Goal: Complete application form

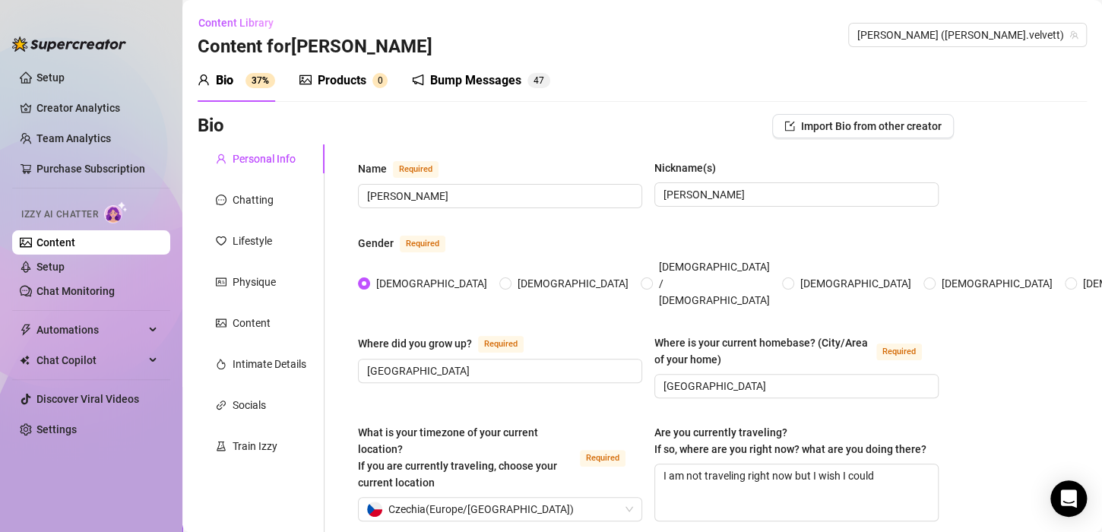
scroll to position [106, 0]
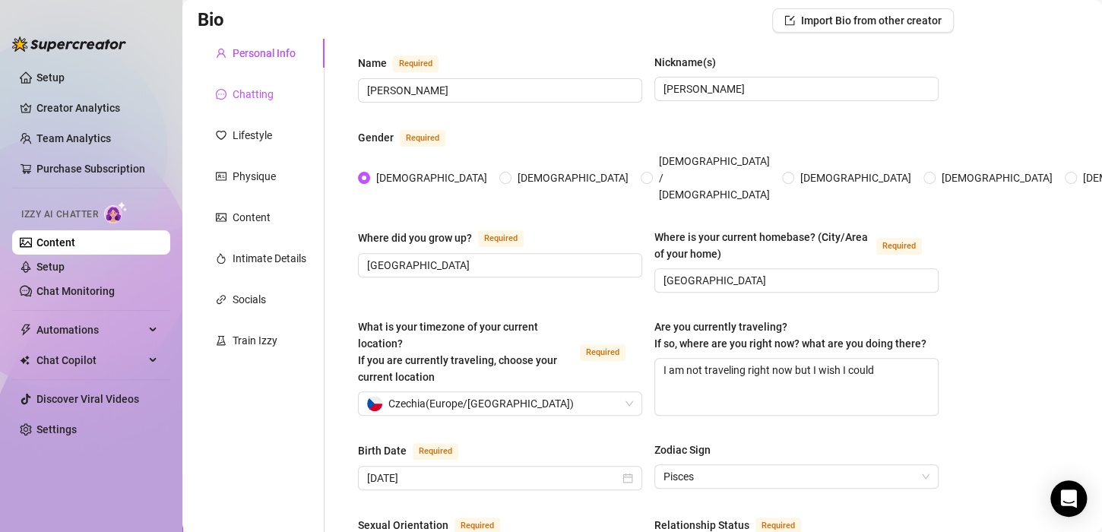
click at [261, 90] on div "Chatting" at bounding box center [253, 94] width 41 height 17
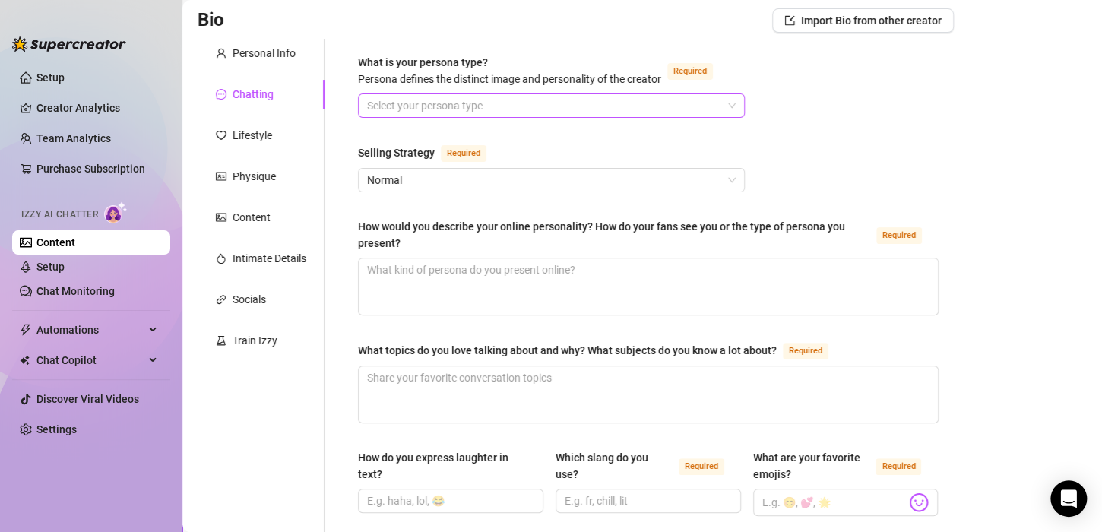
click at [423, 105] on input "What is your persona type? [PERSON_NAME] defines the distinct image and persona…" at bounding box center [544, 105] width 355 height 23
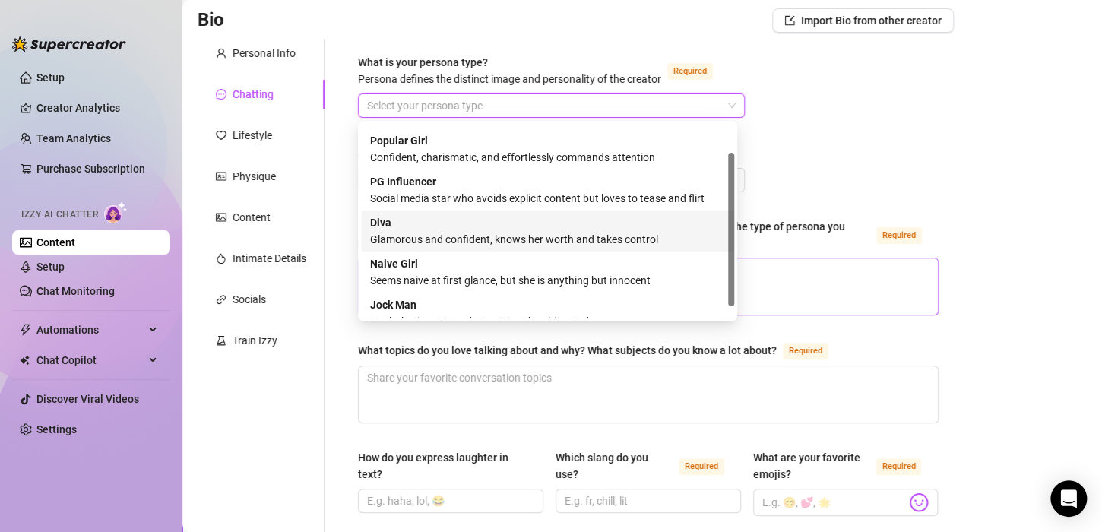
scroll to position [38, 0]
drag, startPoint x: 732, startPoint y: 257, endPoint x: 742, endPoint y: 287, distance: 32.0
click at [742, 287] on body "Setup Creator Analytics Team Analytics Purchase Subscription Izzy AI Chatter Co…" at bounding box center [551, 266] width 1102 height 532
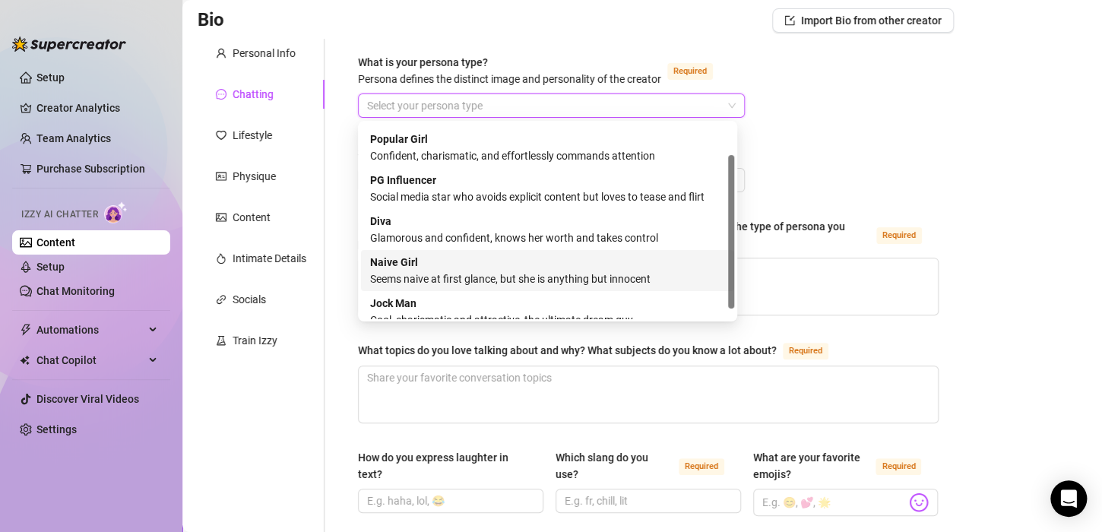
click at [533, 272] on div "Seems naive at first glance, but she is anything but innocent" at bounding box center [547, 279] width 355 height 17
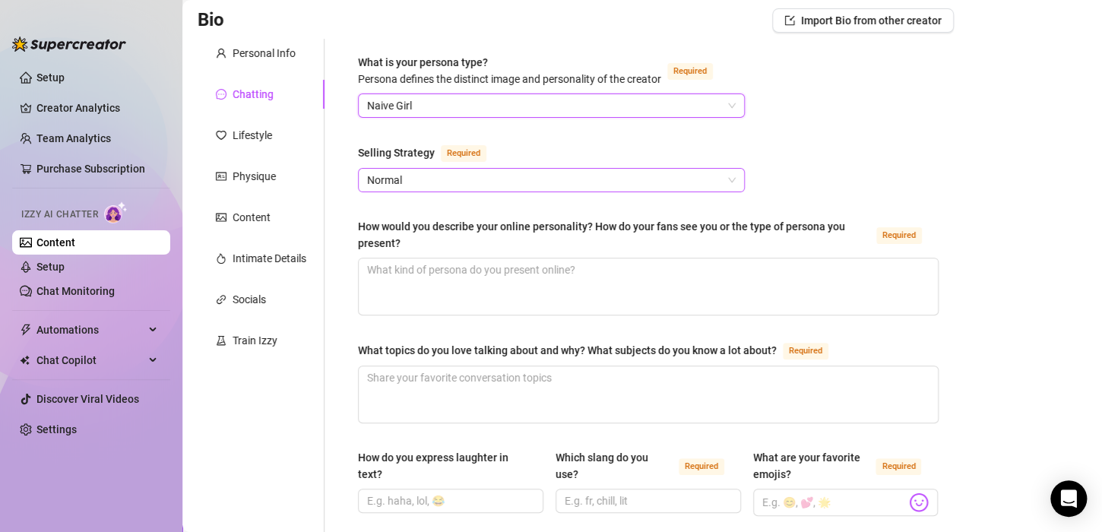
click at [564, 187] on span "Normal" at bounding box center [551, 180] width 369 height 23
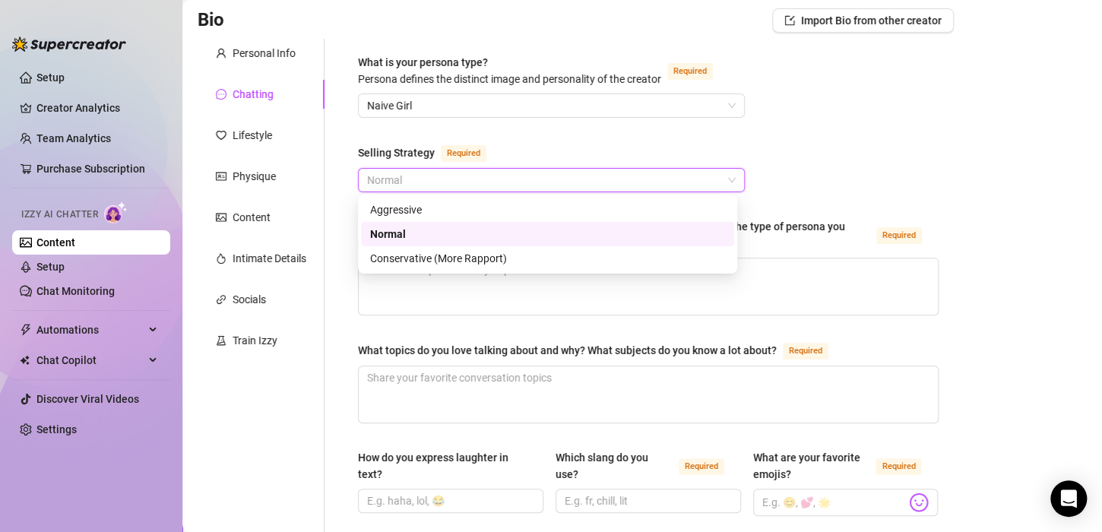
click at [399, 233] on div "Normal" at bounding box center [547, 234] width 355 height 17
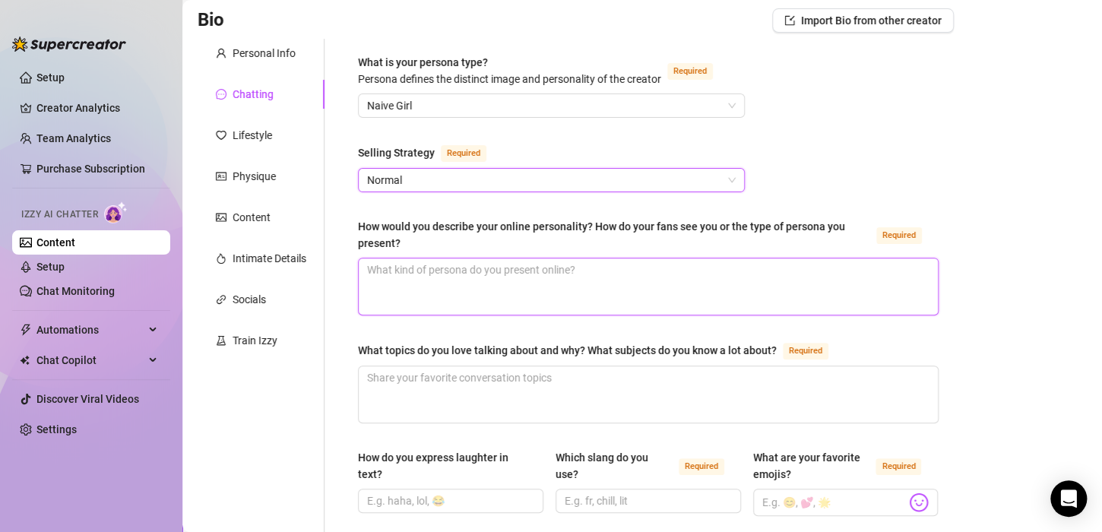
click at [403, 268] on textarea "How would you describe your online personality? How do your fans see you or the…" at bounding box center [648, 286] width 579 height 56
paste textarea "I’m a [DEMOGRAPHIC_DATA] woman with a playful and positive vibe. I love fashion…"
type textarea "I’m a [DEMOGRAPHIC_DATA] woman with a playful and positive vibe. I love fashion…"
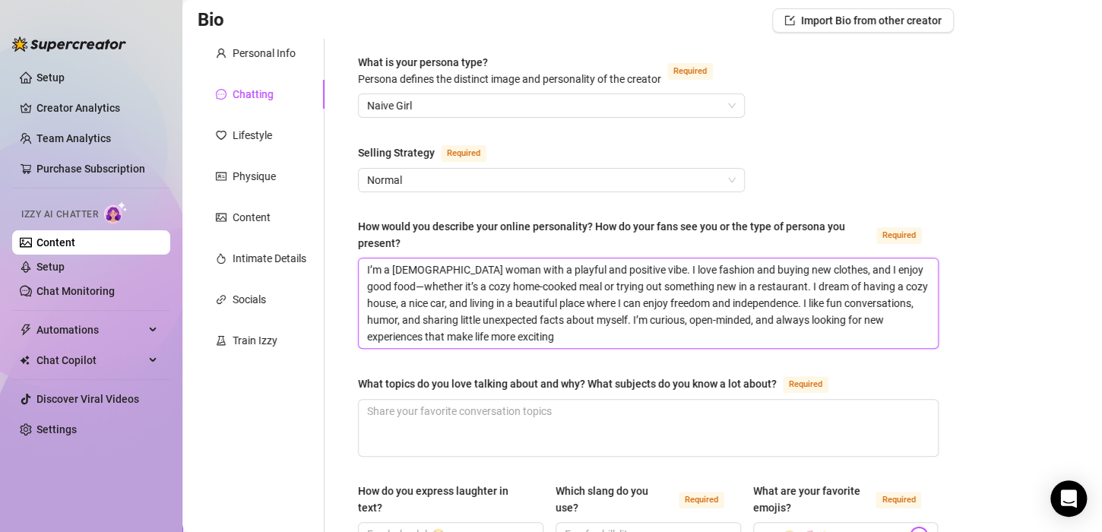
scroll to position [0, 0]
drag, startPoint x: 364, startPoint y: 263, endPoint x: 656, endPoint y: 342, distance: 302.4
click at [656, 342] on textarea "I’m a [DEMOGRAPHIC_DATA] woman with a playful and positive vibe. I love fashion…" at bounding box center [648, 303] width 579 height 90
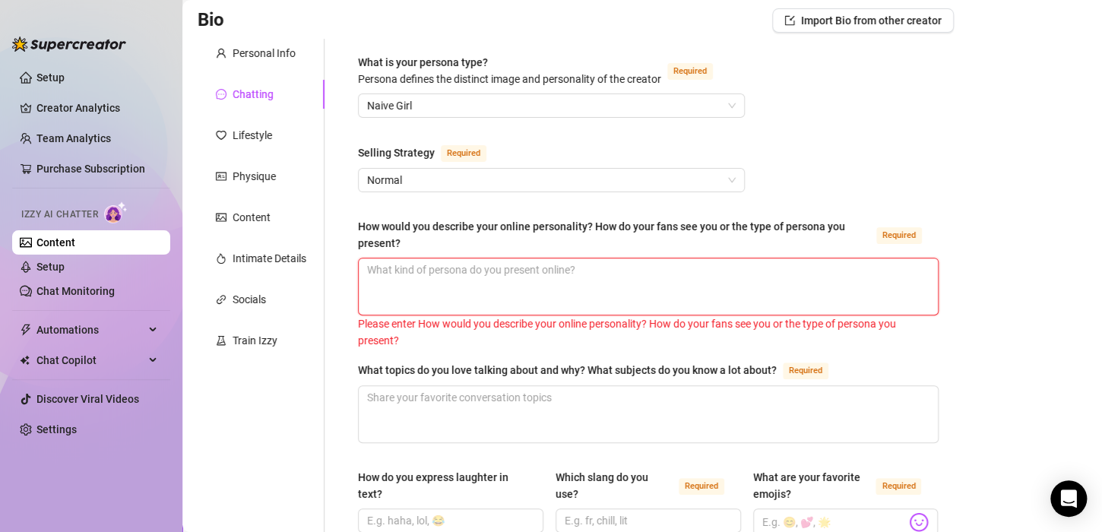
click at [381, 272] on textarea "How would you describe your online personality? How do your fans see you or the…" at bounding box center [648, 286] width 579 height 56
click at [373, 271] on textarea "How would you describe your online personality? How do your fans see you or the…" at bounding box center [648, 286] width 579 height 56
paste textarea "I’m playful yet a little mysterious, always keeping chats flirty and lightheart…"
type textarea "I’m playful yet a little mysterious, always keeping chats flirty and lightheart…"
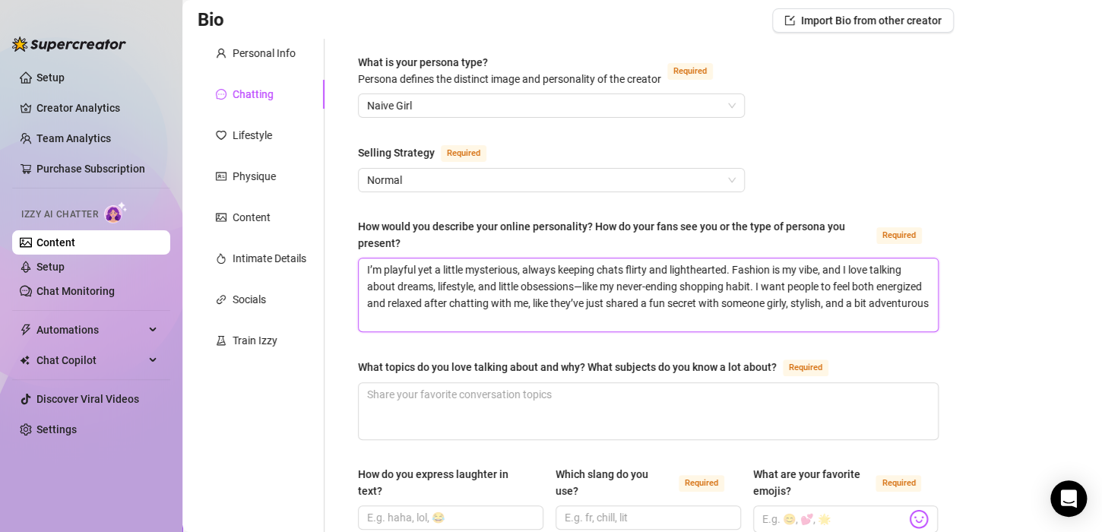
type textarea "I’m playful yet a little mysterious, always keeping chats flirty and lightheart…"
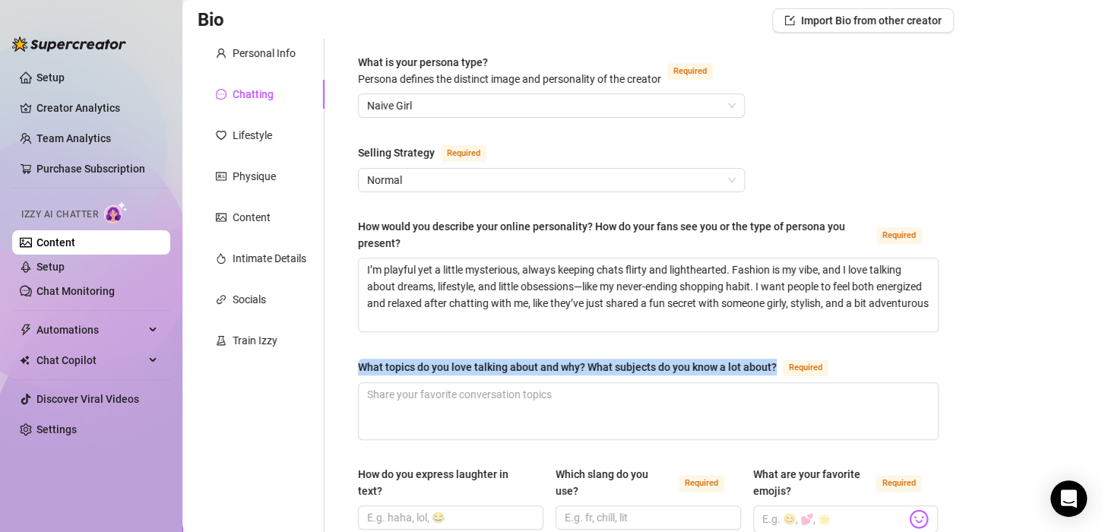
drag, startPoint x: 358, startPoint y: 366, endPoint x: 784, endPoint y: 366, distance: 426.4
click at [784, 366] on div "What topics do you love talking about and why? What subjects do you know a lot …" at bounding box center [596, 367] width 477 height 18
copy div "What topics do you love talking about and why? What subjects do you know a lot …"
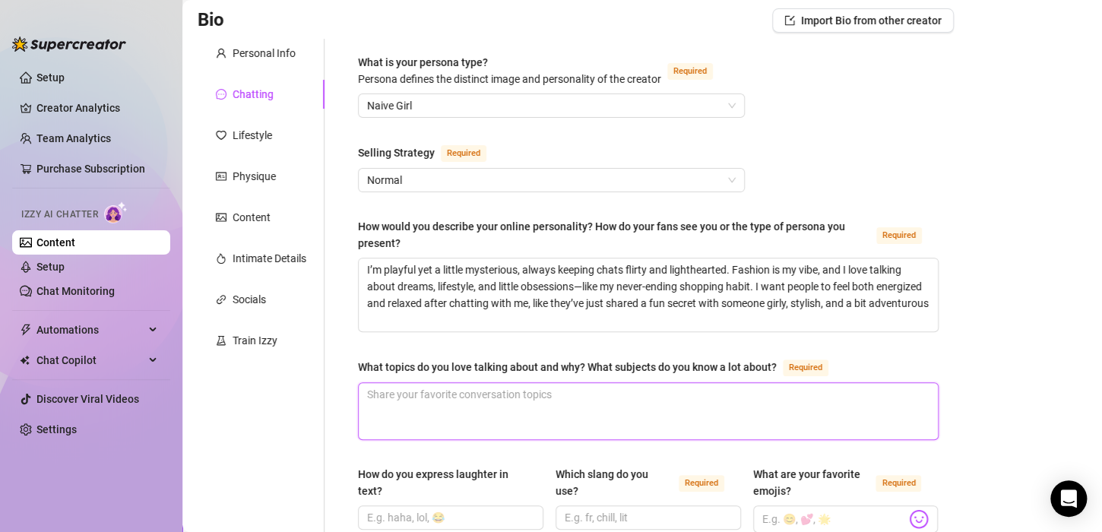
click at [389, 404] on textarea "What topics do you love talking about and why? What subjects do you know a lot …" at bounding box center [648, 411] width 579 height 56
paste textarea "I love talking about fashion, shopping, and lifestyle—because clothes and style…"
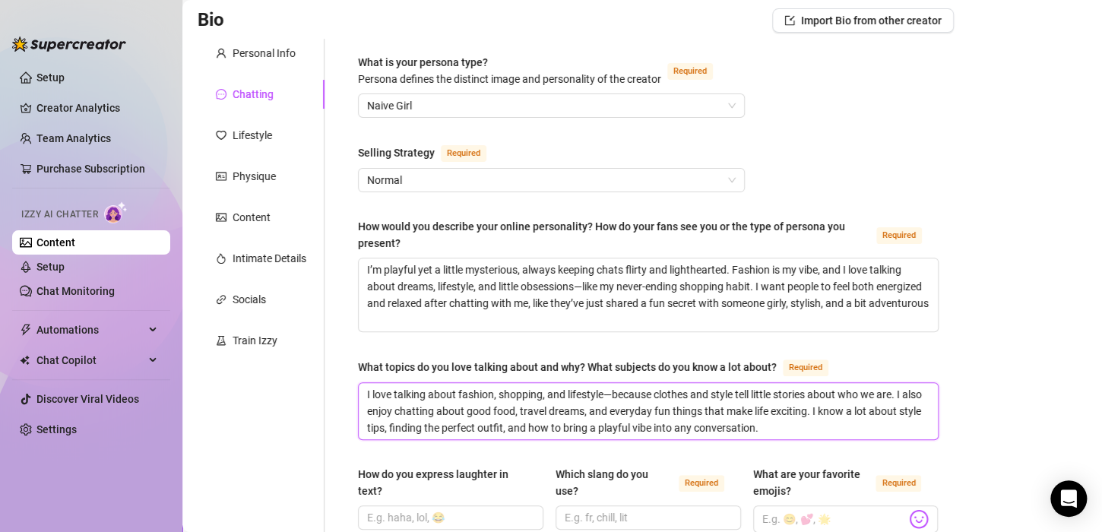
type textarea "I love talking about fashion, shopping, and lifestyle—because clothes and style…"
click at [537, 414] on textarea "I love talking about fashion, shopping, and lifestyle—because clothes and style…" at bounding box center [648, 411] width 579 height 56
type textarea "I love talking about fashion, shopping, and lifestyle—because clothes and style…"
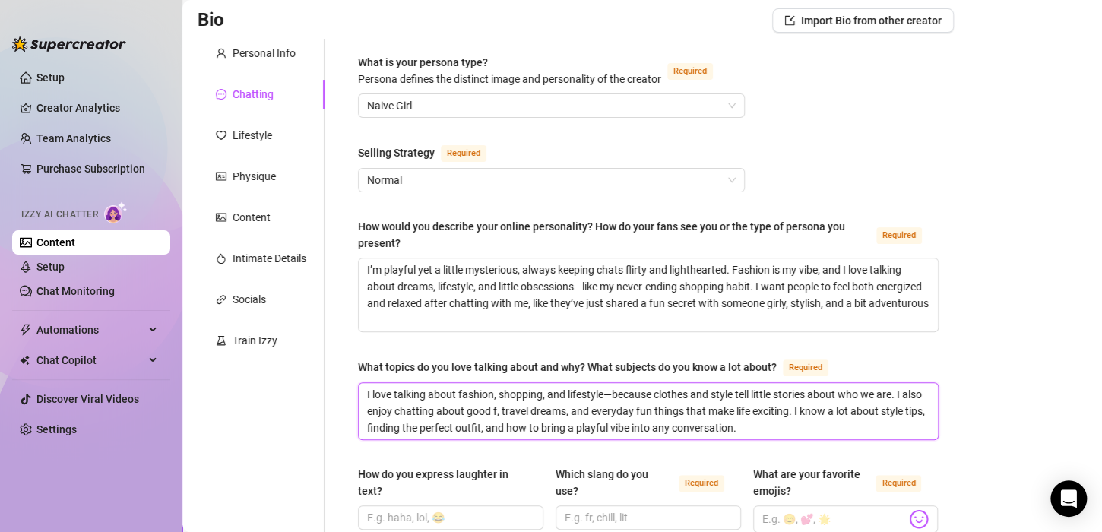
type textarea "I love talking about fashion, shopping, and lifestyle—because clothes and style…"
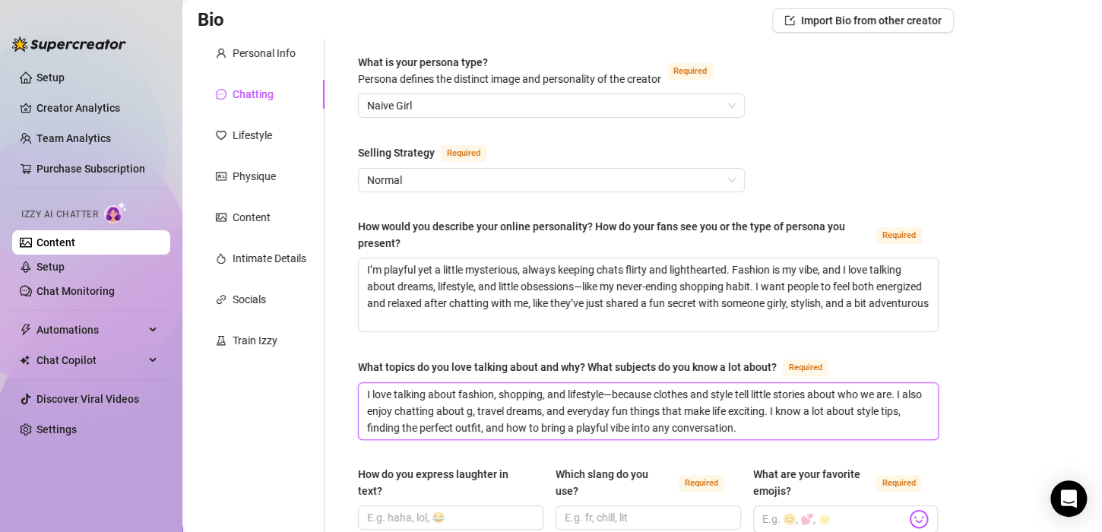
type textarea "I love talking about fashion, shopping, and lifestyle—because clothes and style…"
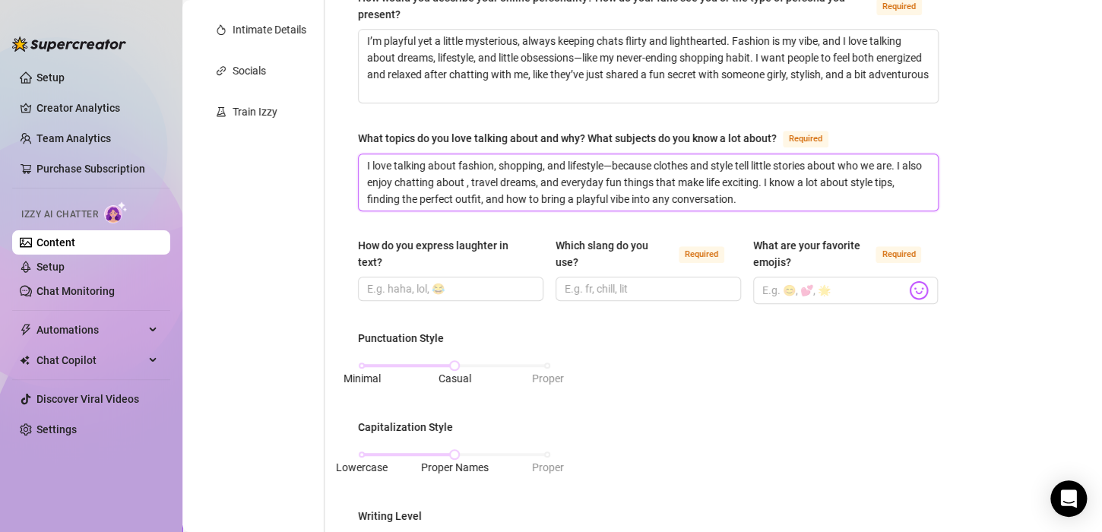
scroll to position [344, 0]
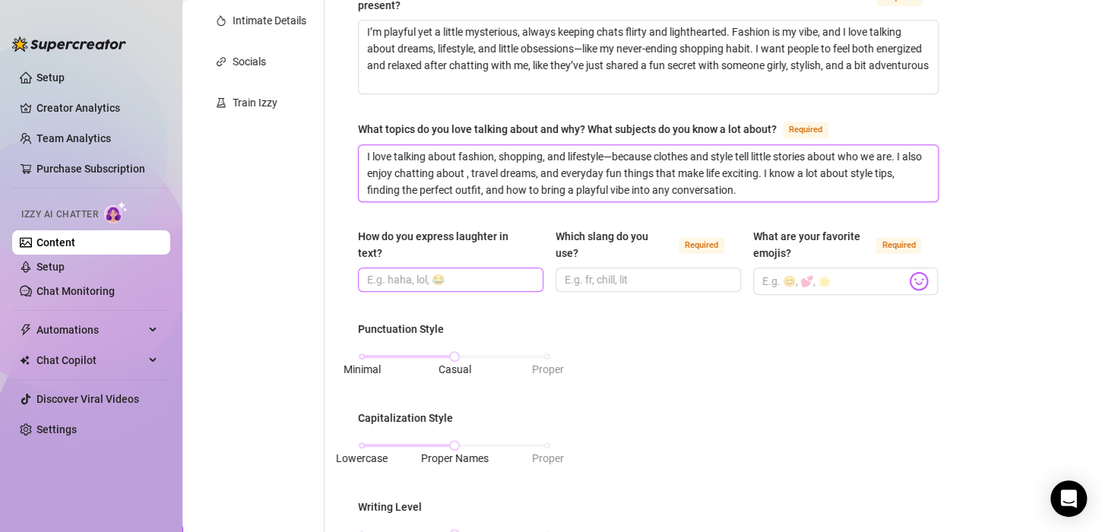
type textarea "I love talking about fashion, shopping, and lifestyle—because clothes and style…"
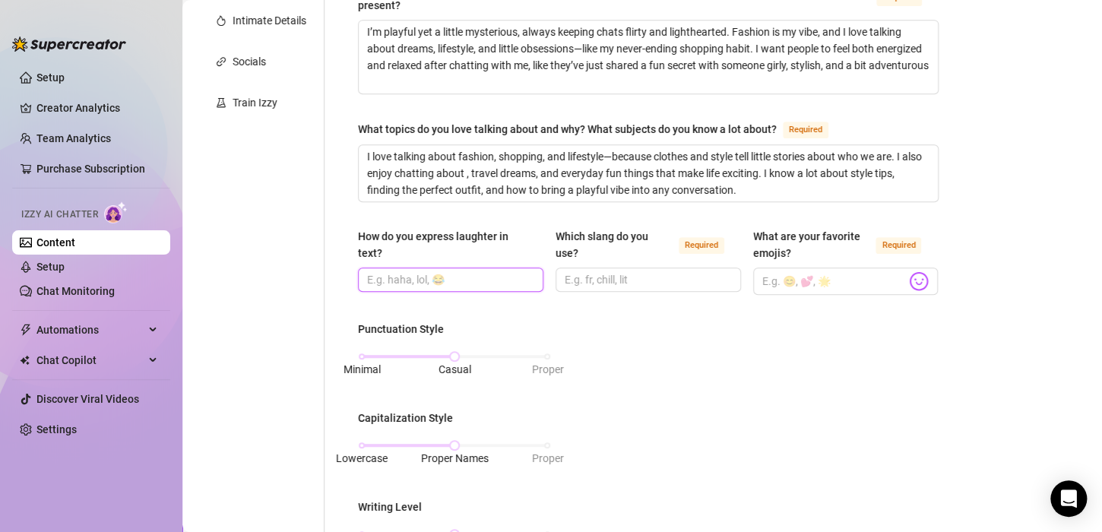
click at [388, 284] on input "How do you express laughter in text?" at bounding box center [449, 279] width 164 height 17
type input "l"
click at [373, 278] on input "How do you express laughter in text?" at bounding box center [449, 279] width 164 height 17
paste input "😂"
type input "😂"
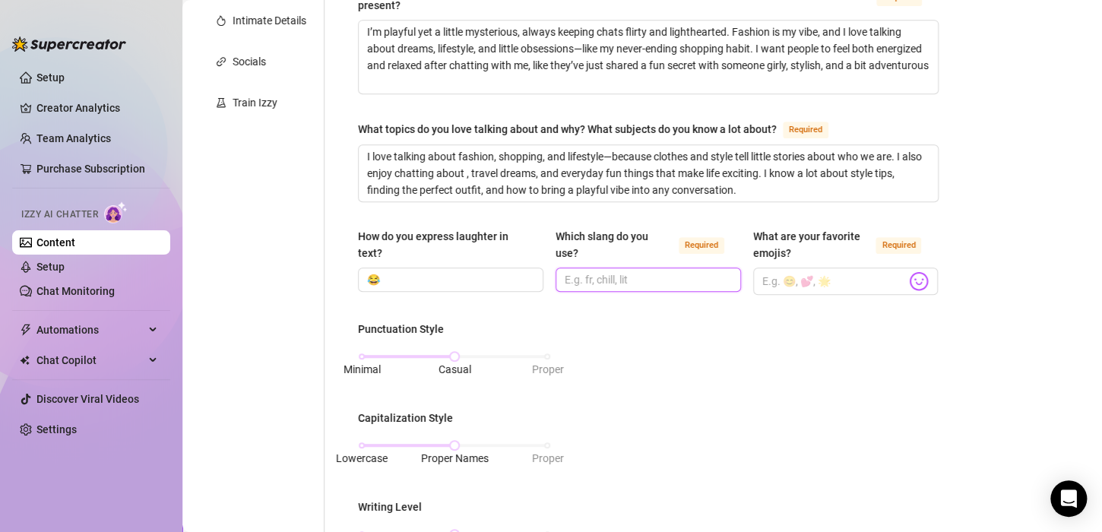
click at [602, 275] on input "Which slang do you use? Required" at bounding box center [647, 279] width 164 height 17
drag, startPoint x: 553, startPoint y: 230, endPoint x: 589, endPoint y: 250, distance: 41.9
click at [589, 250] on div "Which slang do you use?" at bounding box center [614, 244] width 117 height 33
copy div "Which slang do you use?"
click at [574, 278] on input "Which slang do you use? Required" at bounding box center [647, 279] width 164 height 17
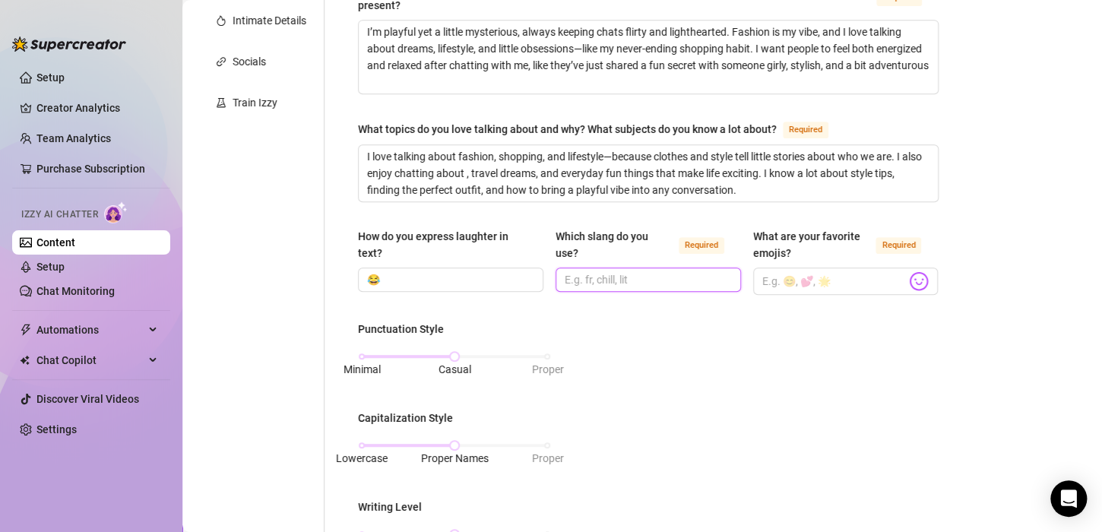
paste input "I don’t really use heavy slang—just simple, friendly English with some playful …"
click at [605, 277] on input "I don’t really use heavy slang—just simple, friendly English with some playful …" at bounding box center [624, 279] width 119 height 17
click at [583, 276] on input "I don’t really use heavy slang—just simple, friendly English with some playful …" at bounding box center [624, 279] width 119 height 17
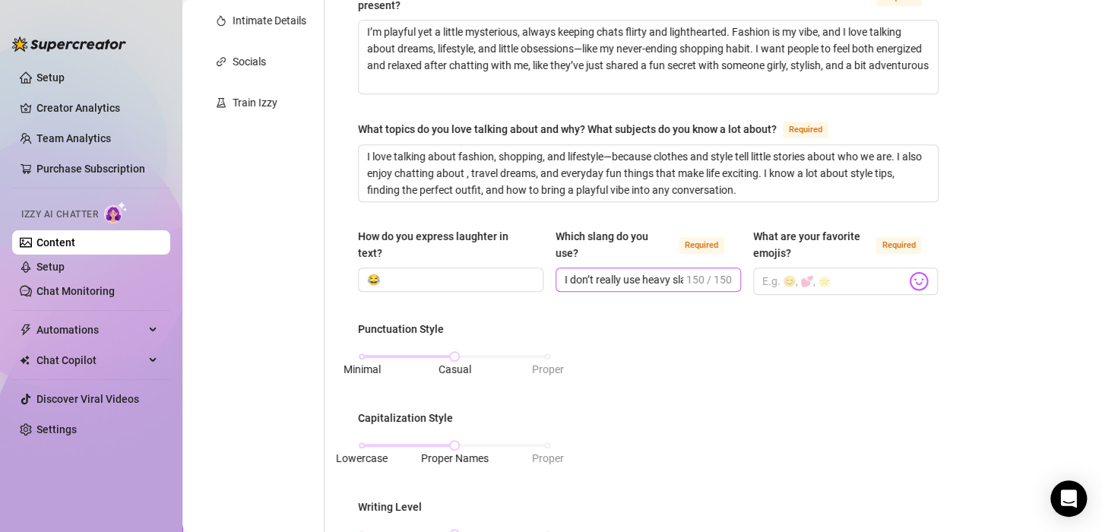
click at [676, 277] on span "I don’t really use heavy slang—just simple, friendly English with some playful …" at bounding box center [648, 280] width 185 height 24
click at [671, 278] on input "I don’t really use heavy slang—just simple, friendly English with some playful …" at bounding box center [624, 279] width 119 height 17
click at [671, 278] on input "girly and" at bounding box center [647, 279] width 164 height 17
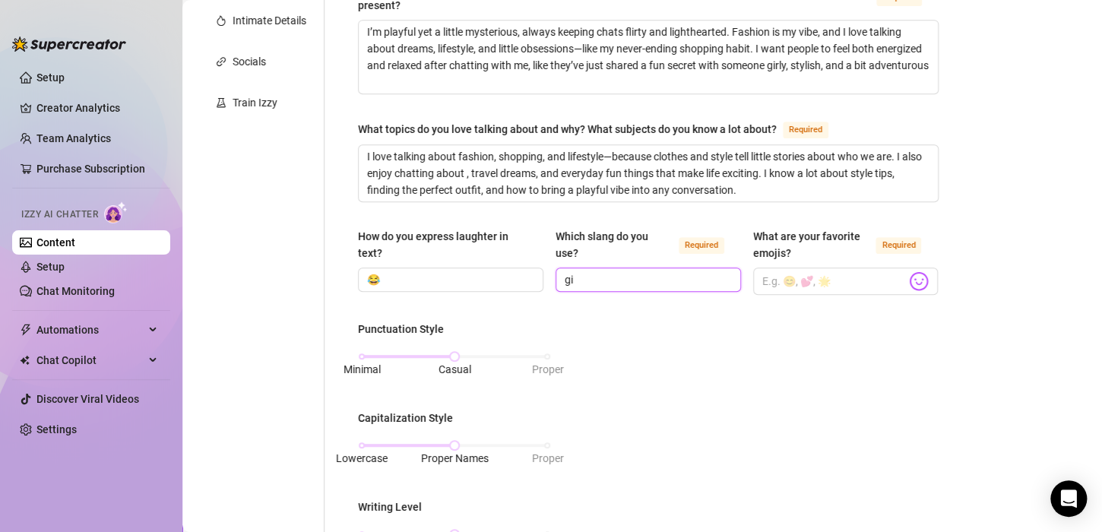
type input "g"
click at [585, 283] on input "Which slang do you use? Required" at bounding box center [647, 279] width 164 height 17
paste input "I use easy, friendly English with a playful touch—girly words like “cute” or “f…"
type input "I use easy, friendly English with a playful touch—girly words like “cute” or “f…"
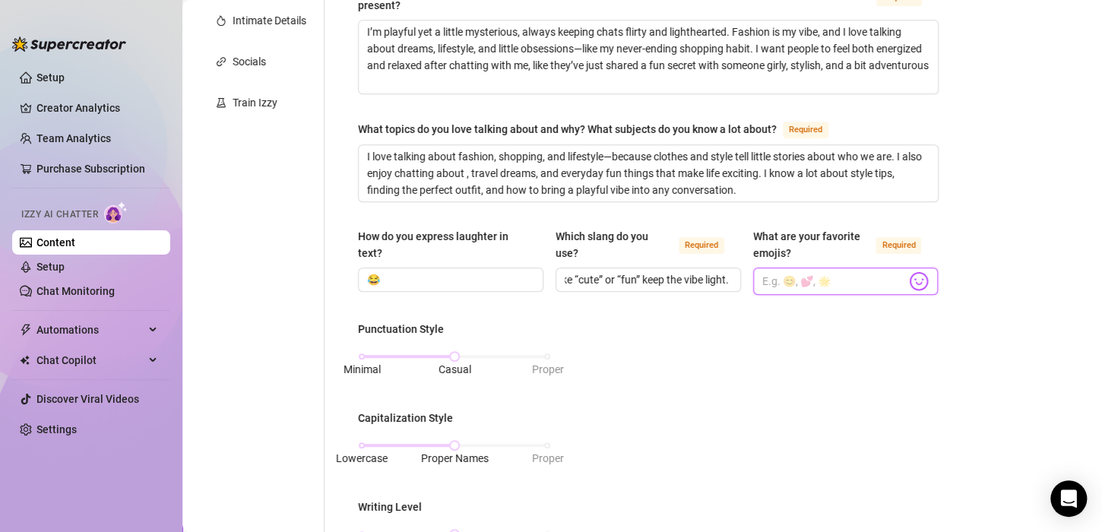
scroll to position [0, 0]
click at [787, 277] on input "What are your favorite emojis? Required" at bounding box center [834, 281] width 144 height 20
click at [775, 287] on input "What are your favorite emojis? Required" at bounding box center [834, 281] width 144 height 20
paste input "😂"
click at [786, 277] on input "😂," at bounding box center [834, 281] width 144 height 20
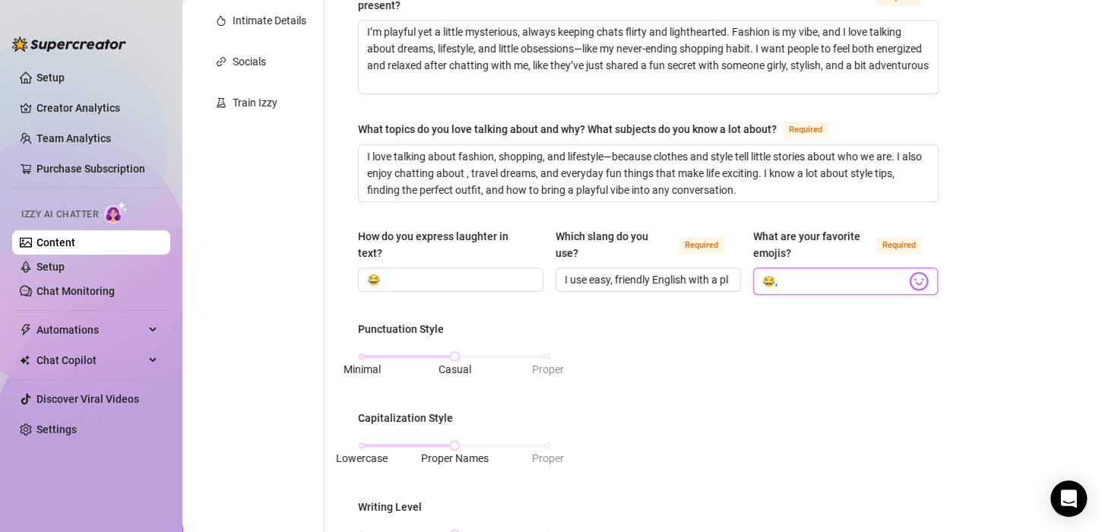
paste input "❤️"
click at [801, 281] on input "😂, ❤️," at bounding box center [834, 281] width 144 height 20
paste input "😈"
type input "😂, ❤️, 😈"
click at [817, 342] on div "Punctuation Style Minimal Casual Proper Capitalization Style Lowercase Proper N…" at bounding box center [648, 510] width 581 height 378
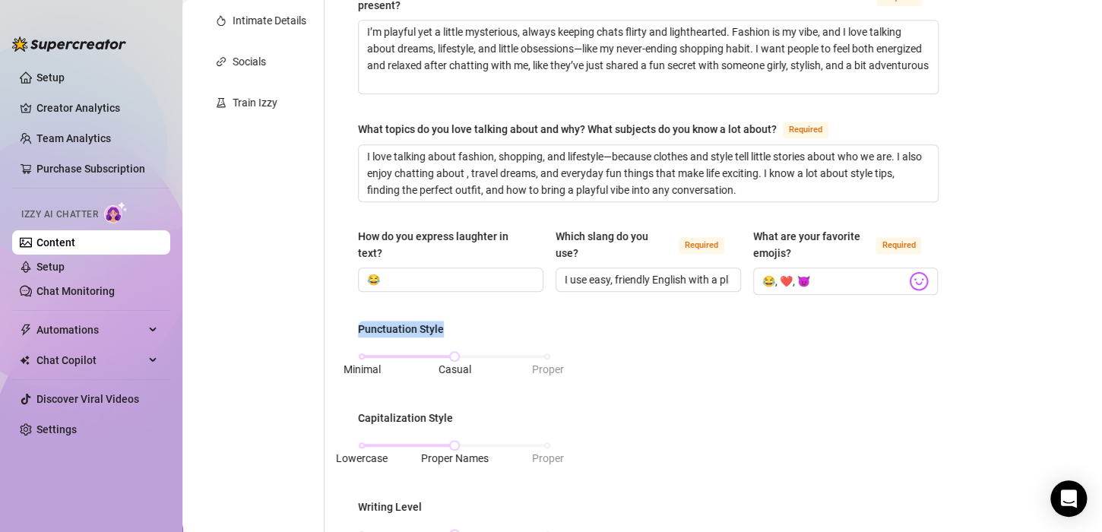
drag, startPoint x: 448, startPoint y: 328, endPoint x: 352, endPoint y: 325, distance: 96.6
click at [352, 325] on div "What is your persona type? [PERSON_NAME] defines the distinct image and persona…" at bounding box center [648, 400] width 611 height 1199
copy div "Punctuation Style"
click at [458, 337] on div "Punctuation Style" at bounding box center [454, 332] width 193 height 23
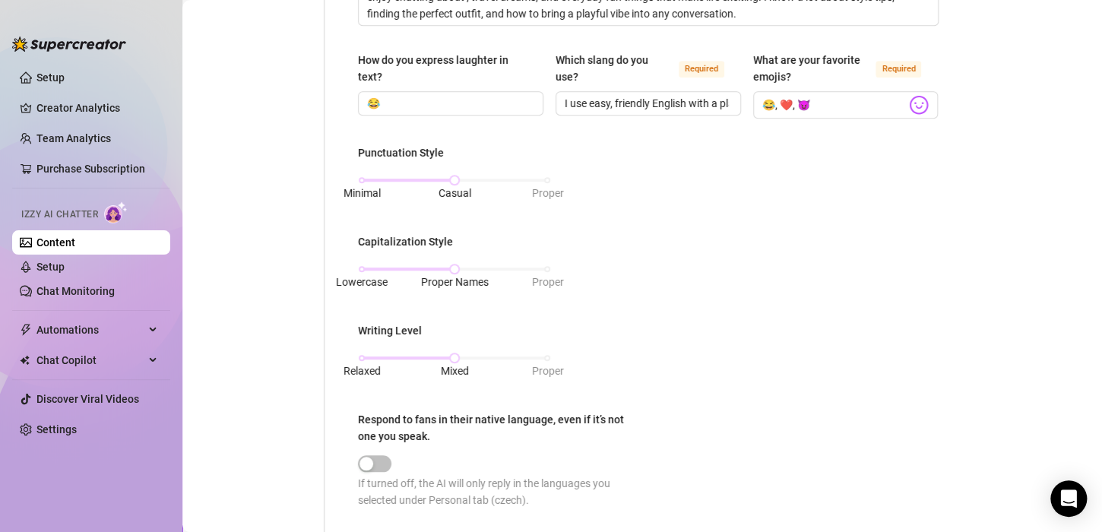
scroll to position [560, 0]
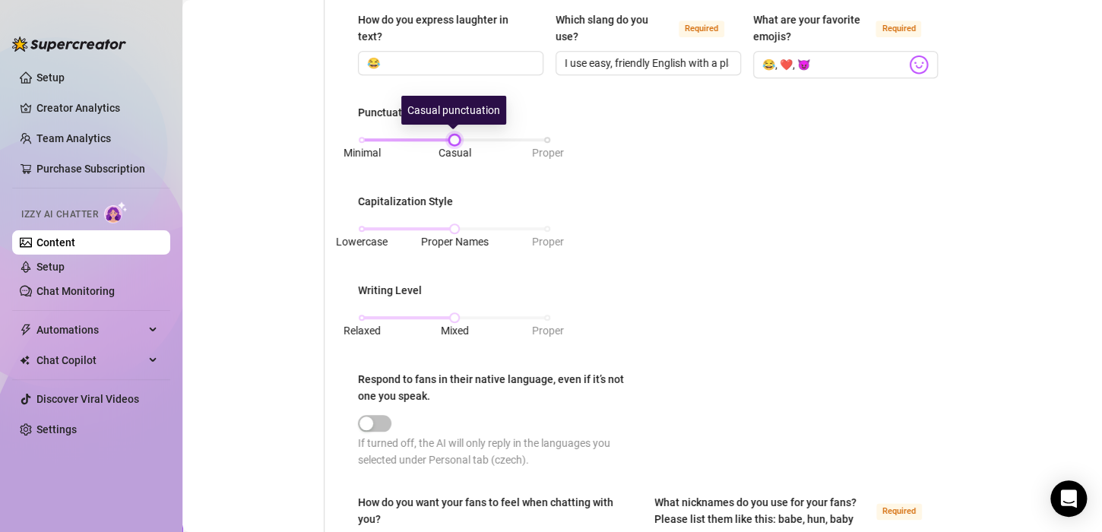
click at [455, 136] on div at bounding box center [455, 140] width 8 height 8
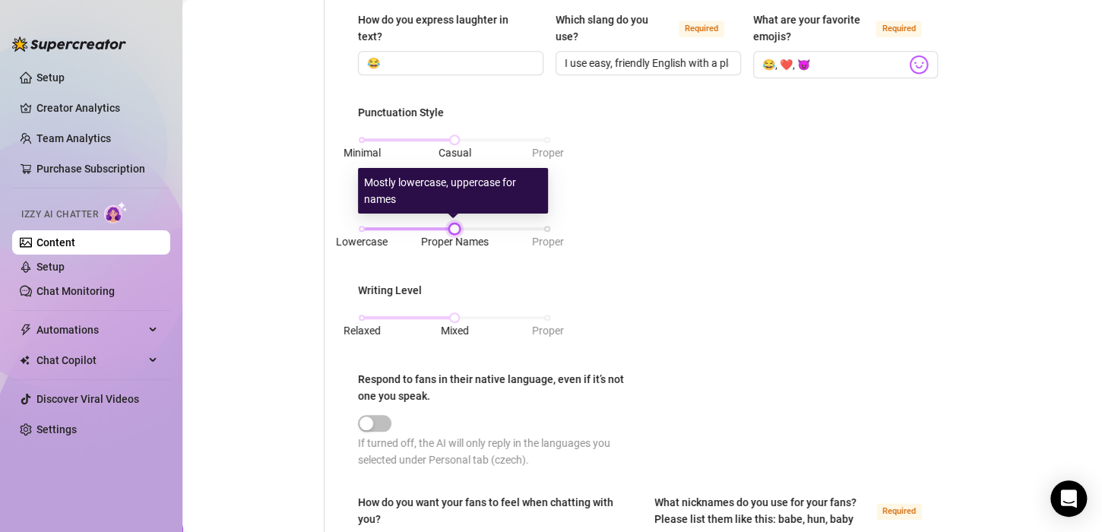
click at [451, 225] on div at bounding box center [455, 229] width 8 height 8
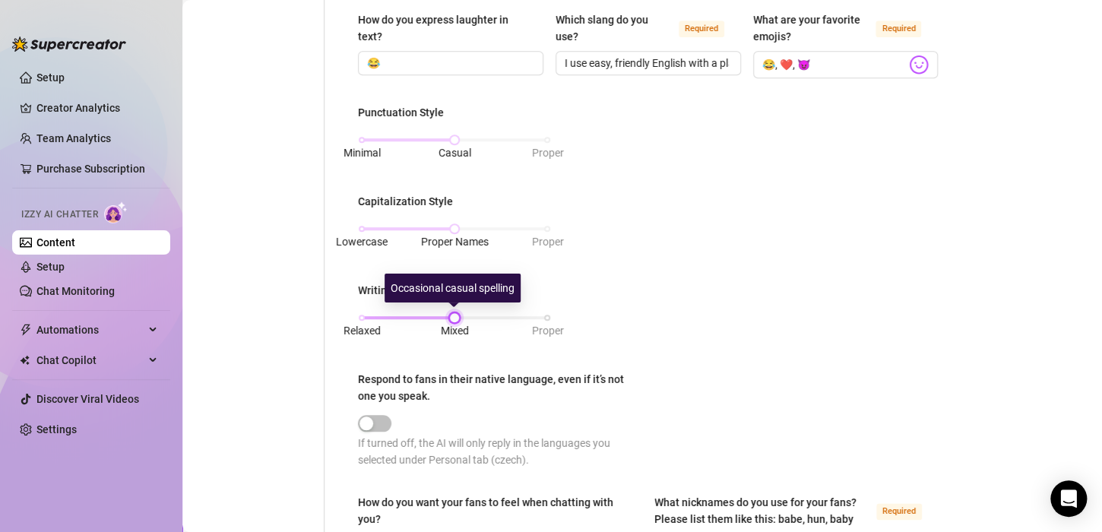
click at [451, 314] on div at bounding box center [455, 318] width 8 height 8
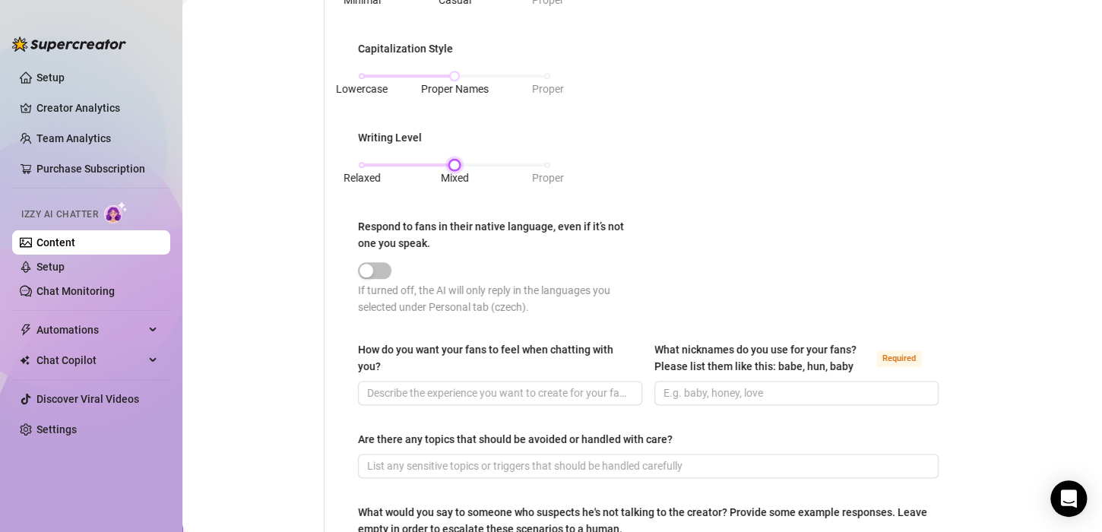
scroll to position [722, 0]
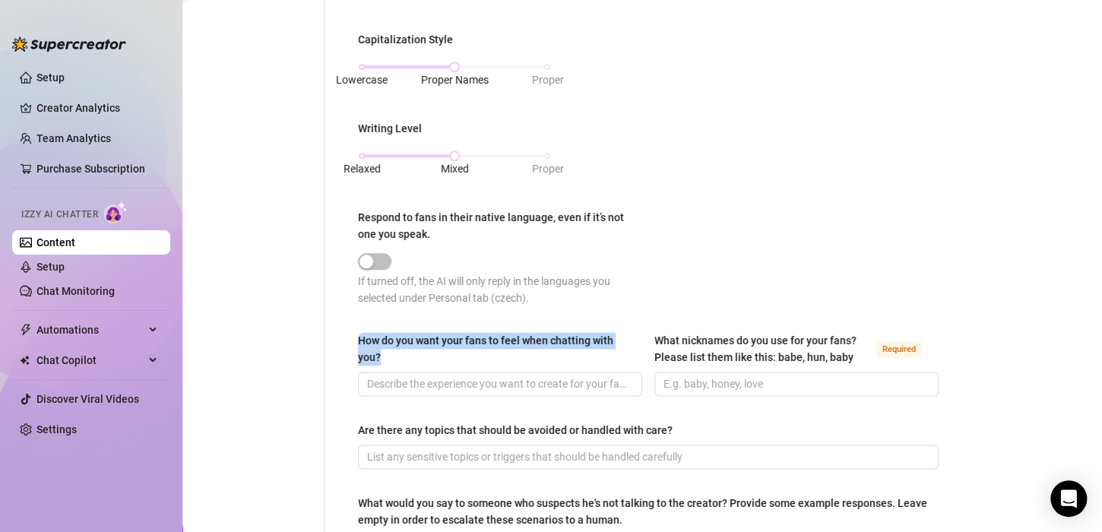
drag, startPoint x: 360, startPoint y: 336, endPoint x: 382, endPoint y: 352, distance: 27.8
click at [382, 352] on div "How do you want your fans to feel when chatting with you?" at bounding box center [495, 348] width 274 height 33
copy div "How do you want your fans to feel when chatting with you?"
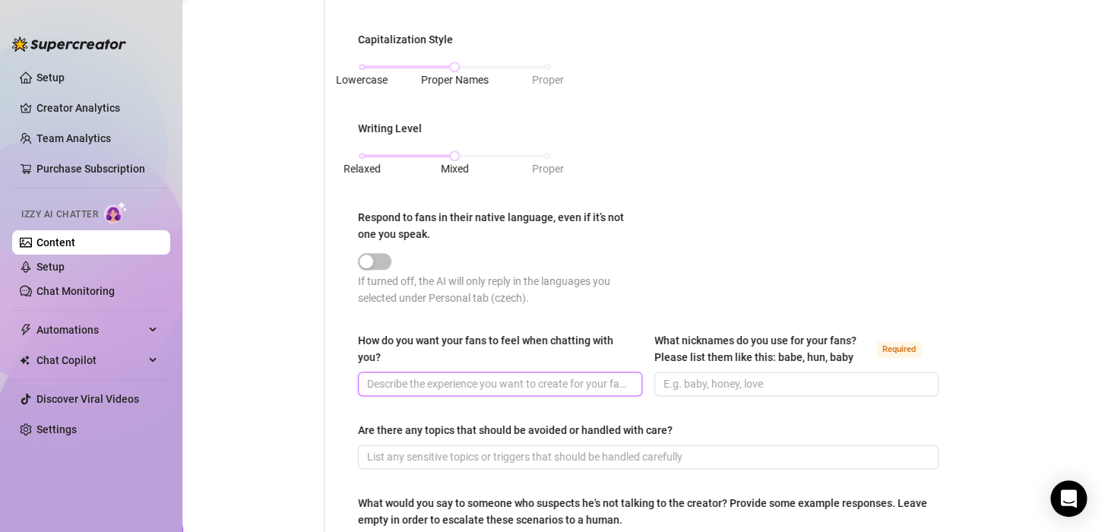
click at [403, 389] on input "How do you want your fans to feel when chatting with you?" at bounding box center [498, 383] width 263 height 17
paste input "I want fans to feel comfortable, like they can be open and share secrets, knowi…"
type input "I want fans to feel comfortable, like they can be open and share secrets, knowi…"
click at [732, 378] on input "What nicknames do you use for your fans? Please list them like this: babe, hun,…" at bounding box center [795, 383] width 263 height 17
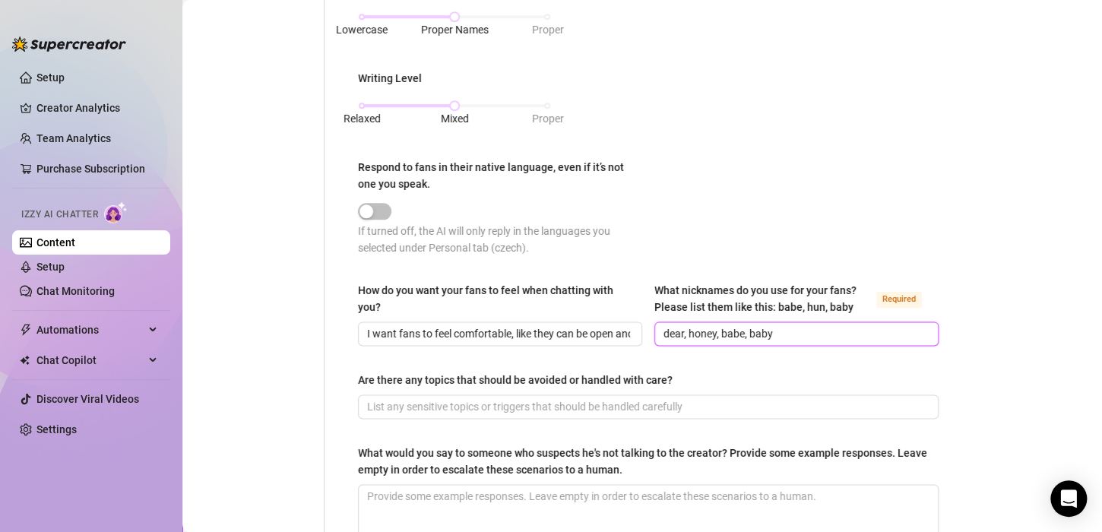
scroll to position [778, 0]
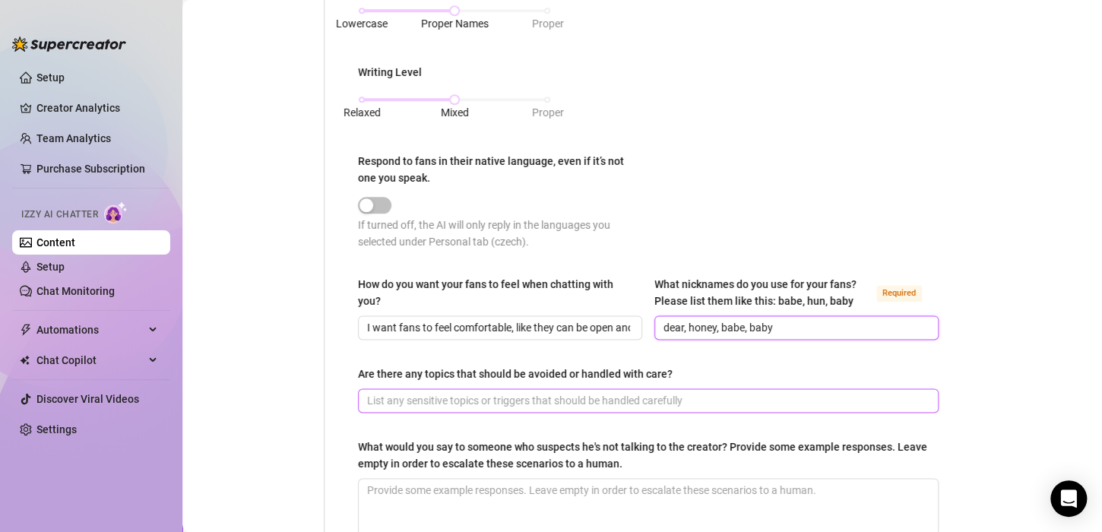
type input "dear, honey, babe, baby"
click at [474, 407] on span at bounding box center [648, 400] width 581 height 24
click at [471, 392] on input "Are there any topics that should be avoided or handled with care?" at bounding box center [646, 400] width 559 height 17
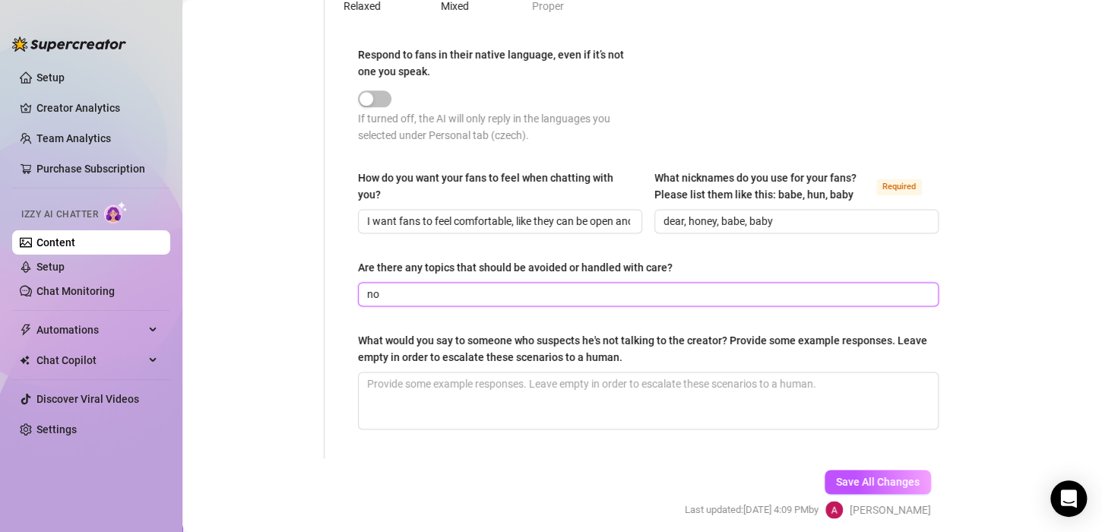
scroll to position [888, 0]
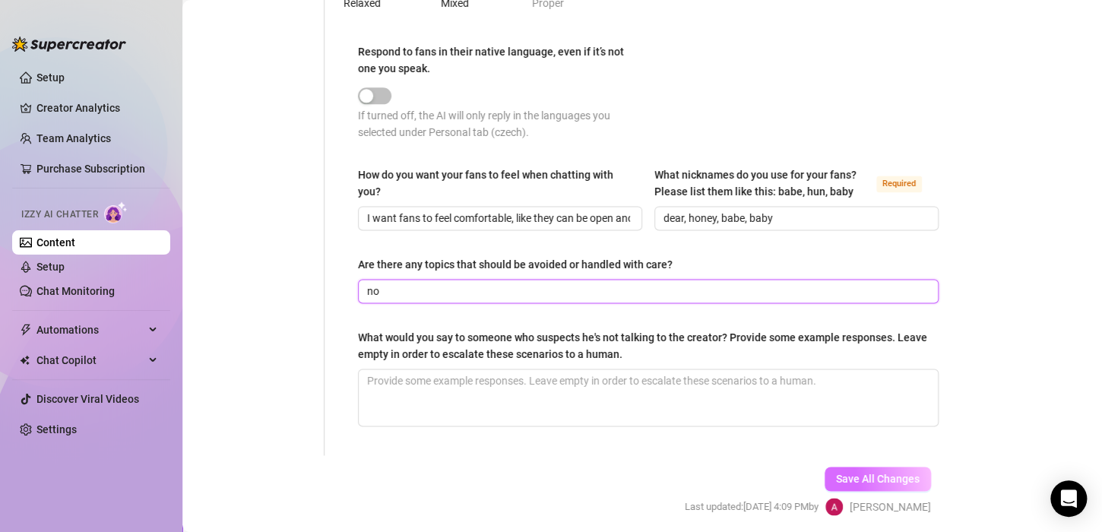
type input "no"
click at [867, 476] on span "Save All Changes" at bounding box center [878, 479] width 84 height 12
click at [854, 476] on span "Save All Changes" at bounding box center [878, 479] width 84 height 12
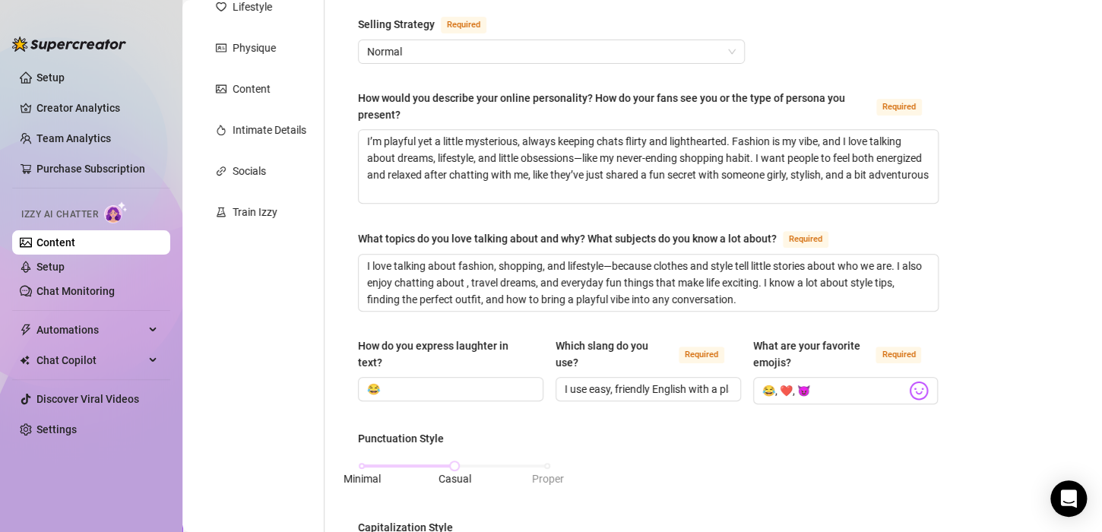
scroll to position [0, 0]
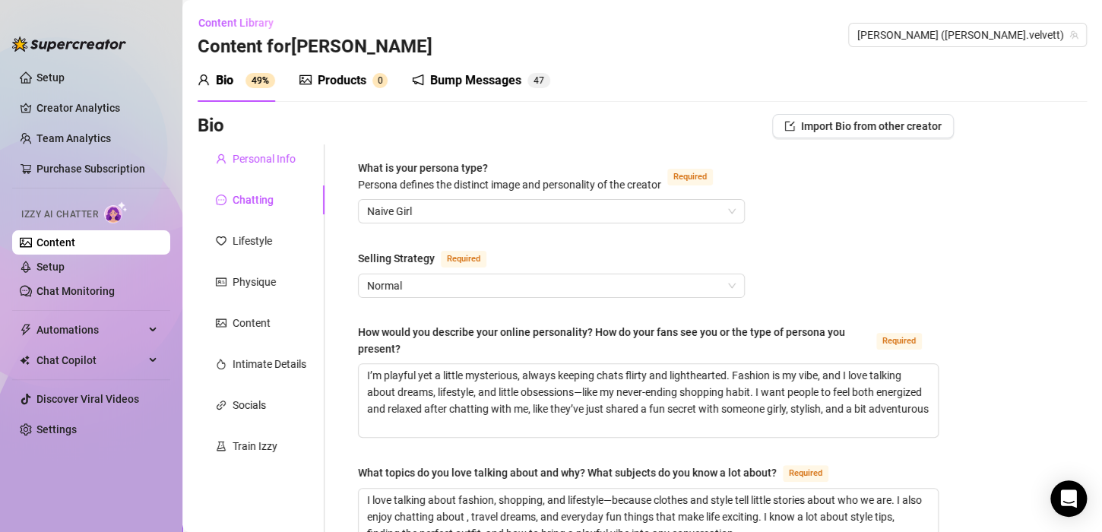
click at [272, 157] on div "Personal Info" at bounding box center [264, 159] width 63 height 17
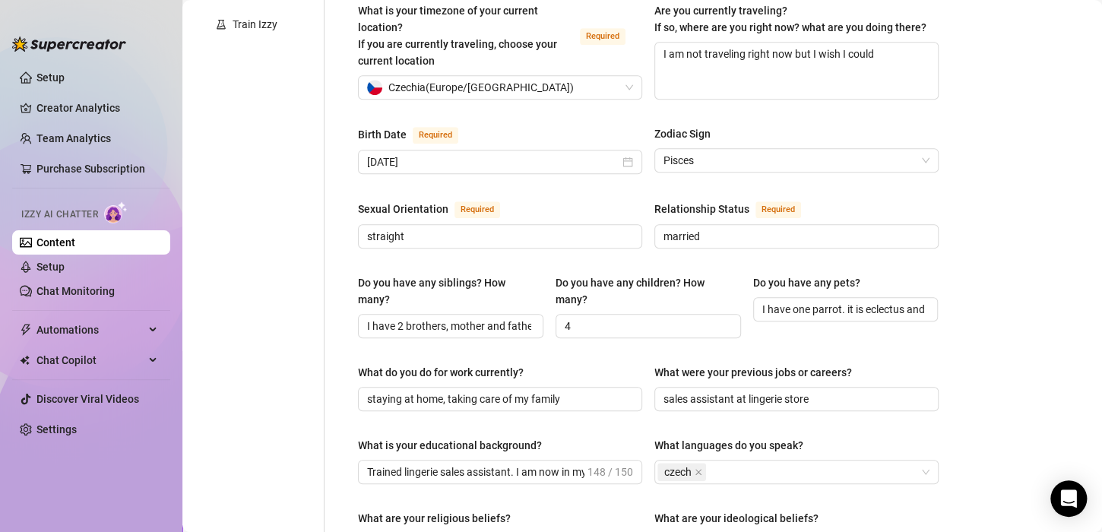
scroll to position [508, 0]
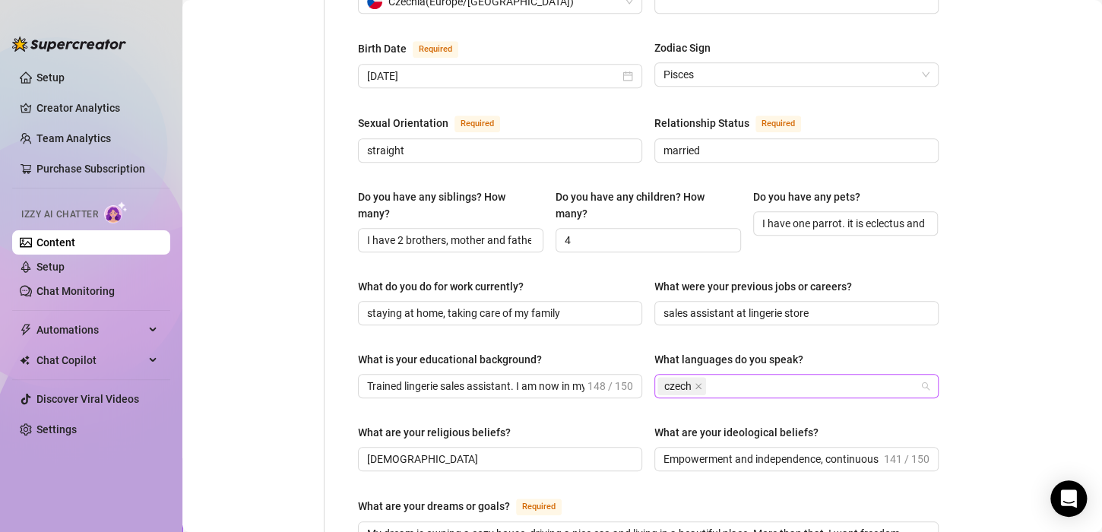
click at [732, 375] on div "czech" at bounding box center [788, 385] width 262 height 21
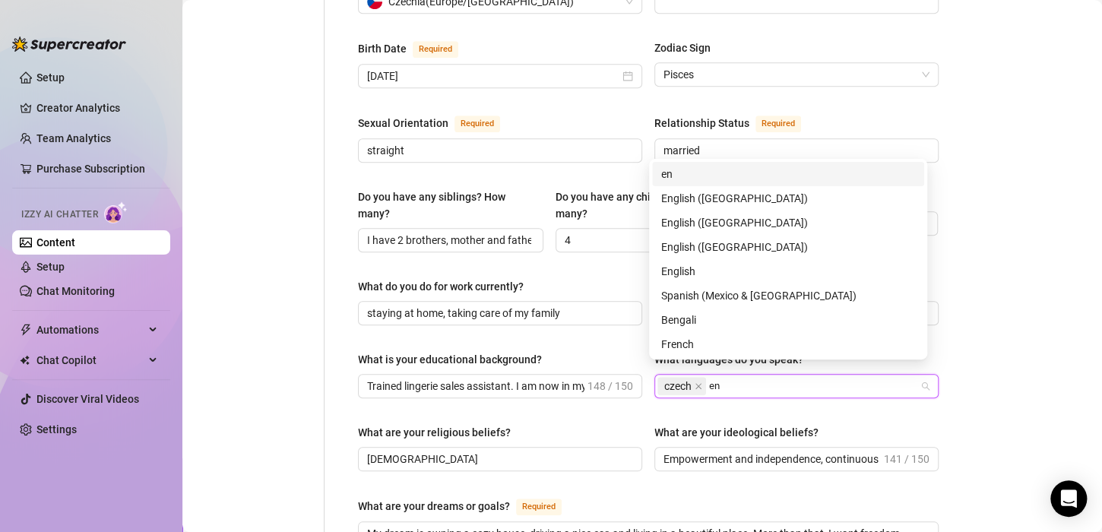
type input "eng"
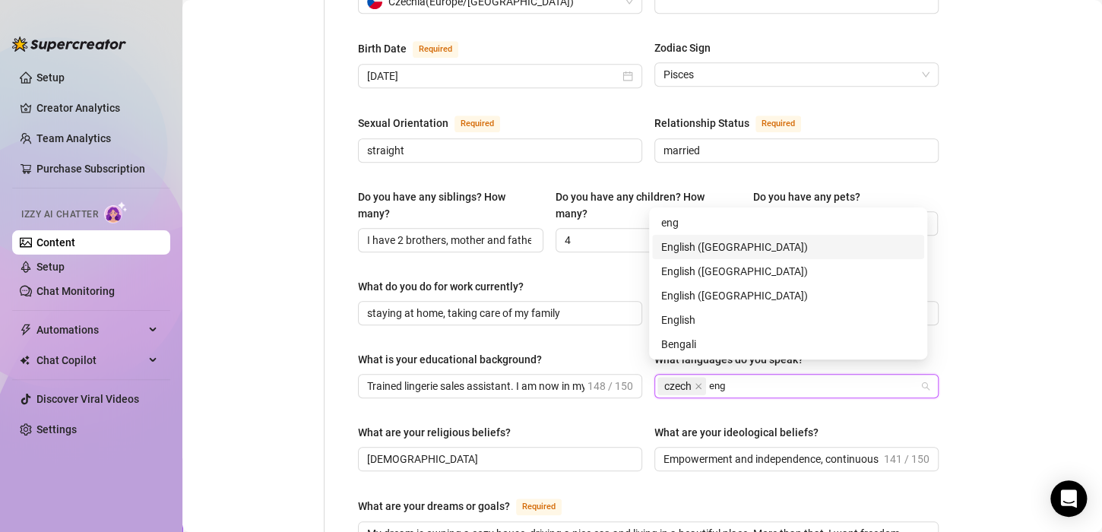
click at [695, 239] on div "English ([GEOGRAPHIC_DATA])" at bounding box center [788, 247] width 254 height 17
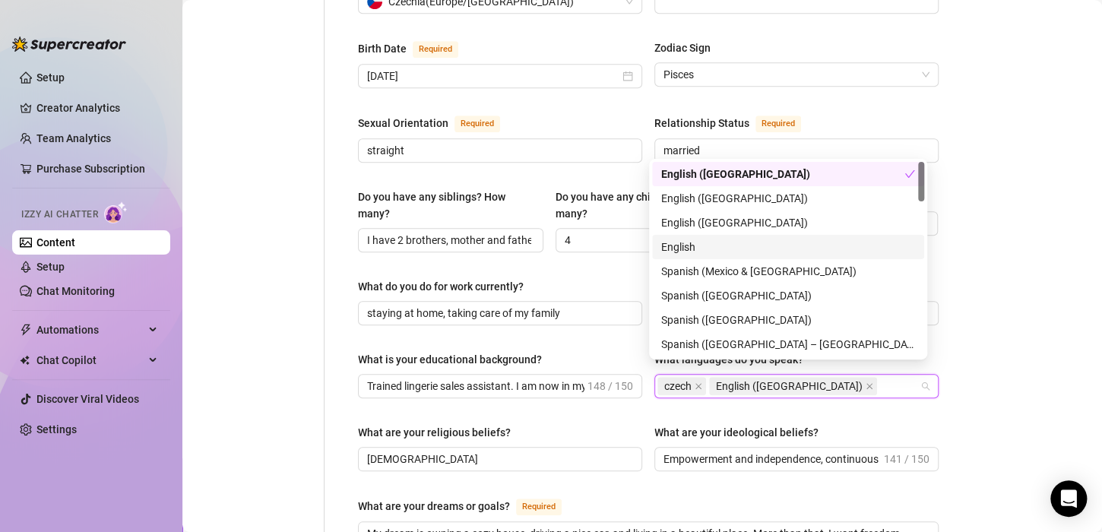
click at [1028, 268] on div "Bio Import Bio from other creator Personal Info Chatting Lifestyle Physique Con…" at bounding box center [642, 327] width 889 height 1442
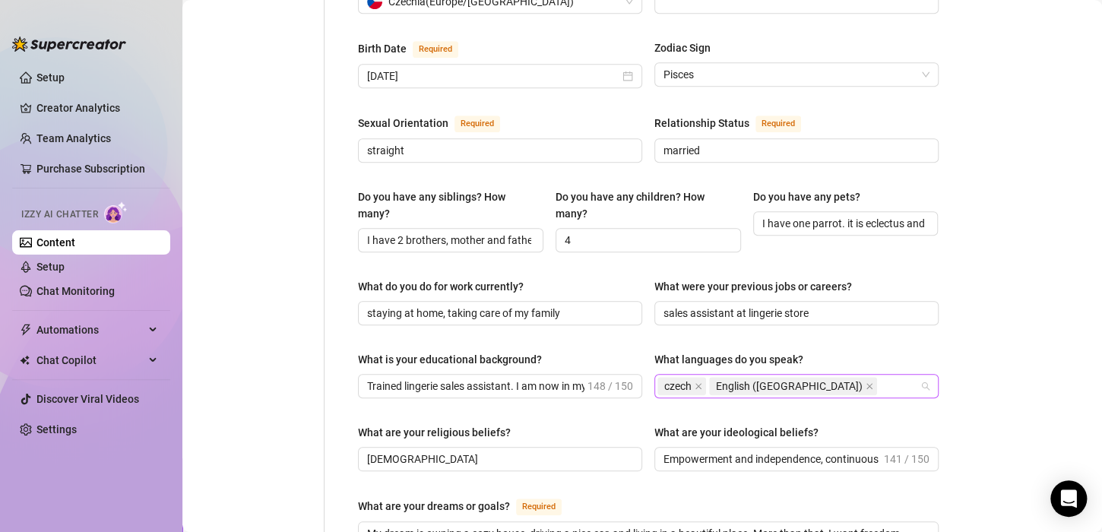
click at [825, 375] on div "czech English ([GEOGRAPHIC_DATA])" at bounding box center [788, 385] width 262 height 21
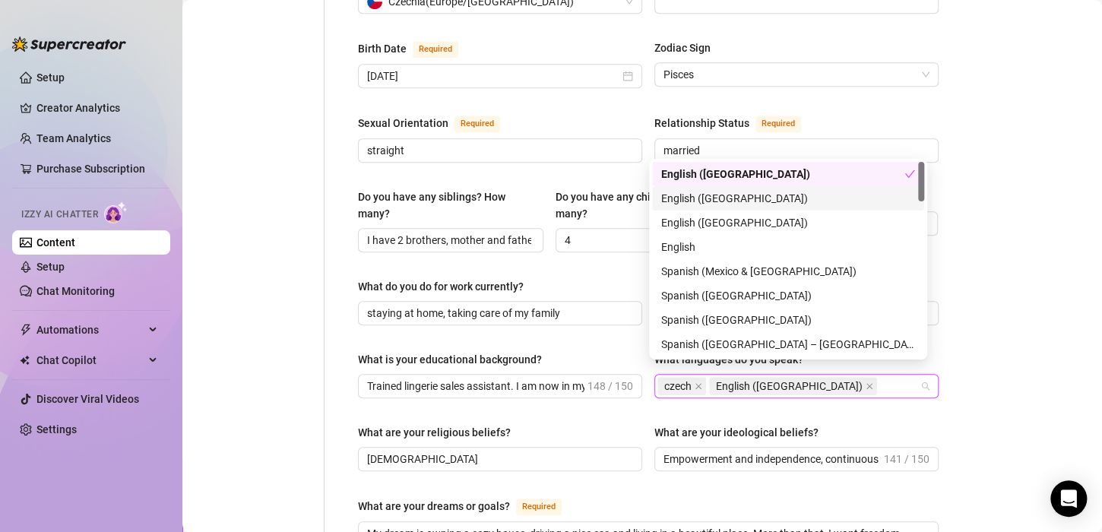
click at [695, 199] on div "English ([GEOGRAPHIC_DATA])" at bounding box center [788, 198] width 254 height 17
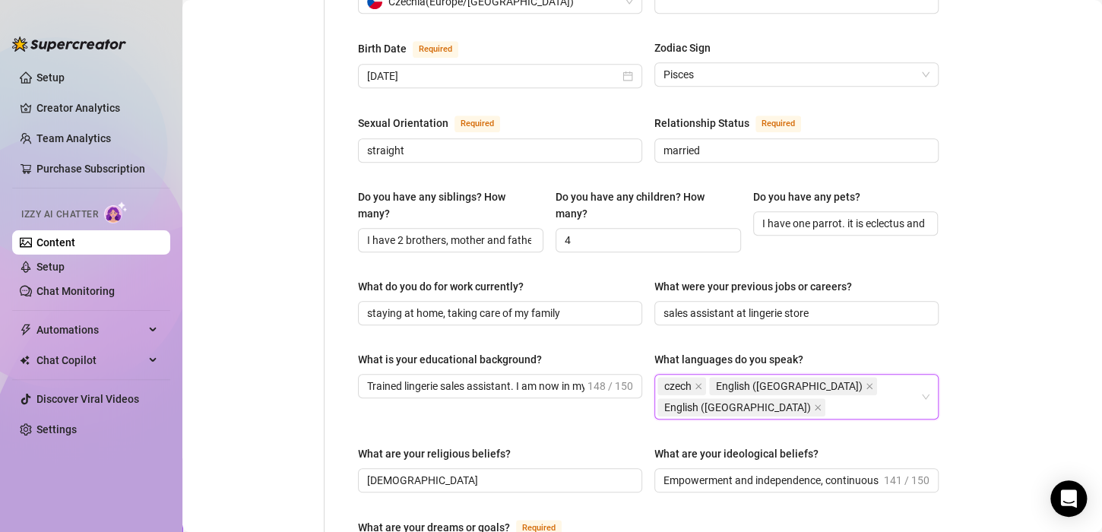
click at [978, 307] on div "Bio Import Bio from other creator Personal Info Chatting Lifestyle Physique Con…" at bounding box center [642, 337] width 889 height 1463
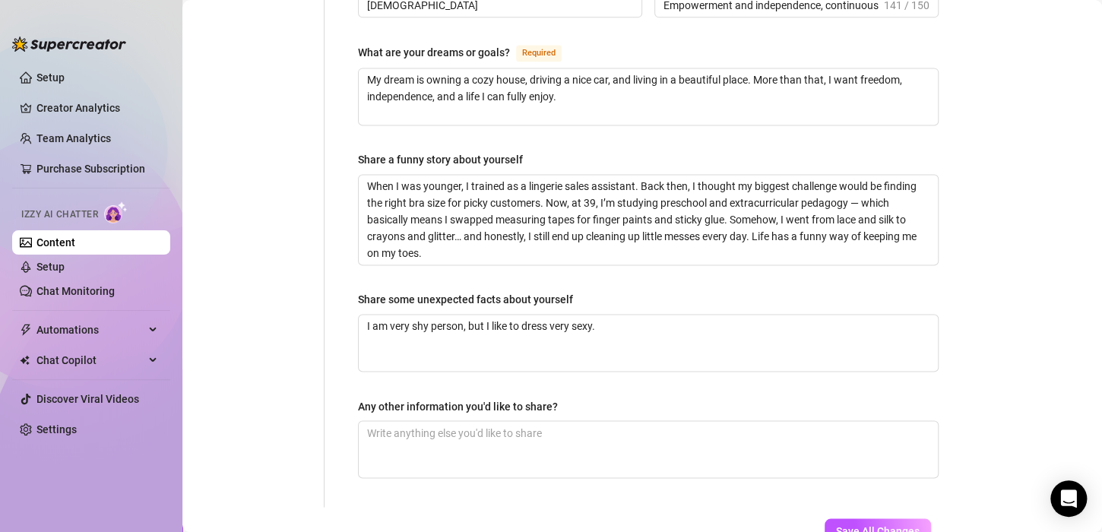
scroll to position [988, 0]
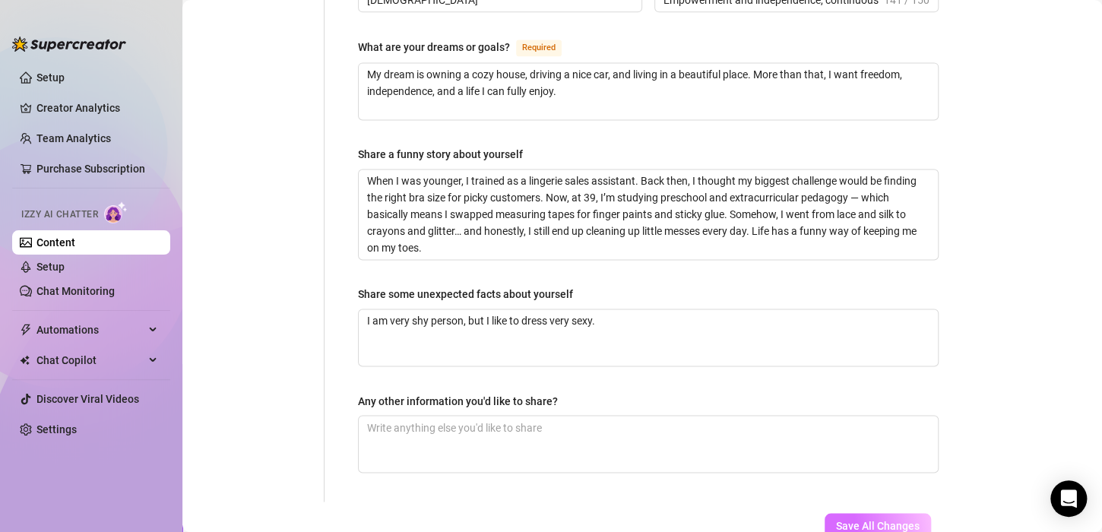
click at [851, 519] on span "Save All Changes" at bounding box center [878, 525] width 84 height 12
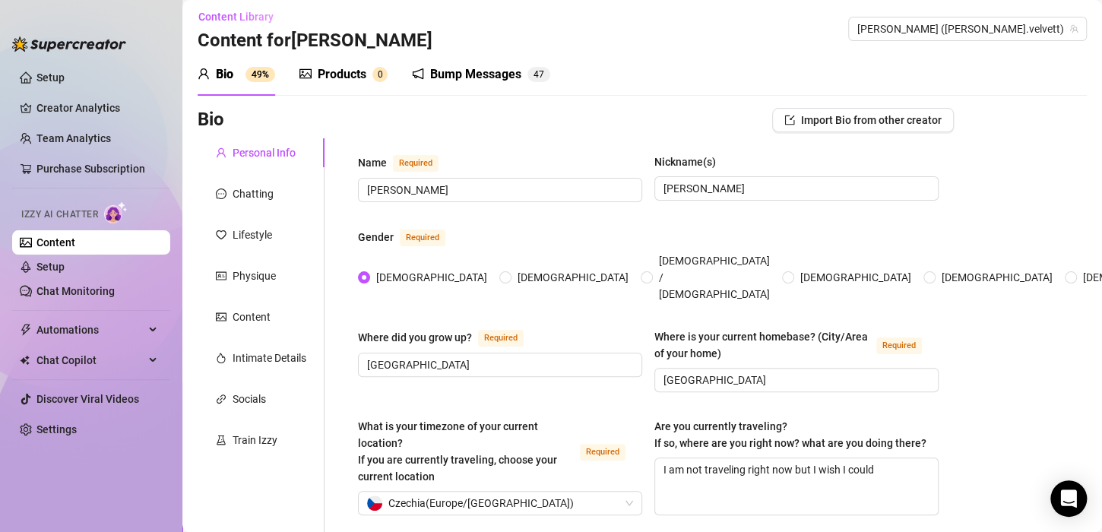
scroll to position [0, 0]
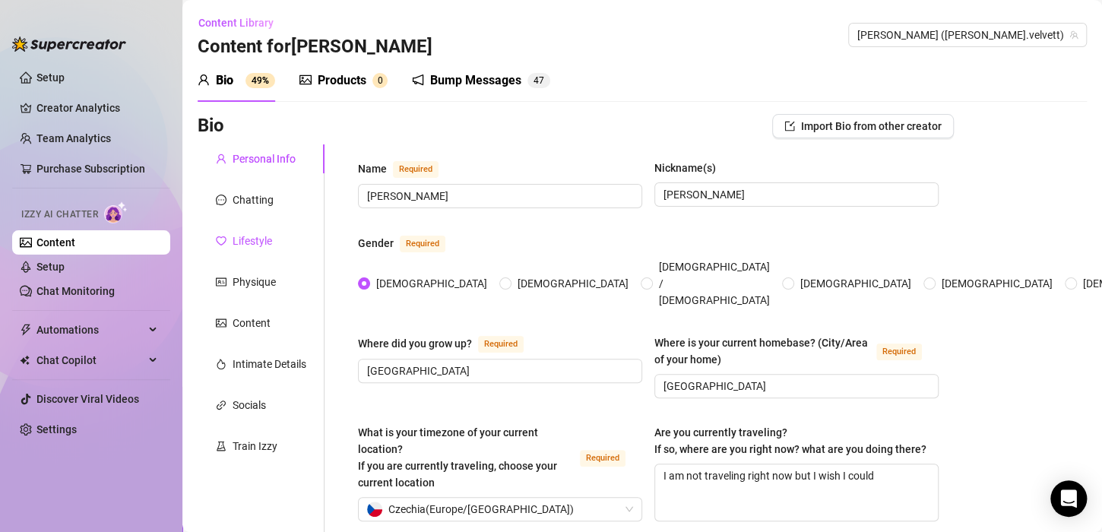
click at [240, 236] on div "Lifestyle" at bounding box center [253, 241] width 40 height 17
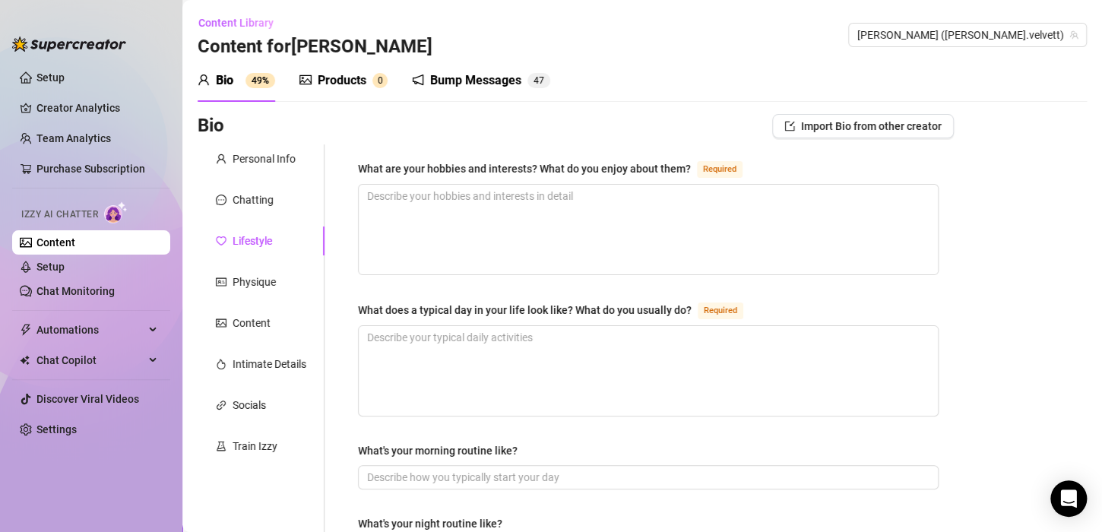
drag, startPoint x: 358, startPoint y: 168, endPoint x: 656, endPoint y: 166, distance: 298.0
click at [656, 166] on div "What are your hobbies and interests? What do you enjoy about them?" at bounding box center [524, 168] width 333 height 17
click at [656, 185] on textarea "What are your hobbies and interests? What do you enjoy about them? Required" at bounding box center [648, 230] width 579 height 90
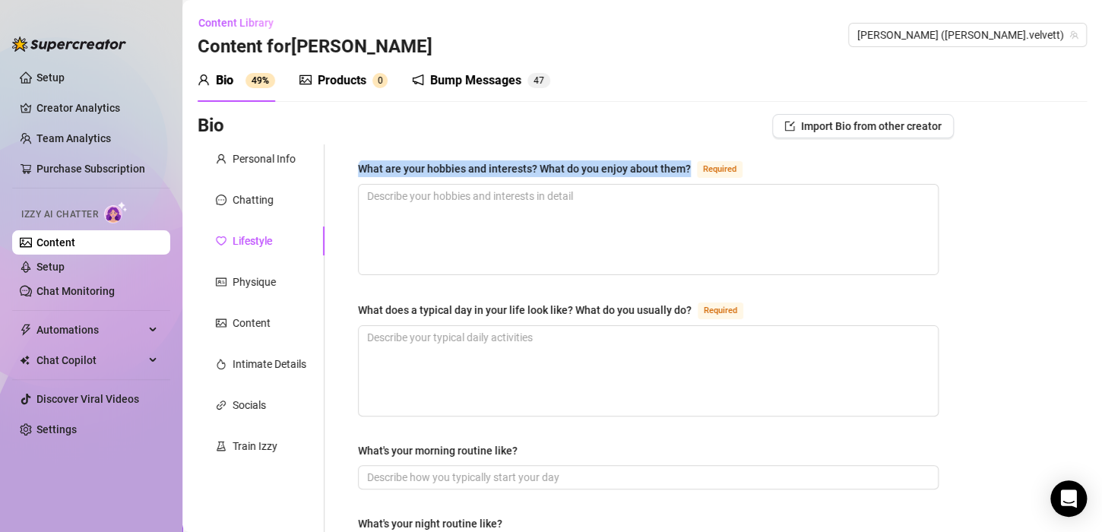
drag, startPoint x: 360, startPoint y: 164, endPoint x: 686, endPoint y: 167, distance: 326.1
click at [686, 167] on div "What are your hobbies and interests? What do you enjoy about them?" at bounding box center [524, 168] width 333 height 17
copy div "What are your hobbies and interests? What do you enjoy about them?"
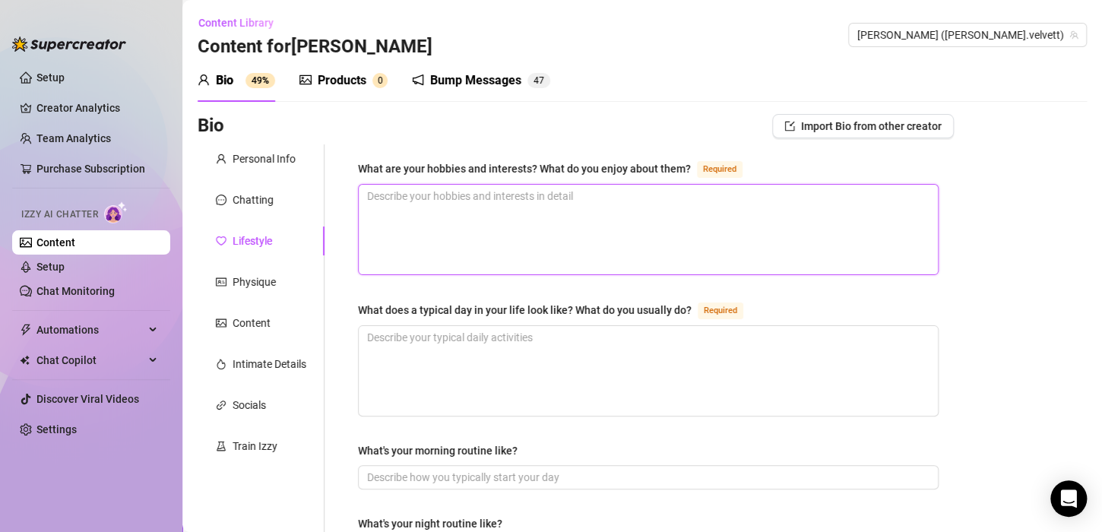
click at [391, 211] on textarea "What are your hobbies and interests? What do you enjoy about them? Required" at bounding box center [648, 230] width 579 height 90
paste textarea "I love Turkish TV series & historic movies (I must’ve been a princess before 😄)…"
type textarea "I love Turkish TV series & historic movies (I must’ve been a princess before 😄)…"
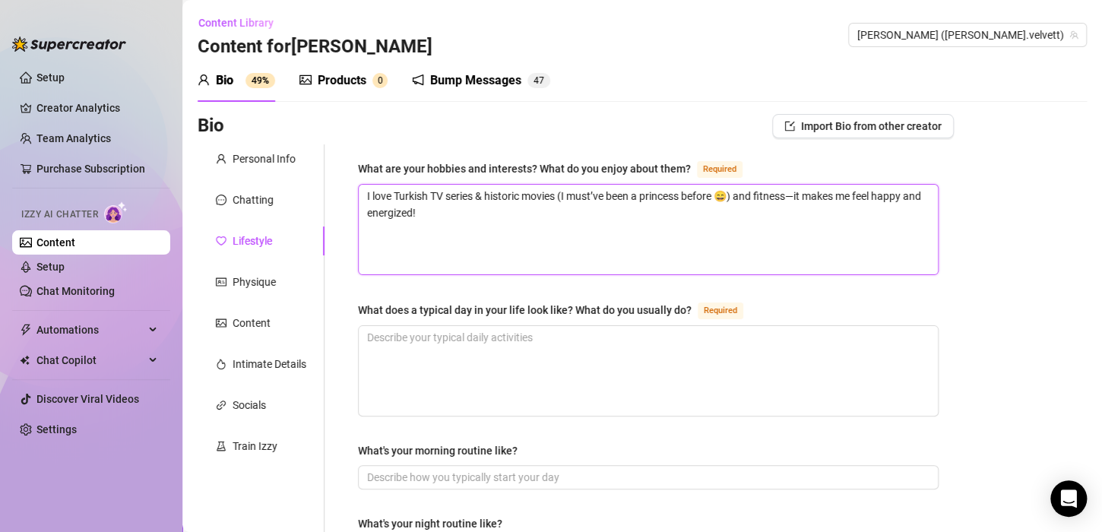
drag, startPoint x: 363, startPoint y: 192, endPoint x: 486, endPoint y: 242, distance: 132.0
click at [486, 242] on textarea "I love Turkish TV series & historic movies (I must’ve been a princess before 😄)…" at bounding box center [648, 230] width 579 height 90
paste textarea "adore Turkish TV series & historic movies (definitely a princess in a past life…"
type textarea "I adore Turkish TV series & historic movies (definitely a princess in a past li…"
click at [502, 245] on textarea "I adore Turkish TV series & historic movies (definitely a princess in a past li…" at bounding box center [648, 230] width 579 height 90
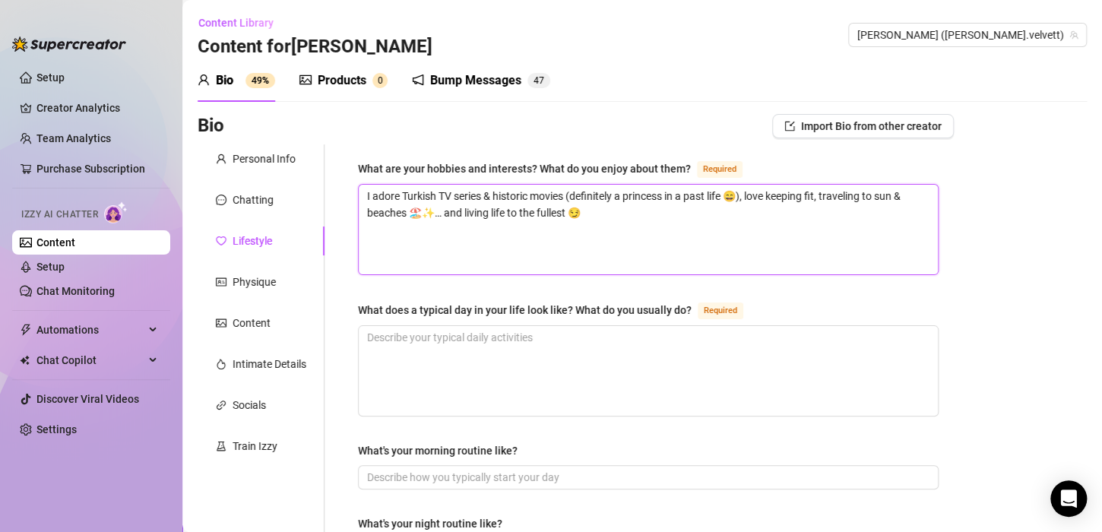
type textarea "I adore Turkish TV series & historic movies (definitely a princess in a past li…"
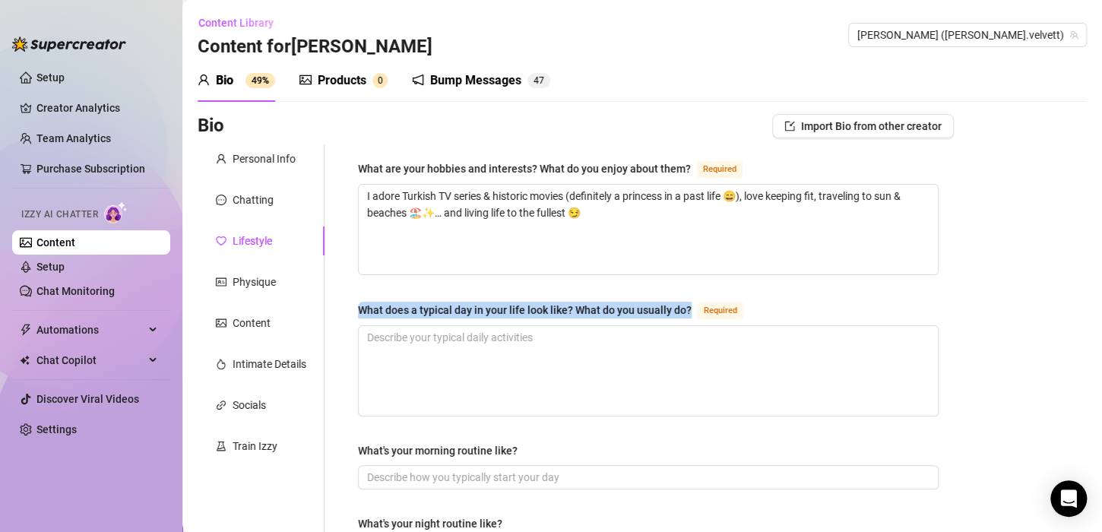
drag, startPoint x: 359, startPoint y: 303, endPoint x: 689, endPoint y: 304, distance: 330.6
click at [689, 304] on div "What does a typical day in your life look like? What do you usually do? Required" at bounding box center [553, 310] width 391 height 18
copy div "What does a typical day in your life look like? What do you usually do?"
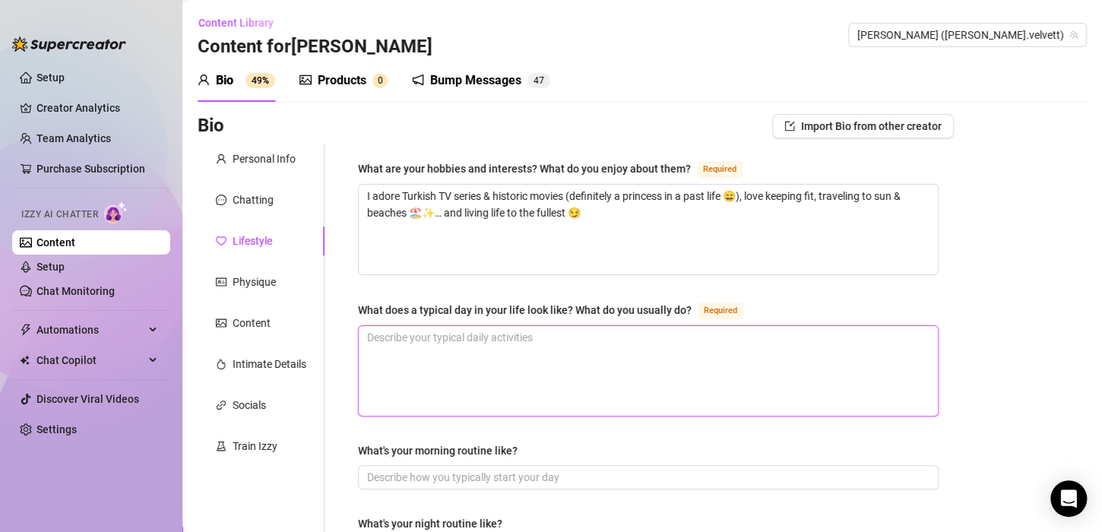
click at [410, 347] on textarea "What does a typical day in your life look like? What do you usually do? Required" at bounding box center [648, 371] width 579 height 90
paste textarea "I wake up, pamper myself, take care of my kids, cook, clean, study with them, t…"
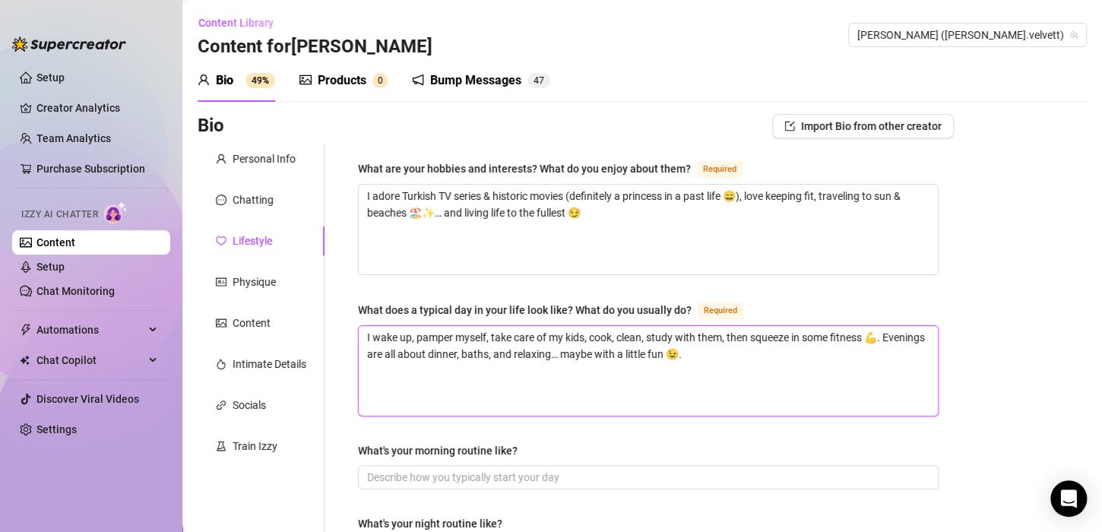
type textarea "I wake up, pamper myself, take care of my kids, cook, clean, study with them, t…"
click at [656, 445] on div "What's your morning routine like?" at bounding box center [648, 453] width 581 height 23
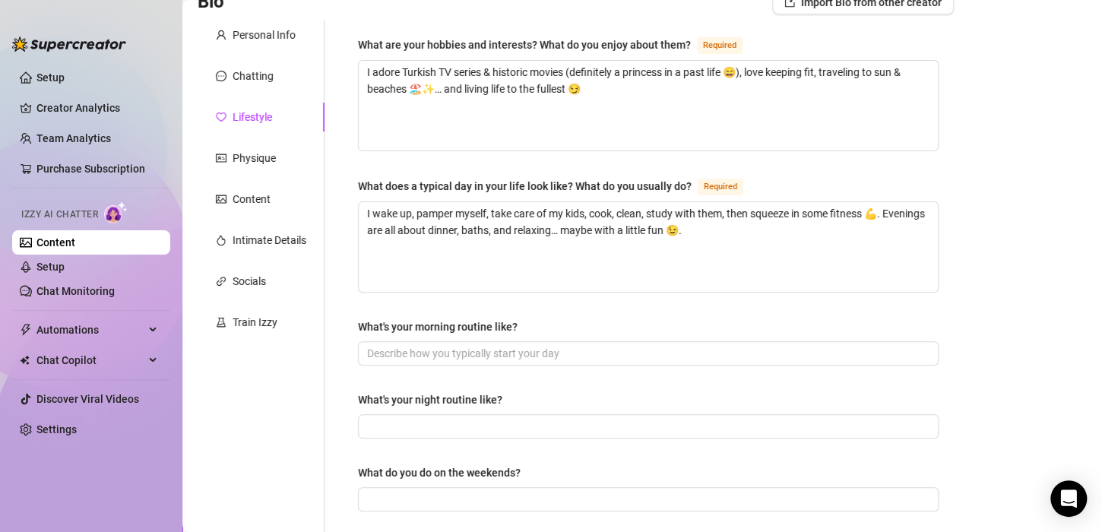
scroll to position [179, 0]
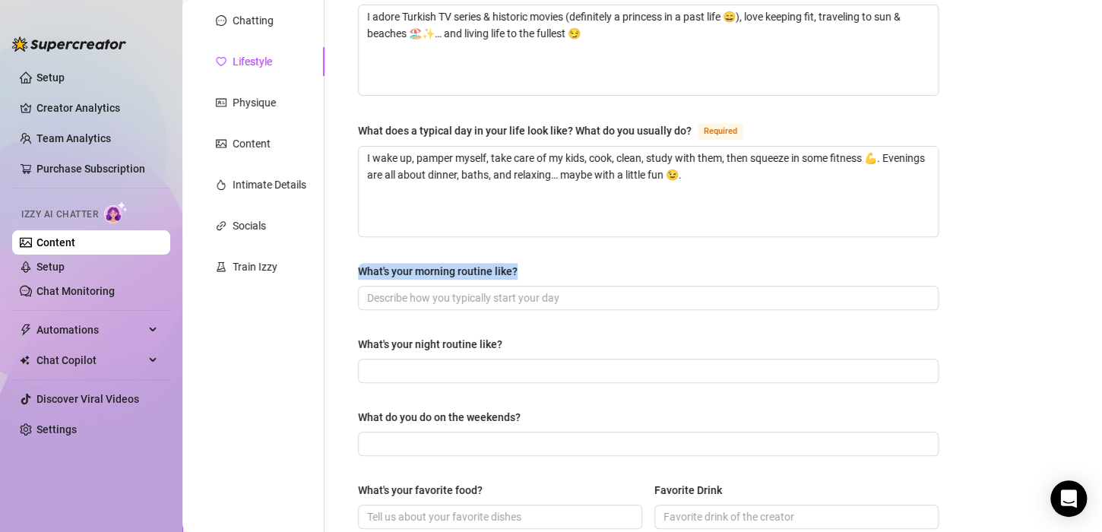
drag, startPoint x: 357, startPoint y: 266, endPoint x: 525, endPoint y: 272, distance: 168.1
click at [525, 272] on div "What are your hobbies and interests? What do you enjoy about them? Required I a…" at bounding box center [648, 477] width 611 height 1025
copy div "What's your morning routine like?"
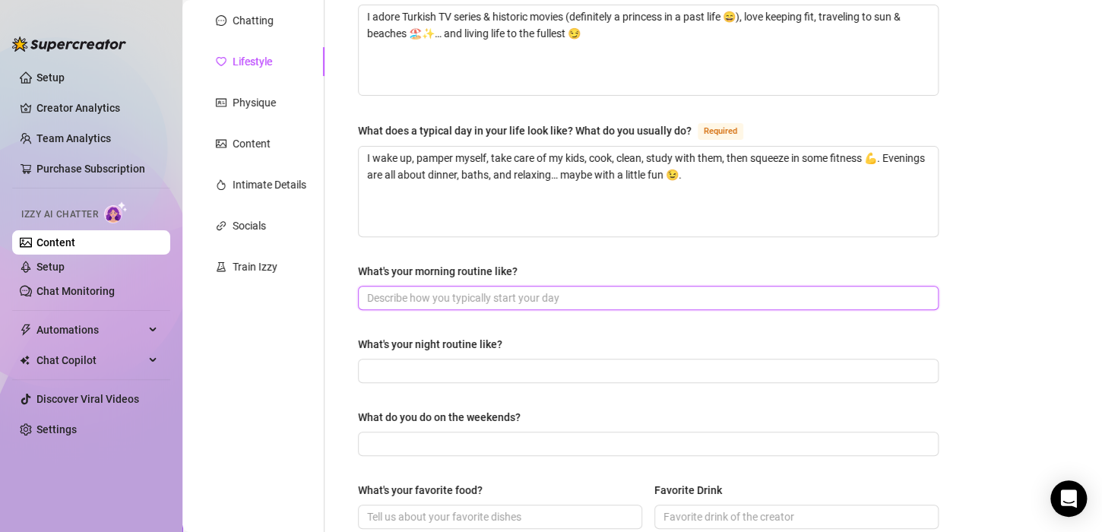
click at [401, 299] on input "What's your morning routine like?" at bounding box center [646, 298] width 559 height 17
paste input "I wake up, brush my teeth, put on makeup, make breakfast, then enjoy my coffee …"
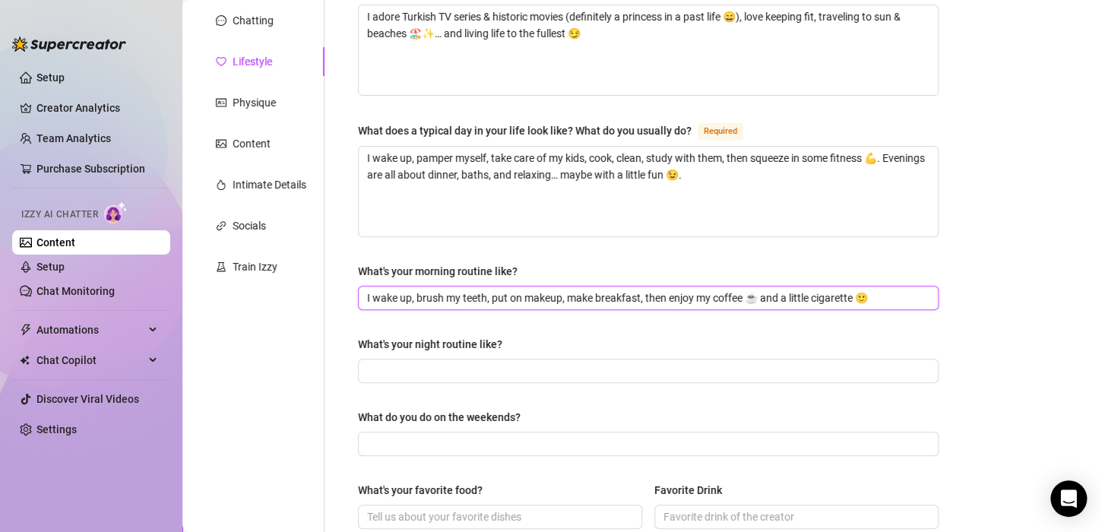
type input "I wake up, brush my teeth, put on makeup, make breakfast, then enjoy my coffee …"
drag, startPoint x: 473, startPoint y: 385, endPoint x: 359, endPoint y: 330, distance: 126.5
drag, startPoint x: 359, startPoint y: 330, endPoint x: 397, endPoint y: 336, distance: 38.5
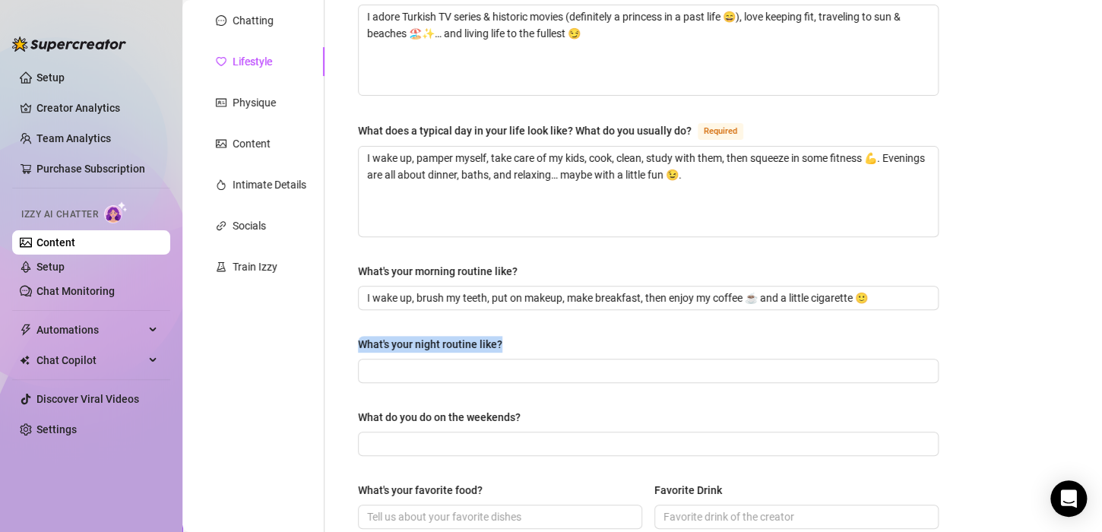
drag, startPoint x: 397, startPoint y: 336, endPoint x: 513, endPoint y: 345, distance: 116.7
click at [513, 345] on div "What are your hobbies and interests? What do you enjoy about them? Required I a…" at bounding box center [648, 477] width 611 height 1025
copy div "What's your night routine like?"
click at [405, 365] on input "What's your night routine like?" at bounding box center [646, 371] width 559 height 17
paste input "I usually take a shower, watch a movie 🎬, browse fashion stores online 🛍️, or h…"
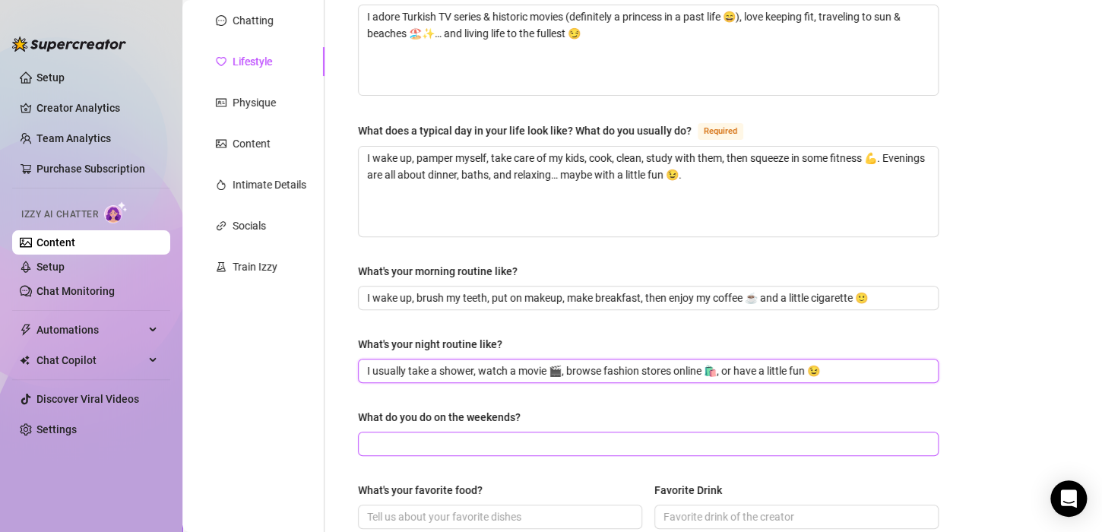
type input "I usually take a shower, watch a movie 🎬, browse fashion stores online 🛍️, or h…"
click at [407, 448] on input "What do you do on the weekends?" at bounding box center [646, 444] width 559 height 17
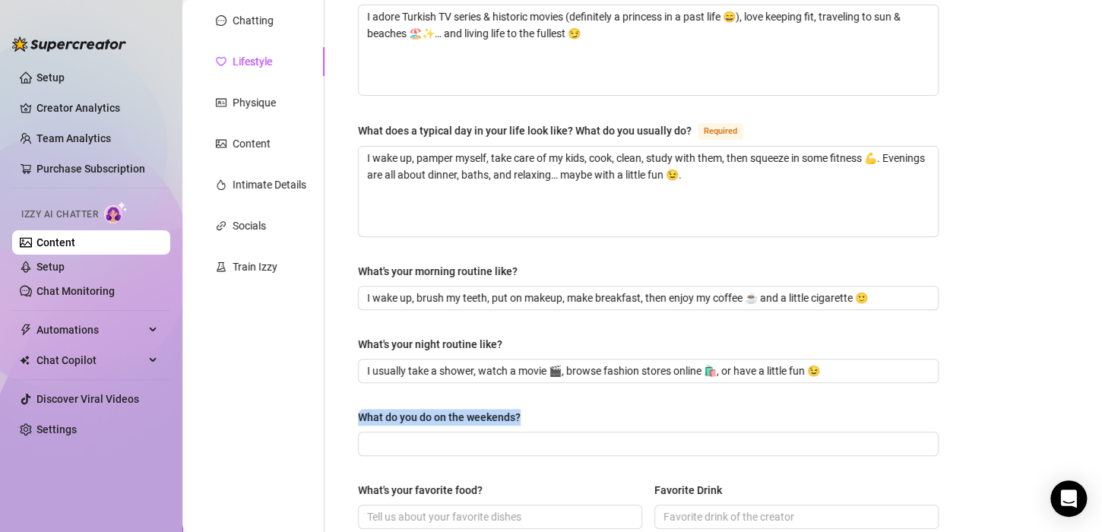
drag, startPoint x: 532, startPoint y: 408, endPoint x: 398, endPoint y: 393, distance: 134.6
click at [398, 393] on div "What are your hobbies and interests? What do you enjoy about them? Required I a…" at bounding box center [648, 477] width 581 height 994
copy div "What do you do on the weekends?"
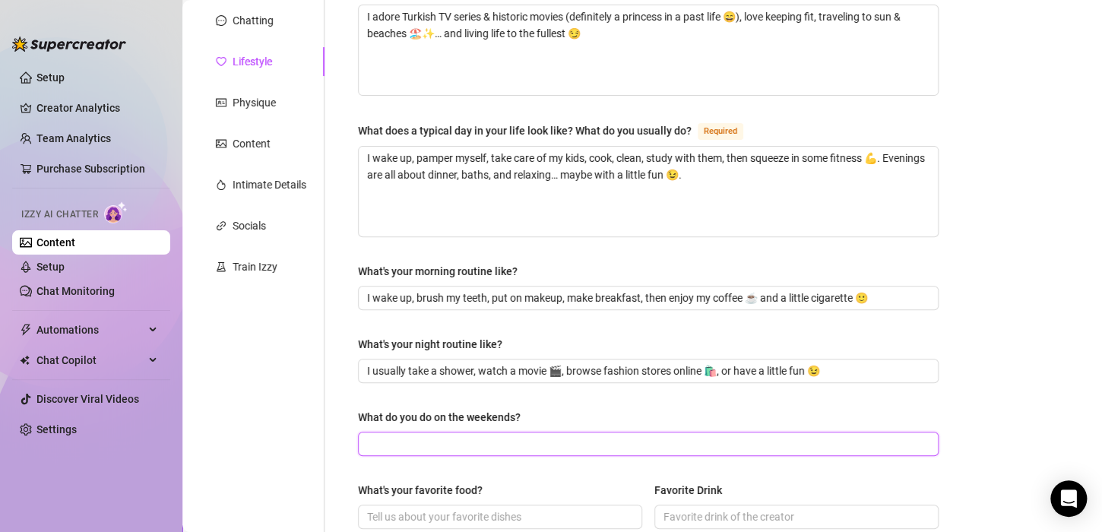
click at [379, 439] on input "What do you do on the weekends?" at bounding box center [646, 444] width 559 height 17
paste input "On weekends, I like to relax, go on little trips, shop 🛍️, and just have a grea…"
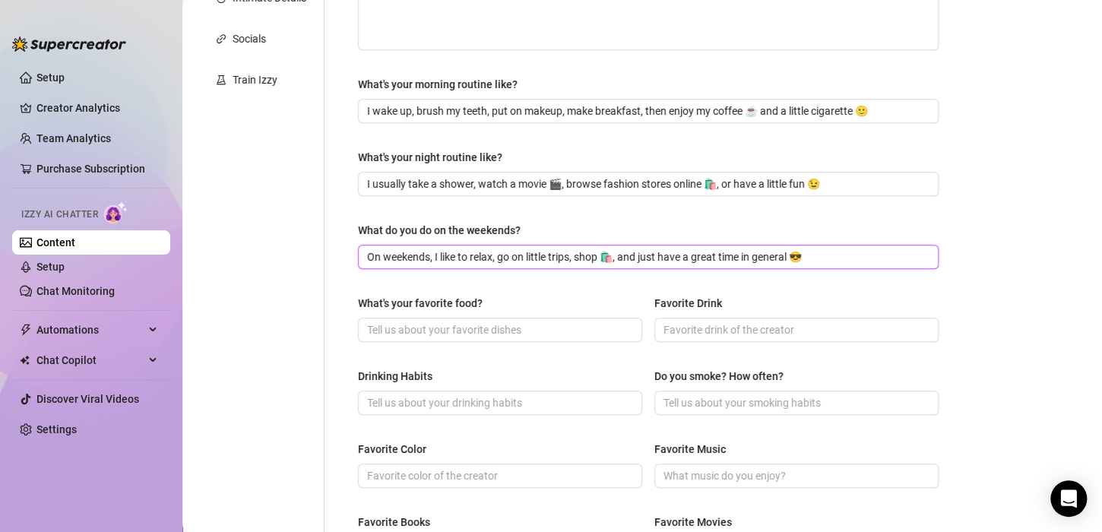
scroll to position [369, 0]
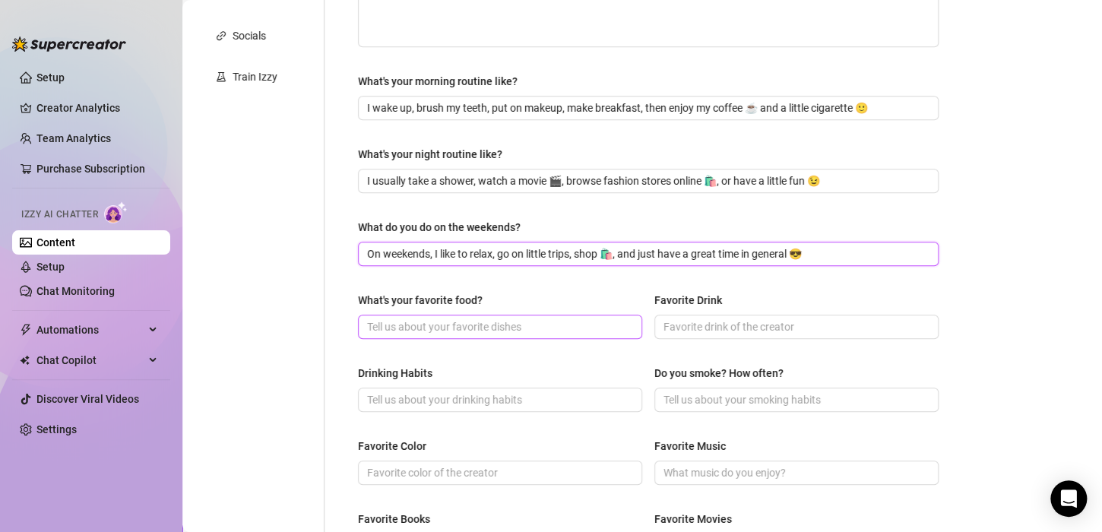
type input "On weekends, I like to relax, go on little trips, shop 🛍️, and just have a grea…"
click at [452, 318] on input "What's your favorite food?" at bounding box center [498, 326] width 263 height 17
click at [487, 354] on div "What are your hobbies and interests? What do you enjoy about them? Required I a…" at bounding box center [648, 287] width 581 height 994
click at [618, 374] on div "Drinking Habits" at bounding box center [500, 376] width 284 height 23
click at [483, 318] on input "aby chinese, also love [PERSON_NAME]" at bounding box center [498, 326] width 263 height 17
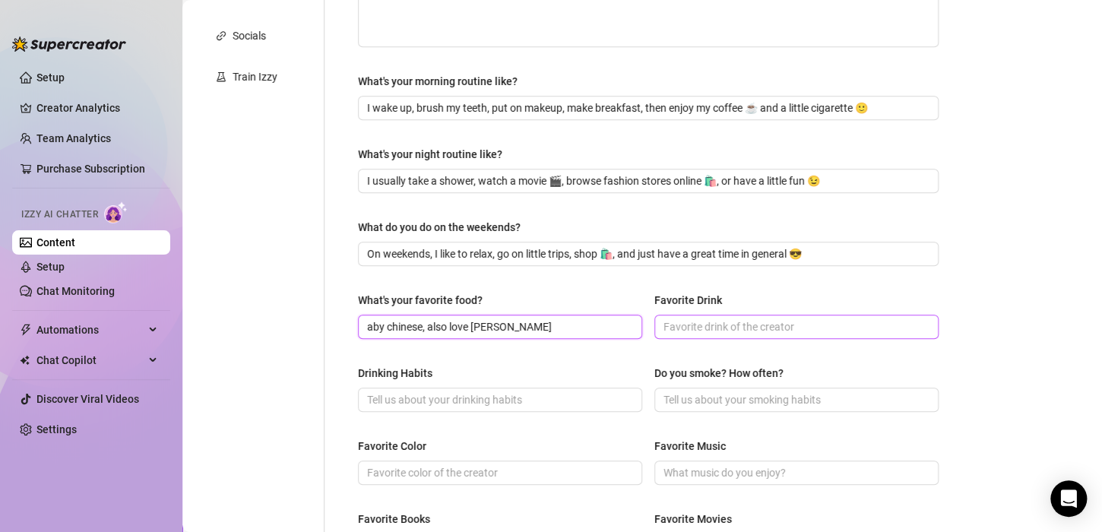
type input "aby chinese, also love [PERSON_NAME]"
click at [675, 328] on input "Favorite Drink" at bounding box center [795, 326] width 263 height 17
click at [735, 328] on input "spritz, [PERSON_NAME]" at bounding box center [795, 326] width 263 height 17
click at [730, 328] on input "spritz, [PERSON_NAME]" at bounding box center [795, 326] width 263 height 17
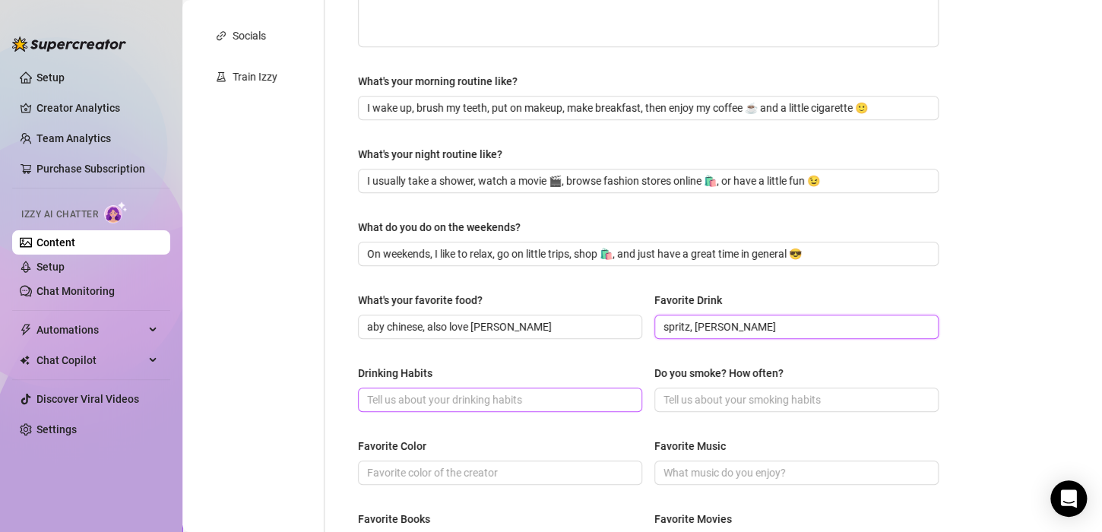
type input "spritz, [PERSON_NAME]"
click at [456, 400] on input "Drinking Habits" at bounding box center [498, 399] width 263 height 17
type input "almost abstinent"
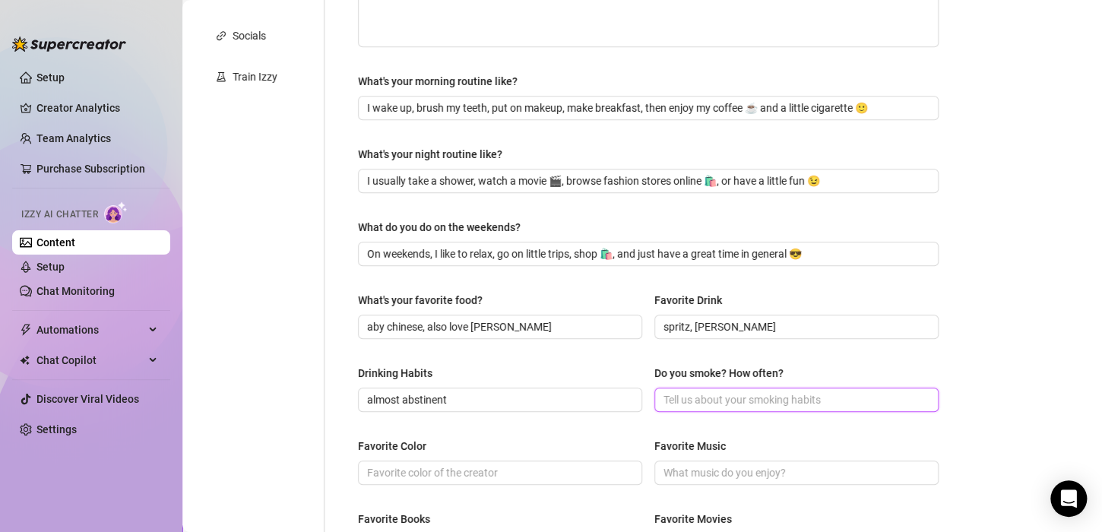
click at [692, 391] on input "Do you smoke? How often?" at bounding box center [795, 399] width 263 height 17
type input "yes, 10 a day"
click at [467, 472] on input "Favorite Color" at bounding box center [498, 472] width 263 height 17
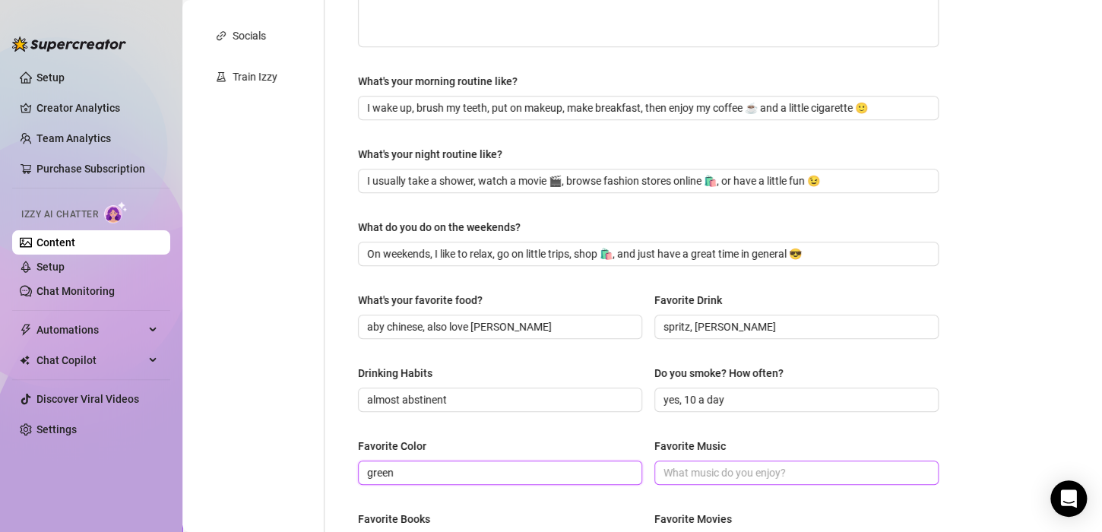
type input "green"
click at [721, 471] on input "Favorite Music" at bounding box center [795, 472] width 263 height 17
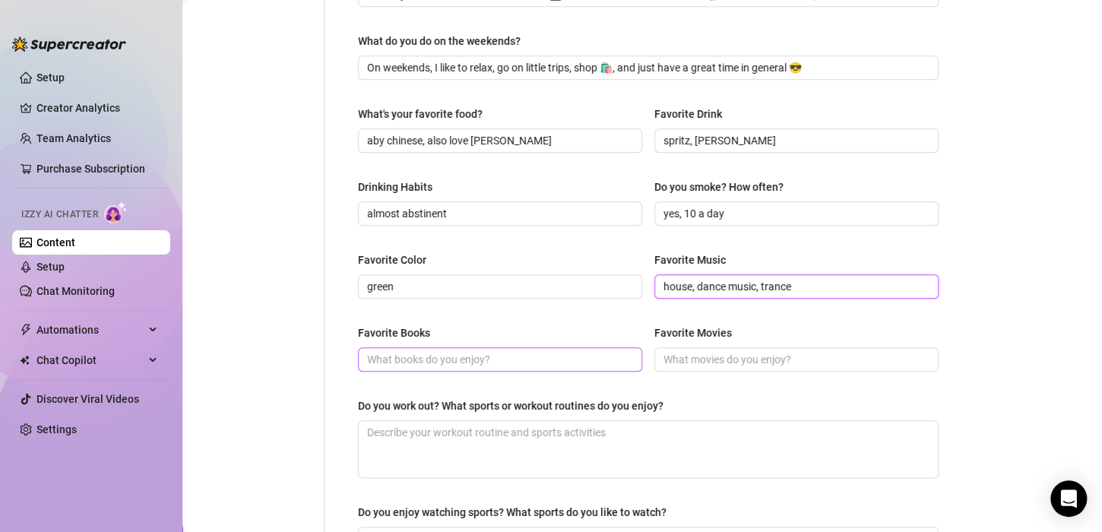
type input "house, dance music, trance"
click at [443, 367] on span at bounding box center [500, 359] width 284 height 24
click at [443, 360] on input "Favorite Books" at bounding box center [498, 359] width 263 height 17
type input "not reasing books"
click at [670, 353] on input "Favorite Movies" at bounding box center [795, 359] width 263 height 17
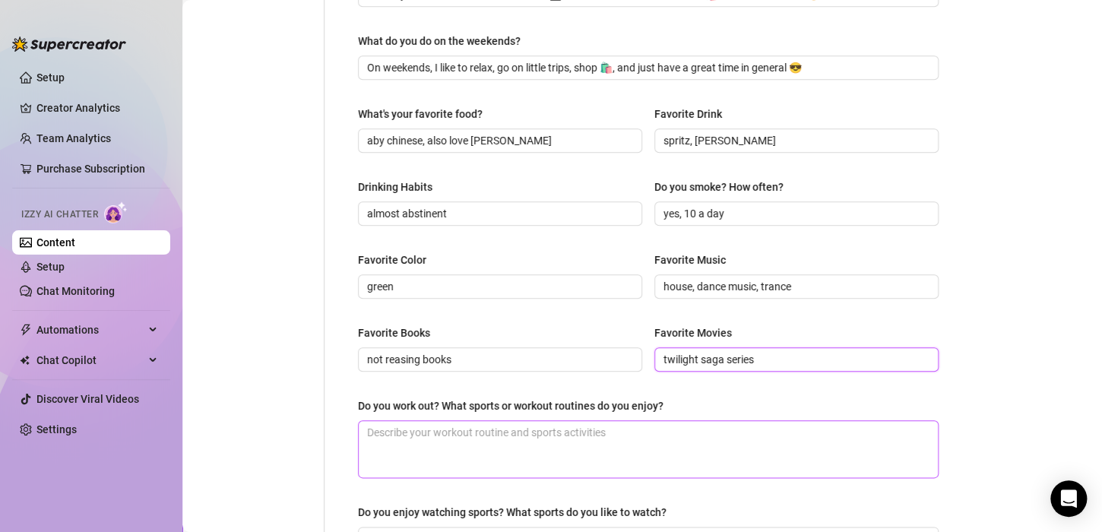
type input "twilight saga series"
click at [471, 430] on textarea "Do you work out? What sports or workout routines do you enjoy?" at bounding box center [648, 449] width 579 height 56
type textarea "r"
type textarea "ru"
type textarea "run"
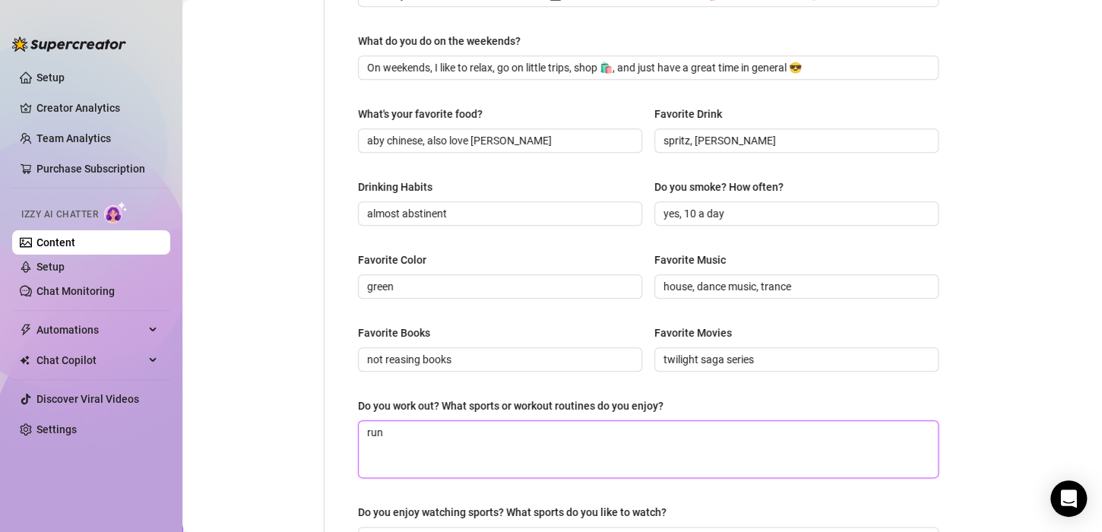
type textarea "runn"
type textarea "runni"
type textarea "runnin"
type textarea "running"
type textarea "running,"
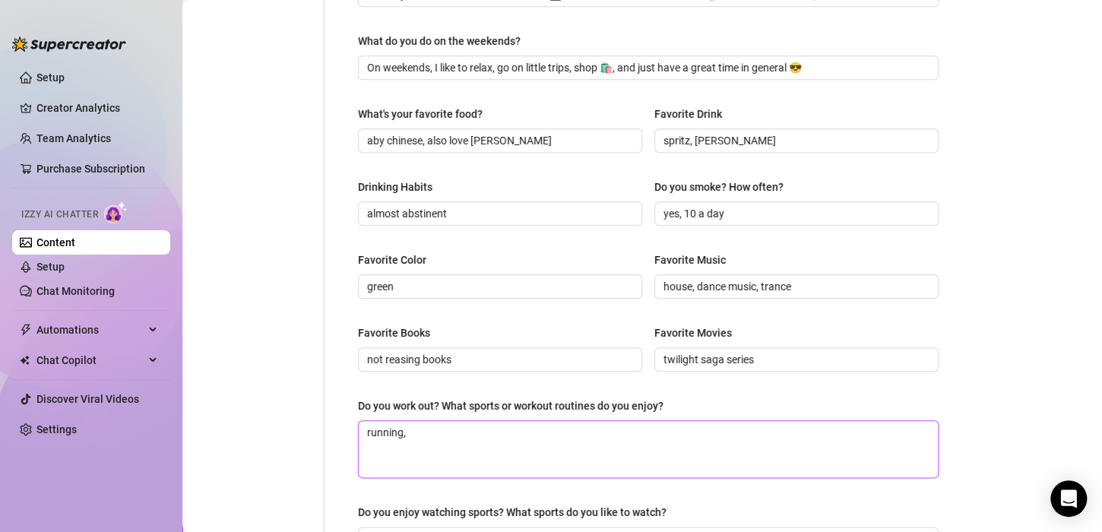
type textarea "running,"
type textarea "running, s"
type textarea "running, so"
type textarea "running, som"
type textarea "running, some"
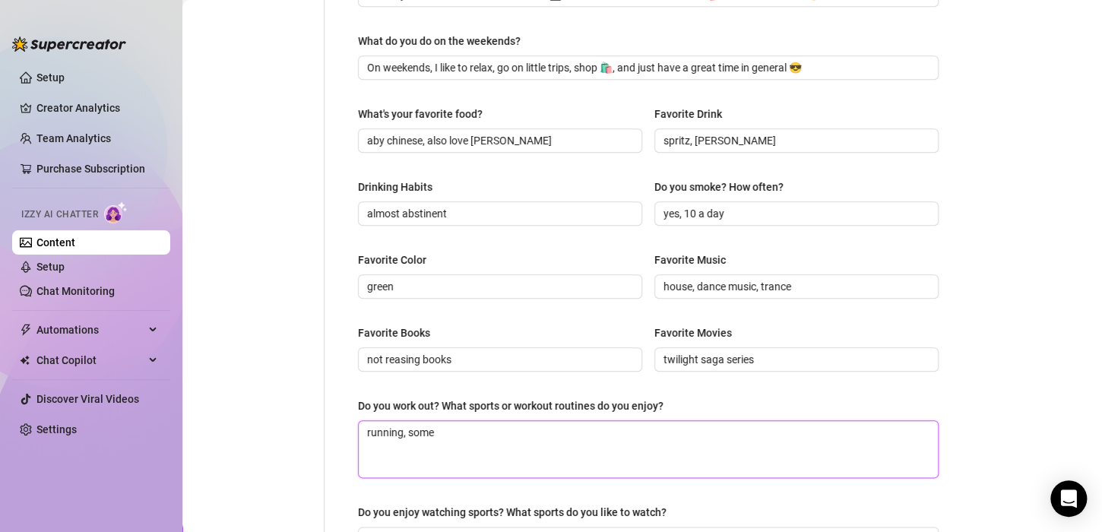
type textarea "running, somet"
type textarea "running, someti"
type textarea "running, sometim"
type textarea "running, sometime"
type textarea "running, sometimes"
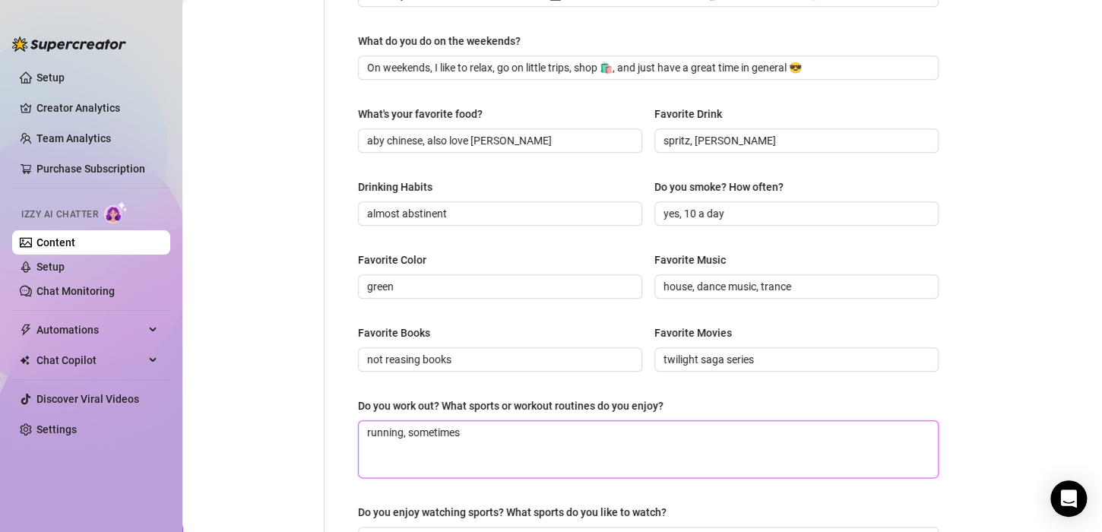
type textarea "running, sometimes"
type textarea "running, sometimes f"
type textarea "running, sometimes fy"
type textarea "running, sometimes fym"
type textarea "running, sometimes fym,"
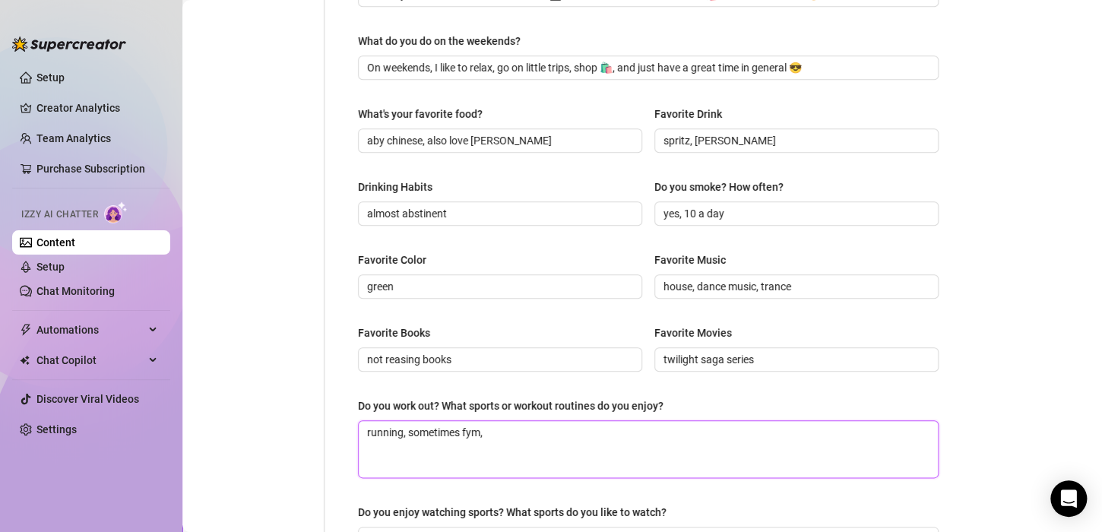
type textarea "running, sometimes fym,"
type textarea "running, sometimes fym, l"
type textarea "running, sometimes fym, li"
type textarea "running, sometimes fym, lik"
type textarea "running, sometimes fym, like"
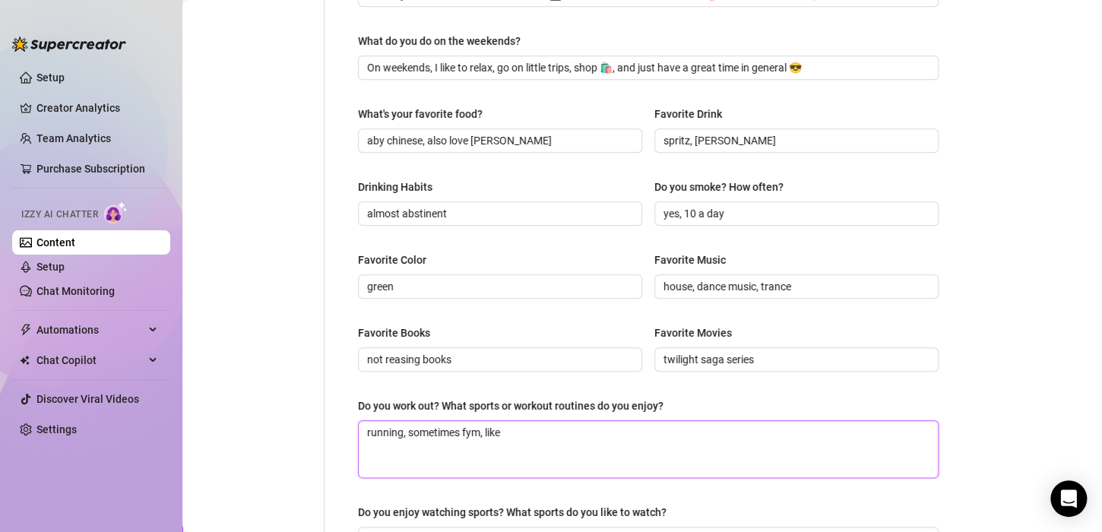
type textarea "running, sometimes fym, like"
type textarea "running, sometimes fym, like t"
type textarea "running, sometimes fym, like to"
type textarea "running, sometimes fym, like to p"
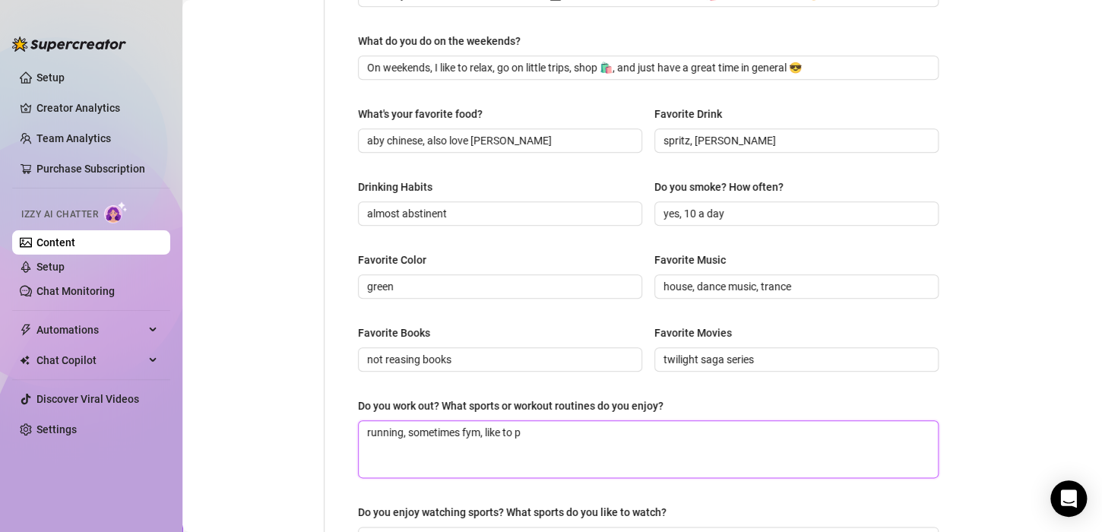
type textarea "running, sometimes fym, like to pl"
type textarea "running, sometimes fym, like to pla"
type textarea "running, sometimes fym, like to play"
type textarea "running, sometimes fym, like to play t"
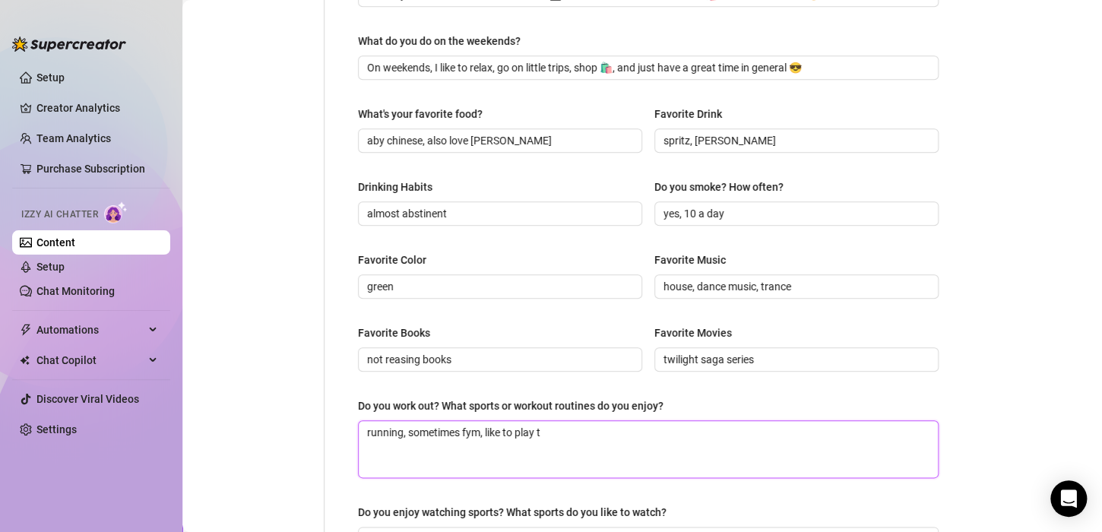
type textarea "running, sometimes fym, like to play te"
type textarea "running, sometimes fym, like to play ten"
type textarea "running, sometimes fym, like to play tenn"
type textarea "running, sometimes fym, like to play tenni"
type textarea "running, sometimes fym, like to play tennis"
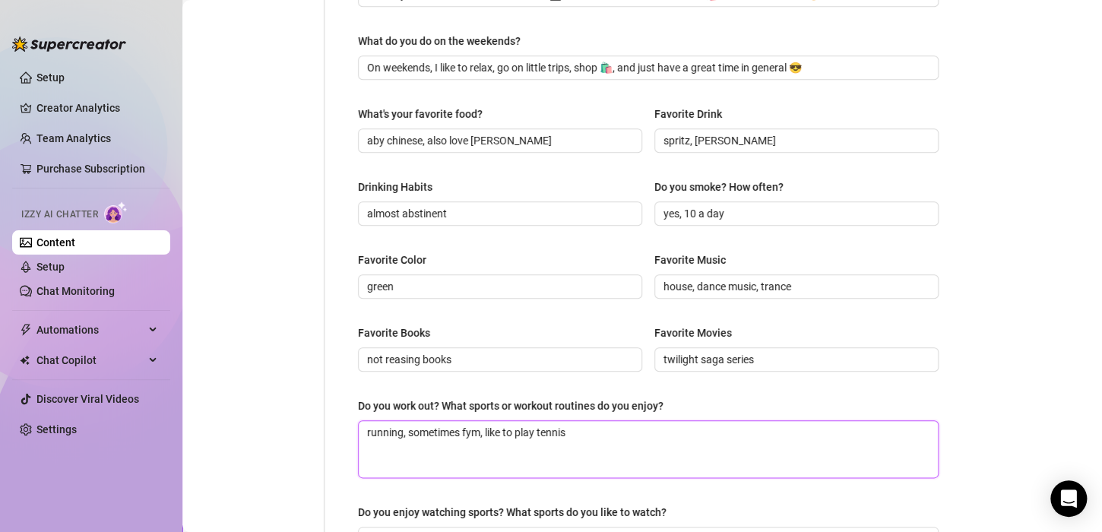
type textarea "running, sometimes fym, like to play tennis"
type textarea "running, sometimes fym, like to play tennis t"
type textarea "running, sometimes fym, like to play tennis to"
type textarea "running, sometimes fym, like to play tennis too"
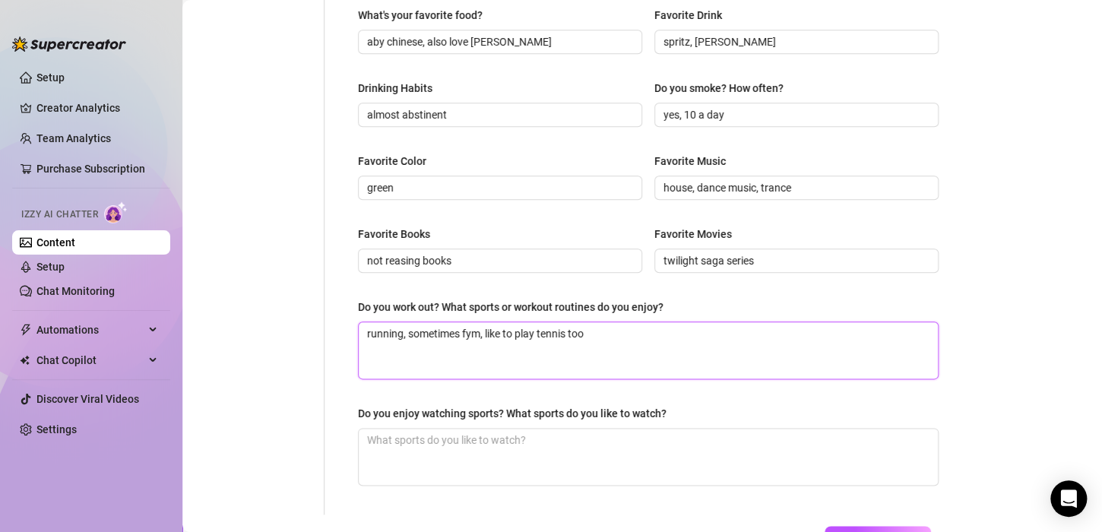
scroll to position [669, 0]
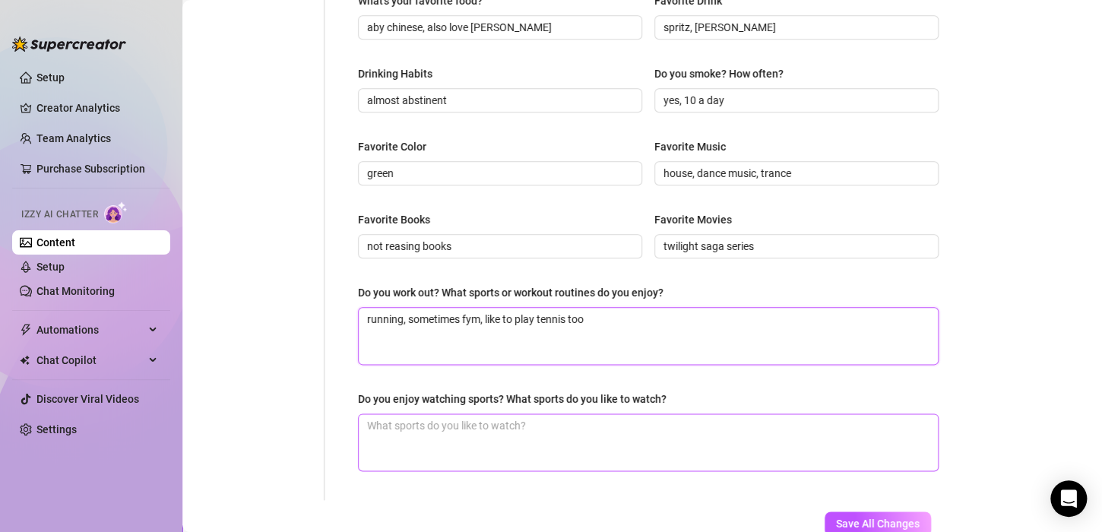
type textarea "running, sometimes fym, like to play tennis too"
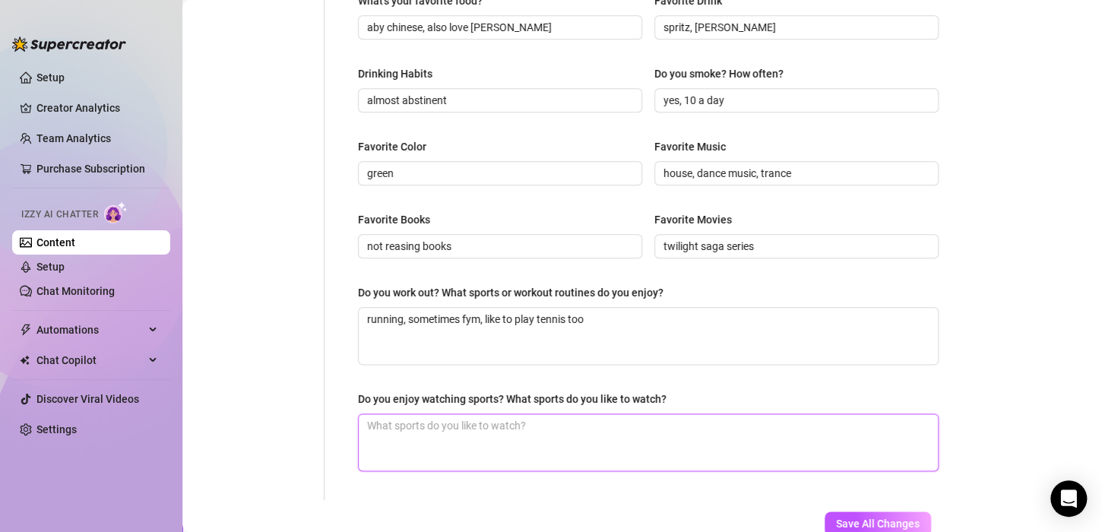
click at [465, 414] on textarea "Do you enjoy watching sports? What sports do you like to watch?" at bounding box center [648, 442] width 579 height 56
type textarea "n"
type textarea "no"
type textarea "no,"
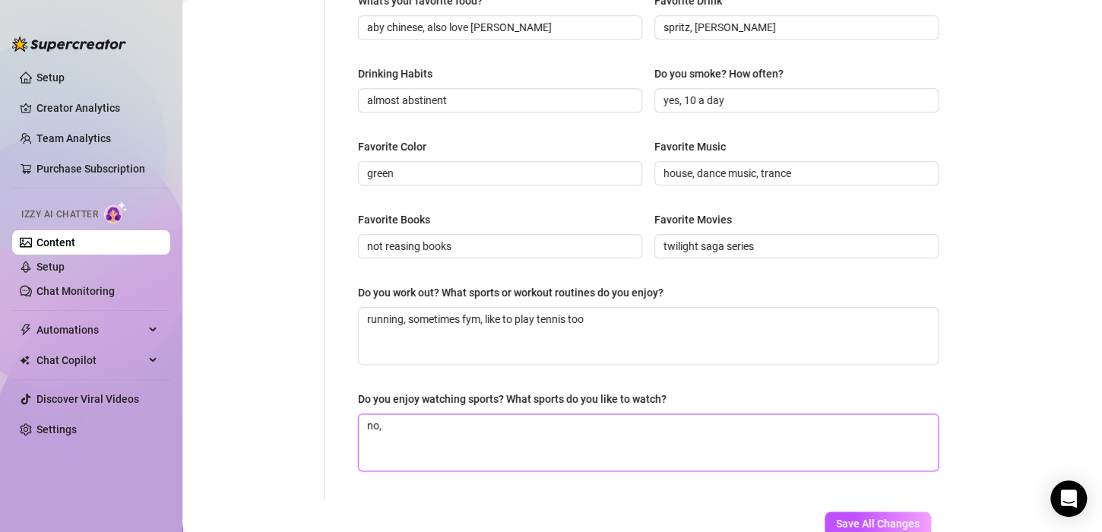
type textarea "no, i"
type textarea "no, i d"
type textarea "no, i do"
type textarea "no, i don"
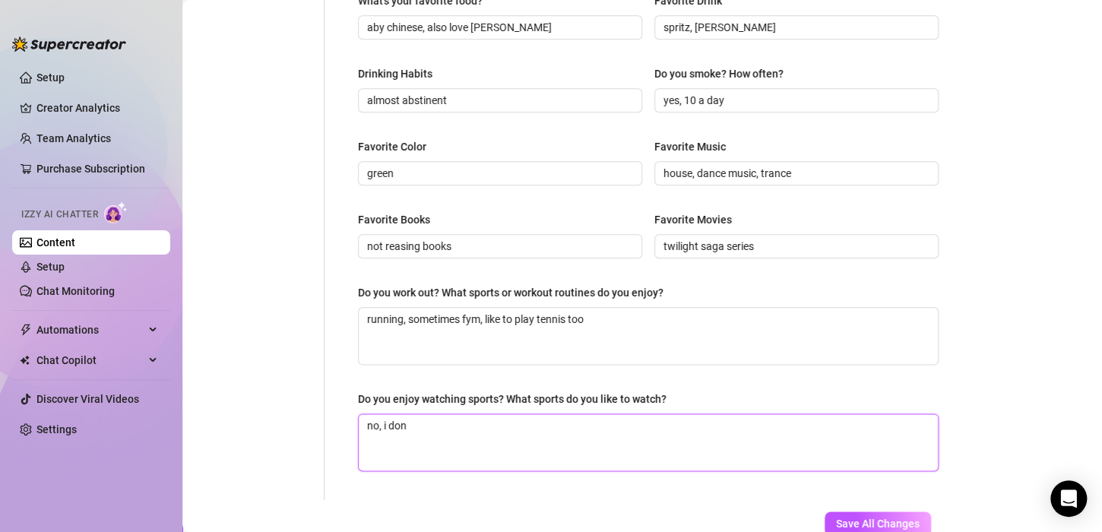
type textarea "no, i dont"
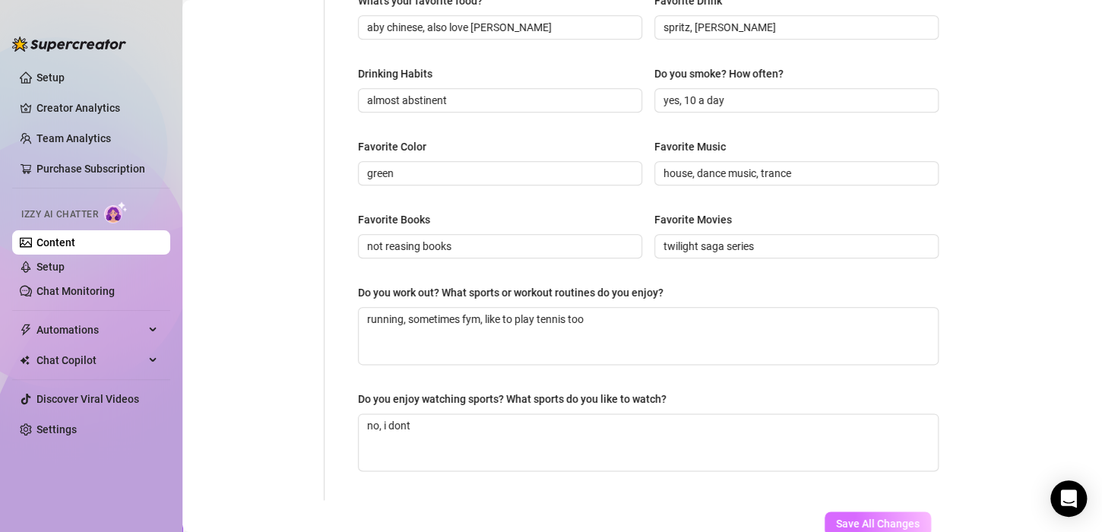
click at [836, 524] on span "Save All Changes" at bounding box center [878, 524] width 84 height 12
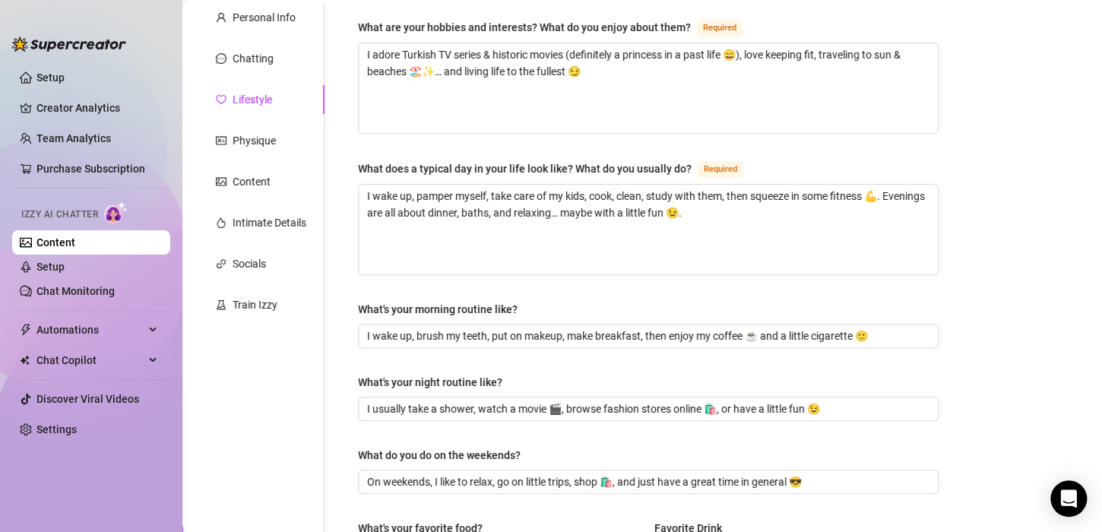
scroll to position [0, 0]
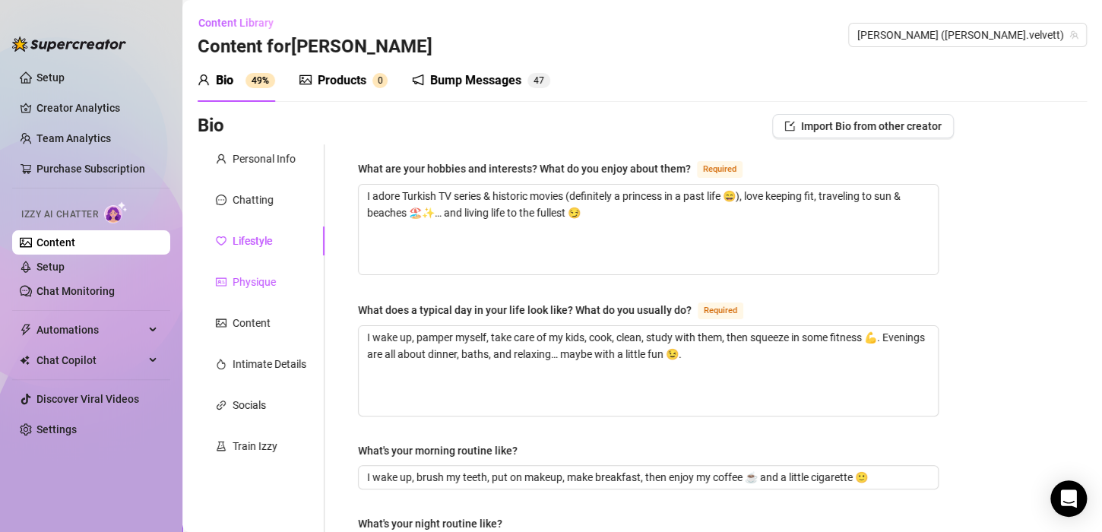
click at [249, 274] on div "Physique" at bounding box center [254, 282] width 43 height 17
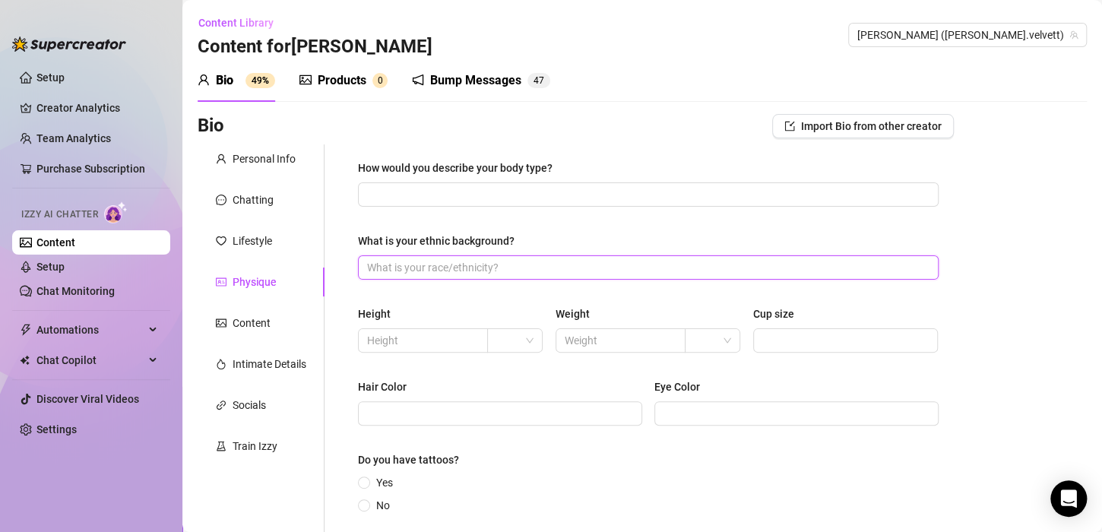
click at [388, 266] on input "What is your ethnic background?" at bounding box center [646, 267] width 559 height 17
click at [461, 409] on input "Hair Color" at bounding box center [498, 413] width 263 height 17
type input "brunette"
click at [711, 414] on input "Eye Color" at bounding box center [795, 413] width 263 height 17
type input "blue"
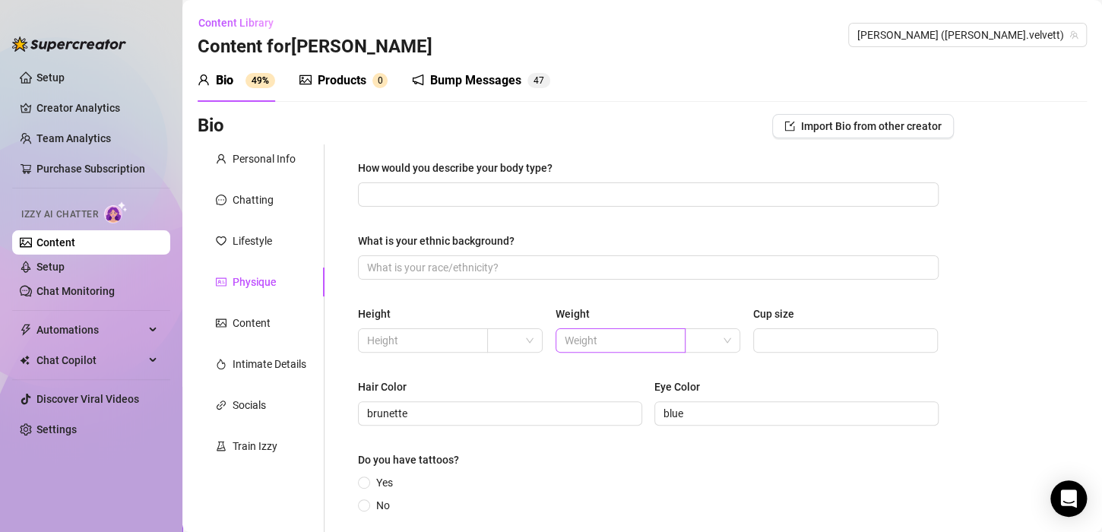
click at [593, 331] on span at bounding box center [621, 340] width 130 height 24
click at [569, 342] on input "60kg" at bounding box center [619, 340] width 109 height 17
click at [571, 342] on input "60kg" at bounding box center [619, 340] width 109 height 17
type input "61kg"
click at [415, 344] on input "text" at bounding box center [421, 340] width 109 height 17
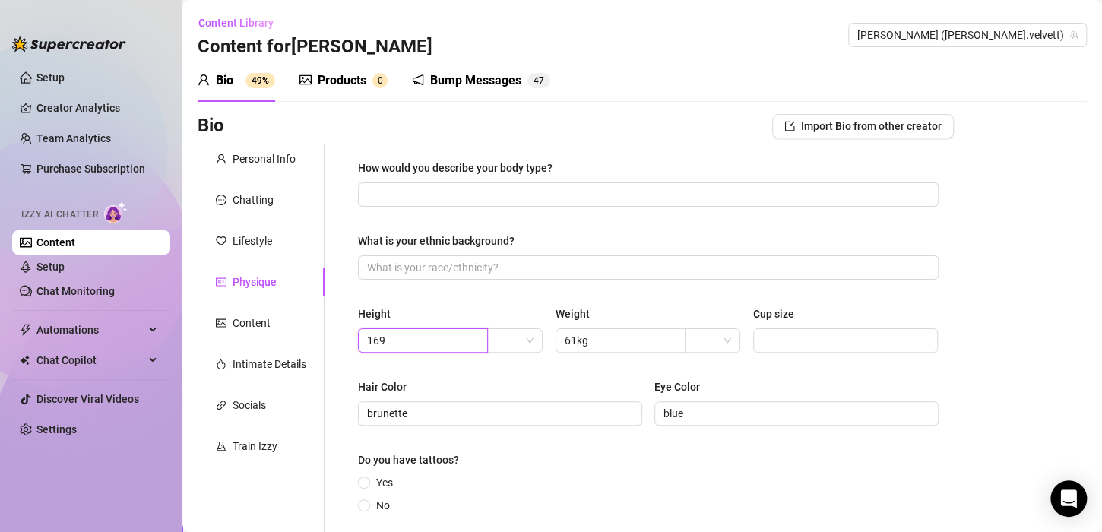
type input "169"
click at [478, 361] on div "Height 169 Weight 61kg Cup size" at bounding box center [648, 336] width 581 height 61
click at [790, 337] on input "Cup size" at bounding box center [844, 340] width 164 height 17
type input "C"
click at [429, 270] on input "What is your ethnic background?" at bounding box center [646, 267] width 559 height 17
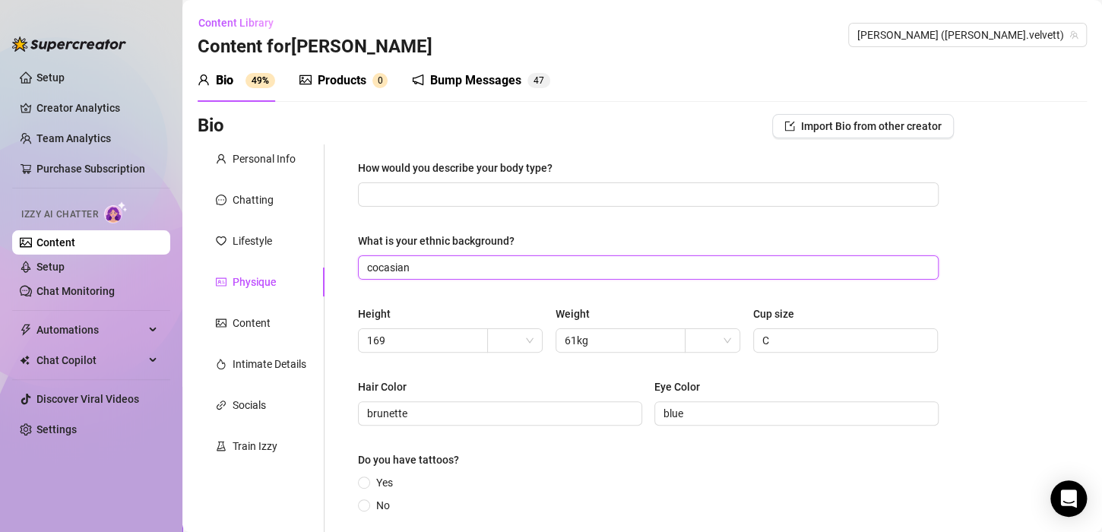
type input "cocasian"
click at [444, 287] on div "How would you describe your body type? What is your ethnic background? cocasian…" at bounding box center [648, 388] width 581 height 456
click at [381, 257] on span "cocasian" at bounding box center [648, 267] width 581 height 24
click at [382, 269] on input "cocasian" at bounding box center [646, 267] width 559 height 17
click at [408, 269] on input "cocasian" at bounding box center [646, 267] width 559 height 17
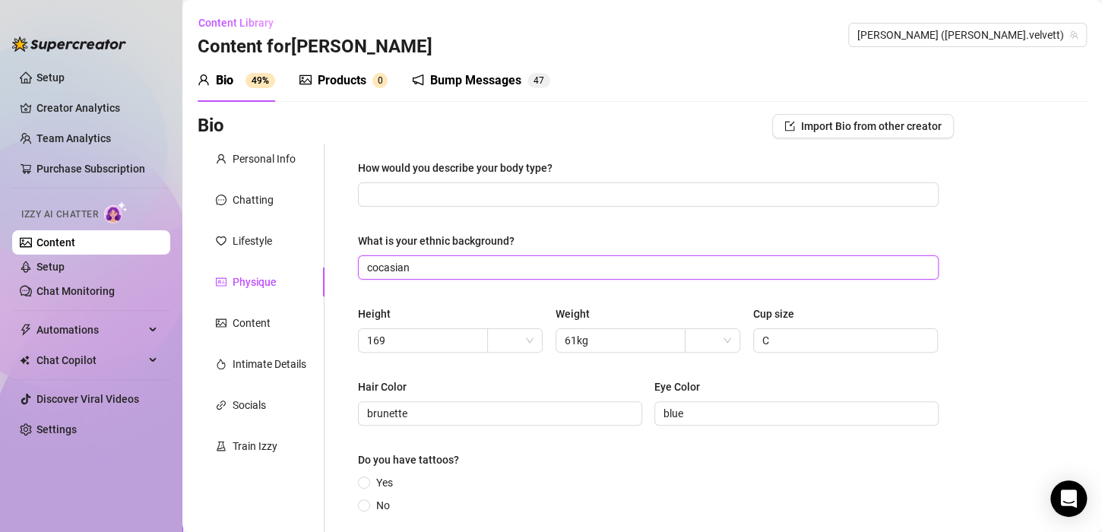
click at [398, 268] on input "cocasian" at bounding box center [646, 267] width 559 height 17
drag, startPoint x: 425, startPoint y: 272, endPoint x: 364, endPoint y: 251, distance: 64.4
click at [364, 251] on div "What is your ethnic background? cocasian" at bounding box center [648, 256] width 581 height 47
click at [370, 479] on span "Yes" at bounding box center [384, 482] width 29 height 17
click at [368, 479] on input "Yes" at bounding box center [365, 484] width 6 height 10
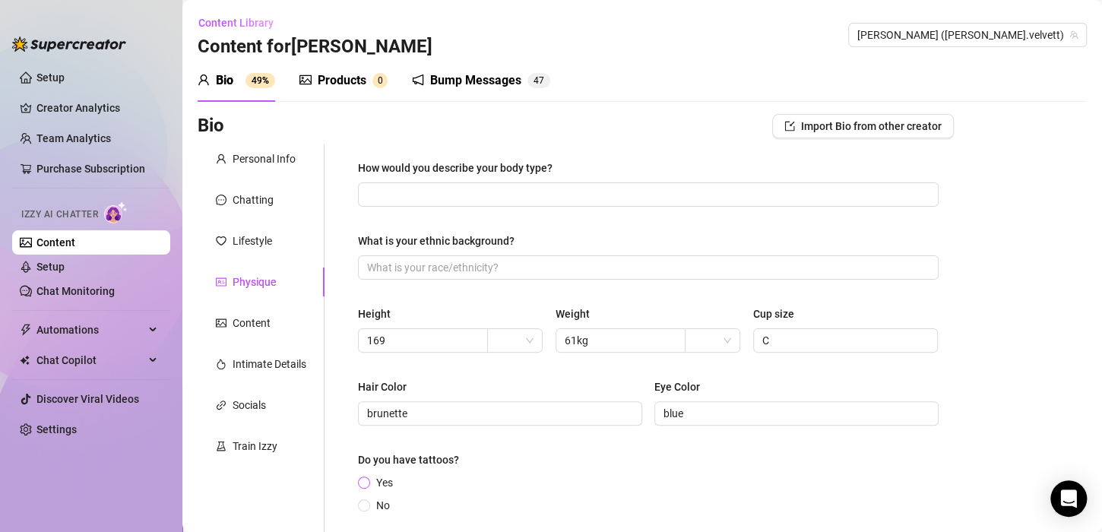
radio input "true"
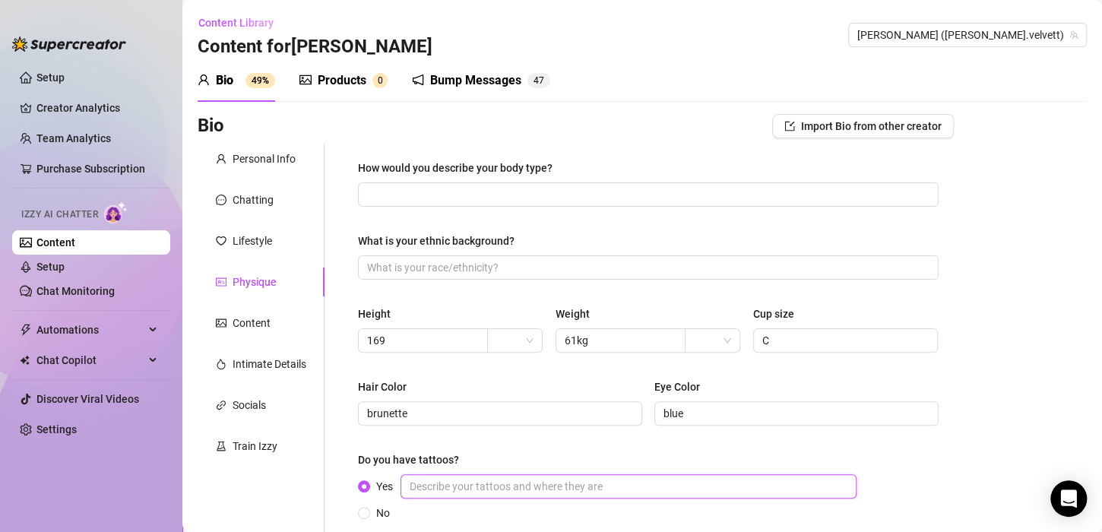
click at [464, 488] on input "Yes" at bounding box center [629, 486] width 456 height 24
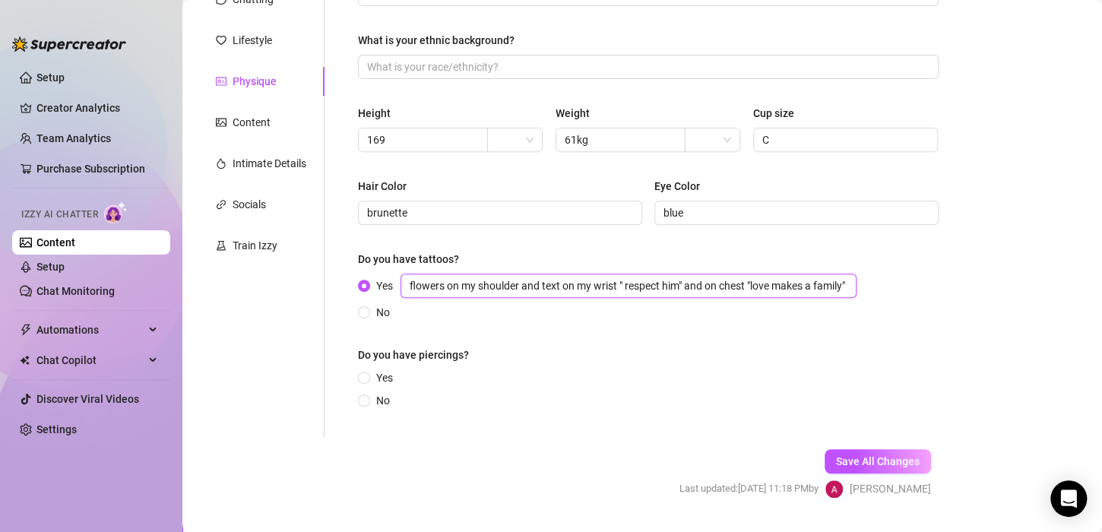
scroll to position [204, 0]
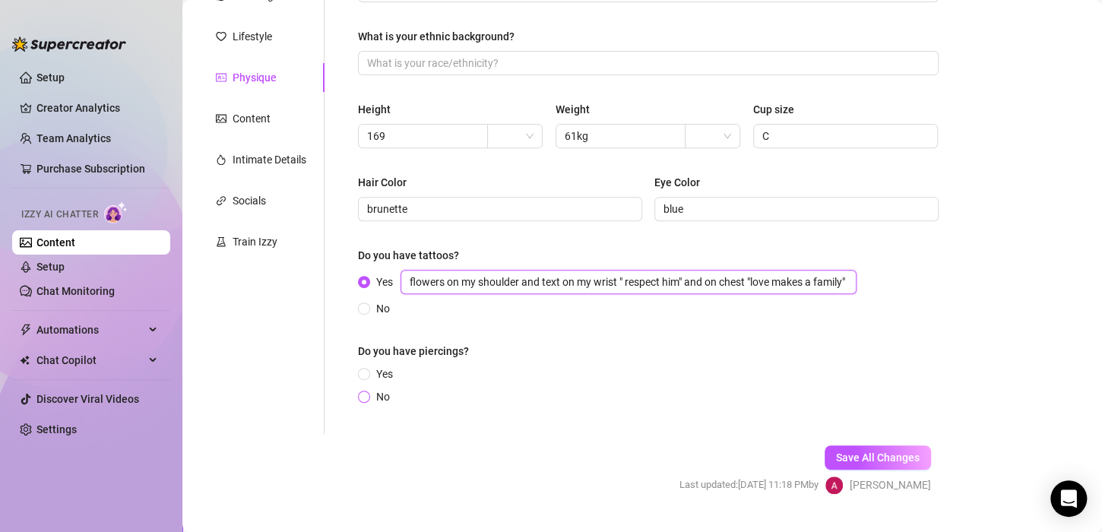
type input "flowers on my shoulder and text on my wrist " respect him" and on chest "love m…"
click at [371, 392] on span "No" at bounding box center [383, 396] width 26 height 17
click at [368, 393] on input "No" at bounding box center [365, 398] width 6 height 10
radio input "true"
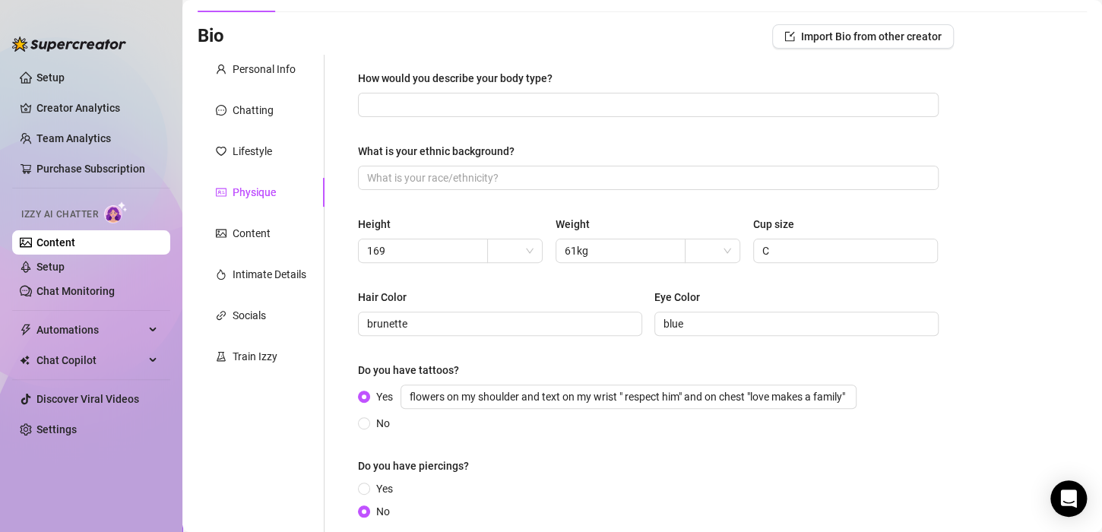
scroll to position [0, 0]
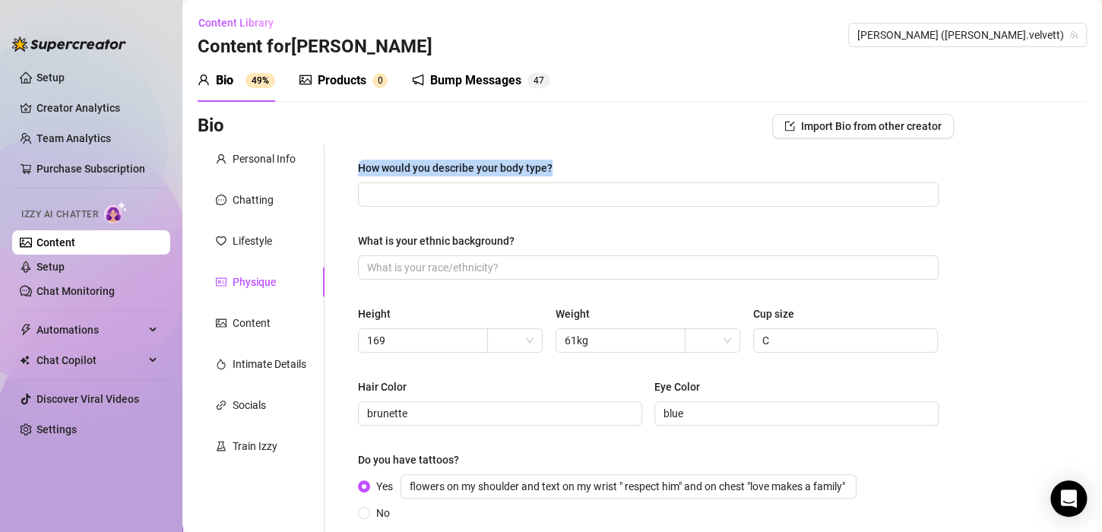
drag, startPoint x: 572, startPoint y: 166, endPoint x: 350, endPoint y: 170, distance: 222.7
click at [350, 170] on div "How would you describe your body type? What is your ethnic background? Height 1…" at bounding box center [648, 391] width 611 height 494
click at [476, 189] on input "How would you describe your body type?" at bounding box center [646, 194] width 559 height 17
paste input "I’m medium-built, not too big or small, with [MEDICAL_DATA], and I try to stay …"
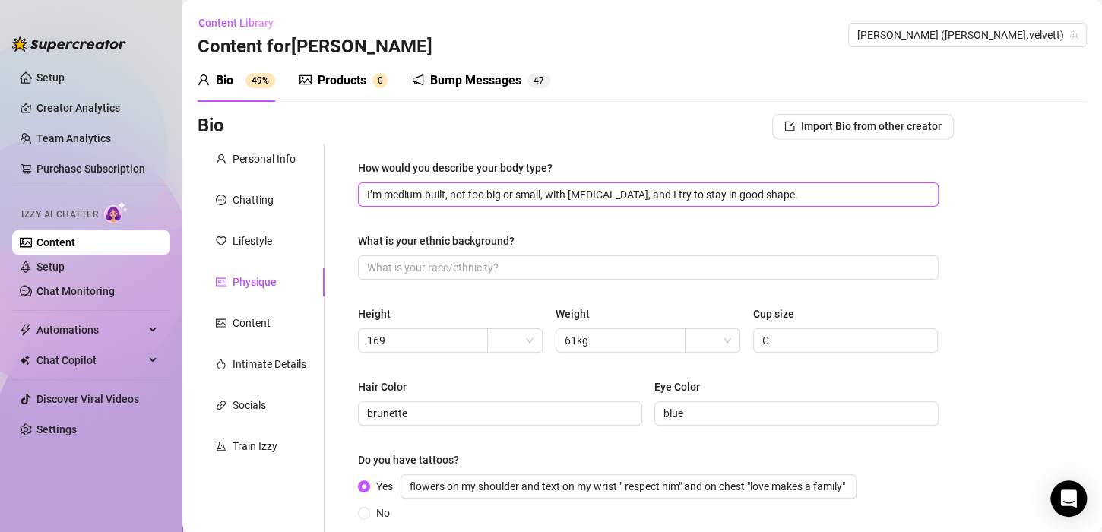
type input "I’m medium-built, not too big or small, with [MEDICAL_DATA], and I try to stay …"
drag, startPoint x: 530, startPoint y: 233, endPoint x: 387, endPoint y: 223, distance: 143.2
click at [387, 223] on div "How would you describe your body type? I’m medium-built, not too big or small, …" at bounding box center [648, 392] width 581 height 464
click at [423, 276] on span at bounding box center [648, 267] width 581 height 24
paste input "Caucasian / White"
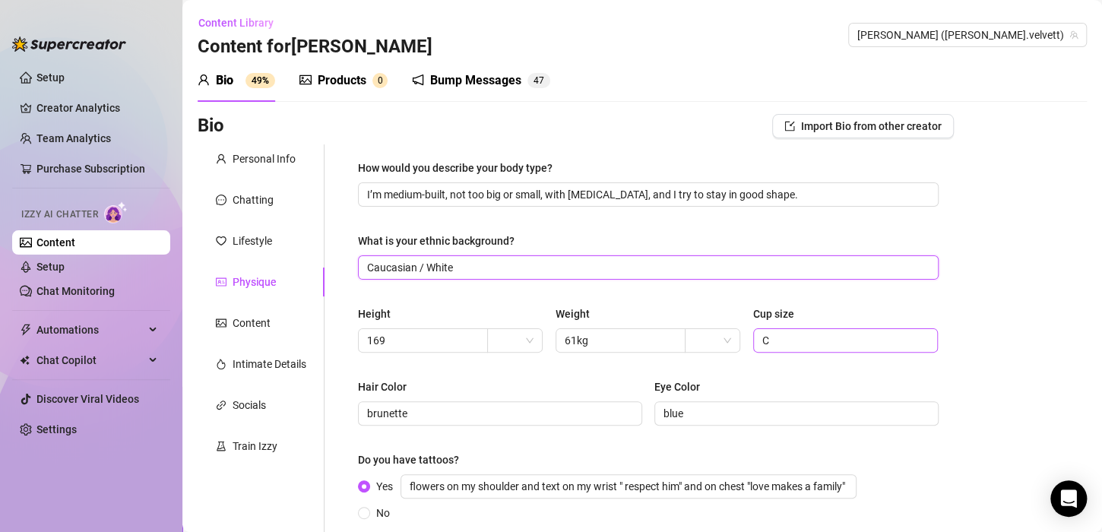
type input "Caucasian / White"
click at [762, 339] on input "C" at bounding box center [844, 340] width 164 height 17
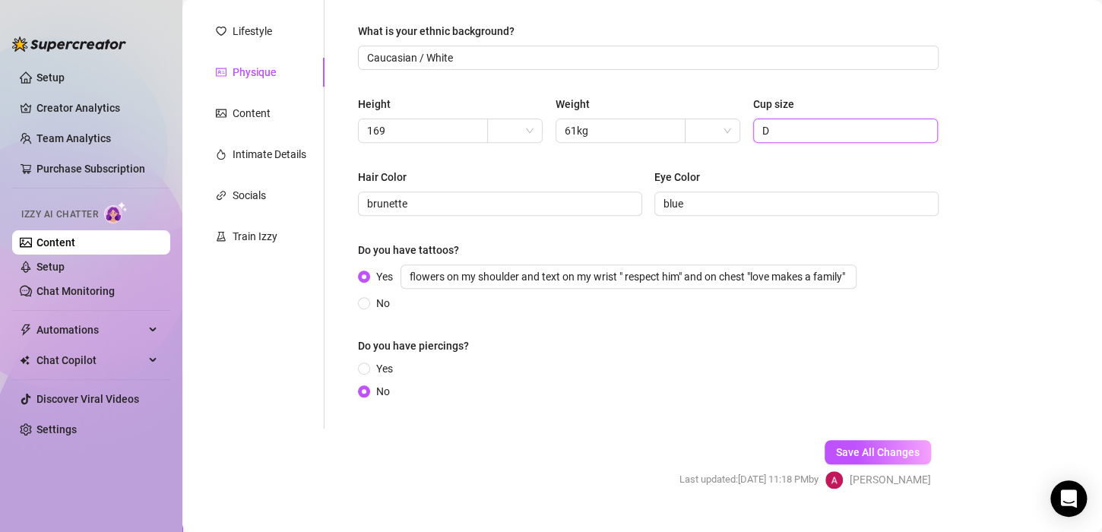
scroll to position [239, 0]
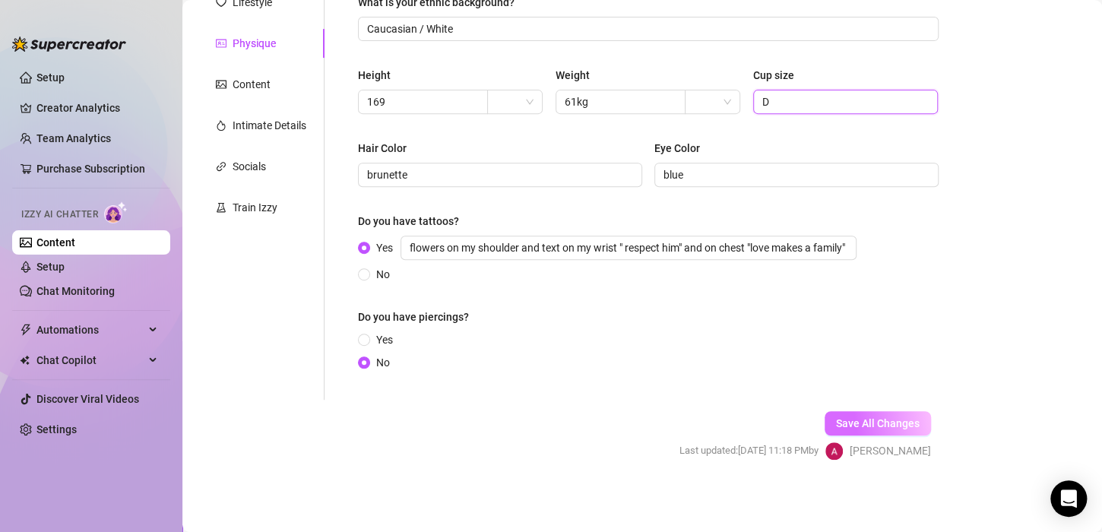
type input "D"
click at [867, 412] on button "Save All Changes" at bounding box center [878, 423] width 106 height 24
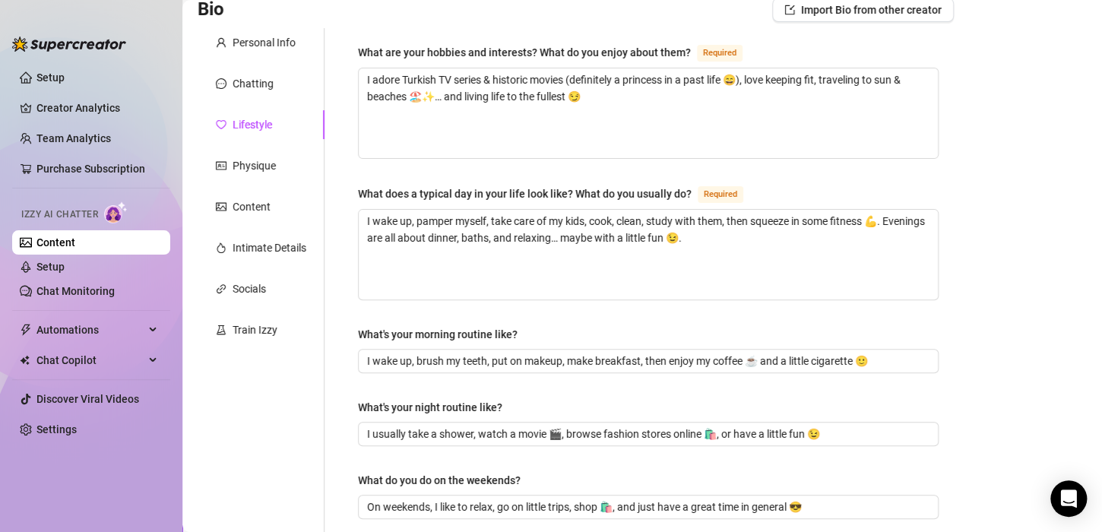
scroll to position [125, 0]
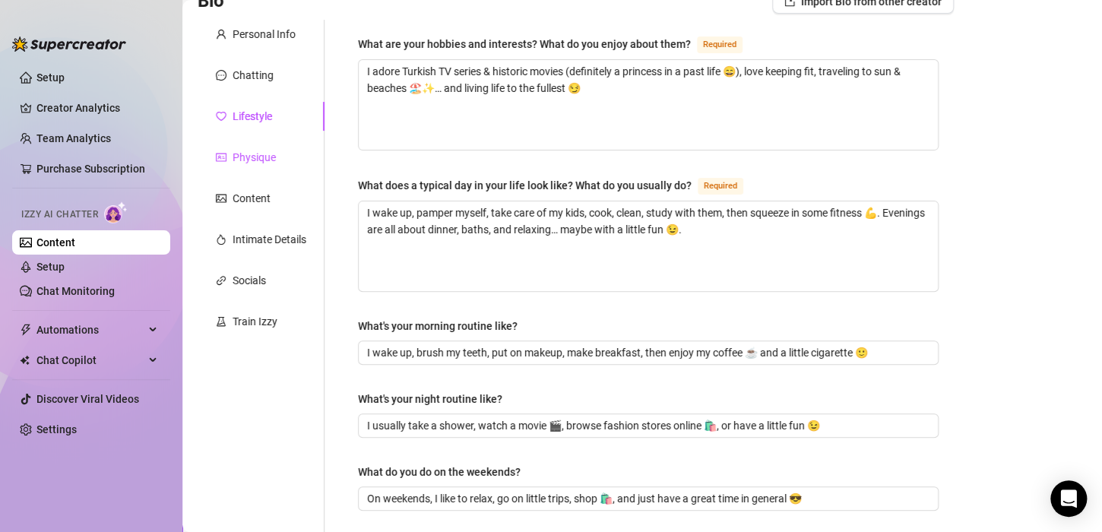
click at [243, 156] on div "Physique" at bounding box center [254, 157] width 43 height 17
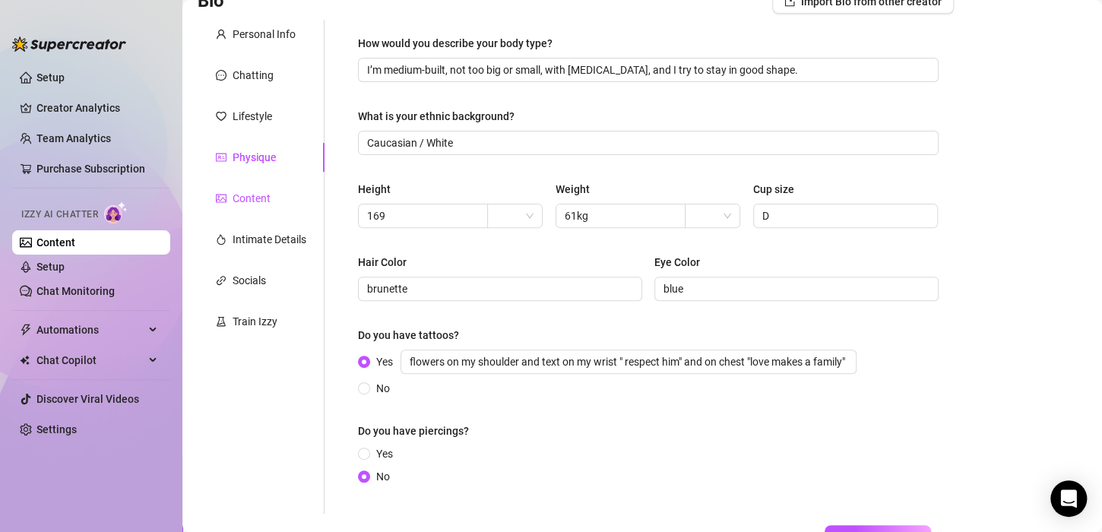
click at [249, 202] on div "Content" at bounding box center [252, 198] width 38 height 17
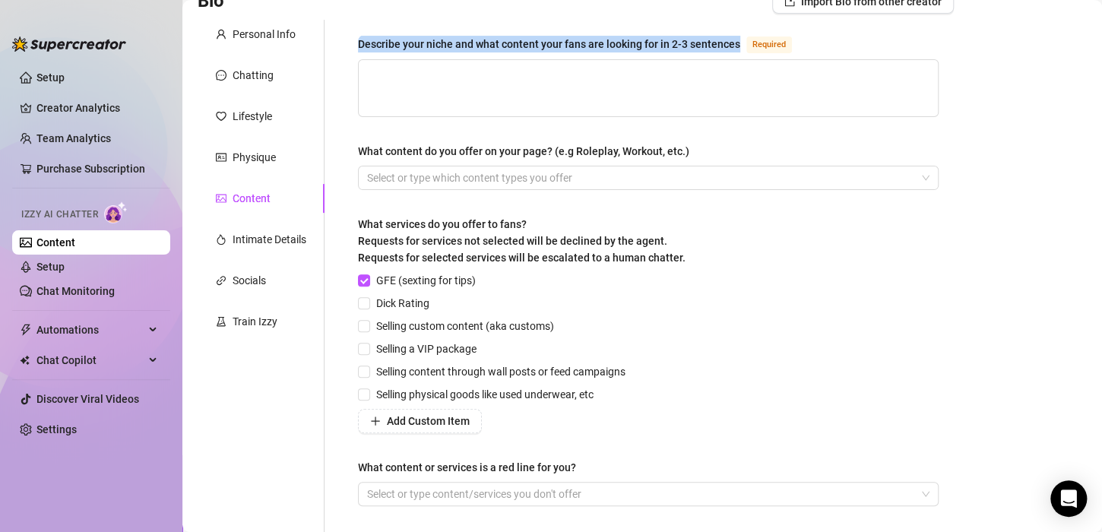
drag, startPoint x: 360, startPoint y: 41, endPoint x: 737, endPoint y: 52, distance: 377.2
click at [737, 52] on div "Describe your niche and what content your fans are looking for in 2-3 sentences…" at bounding box center [578, 44] width 440 height 18
click at [461, 74] on textarea "Describe your niche and what content your fans are looking for in 2-3 sentences…" at bounding box center [648, 88] width 579 height 56
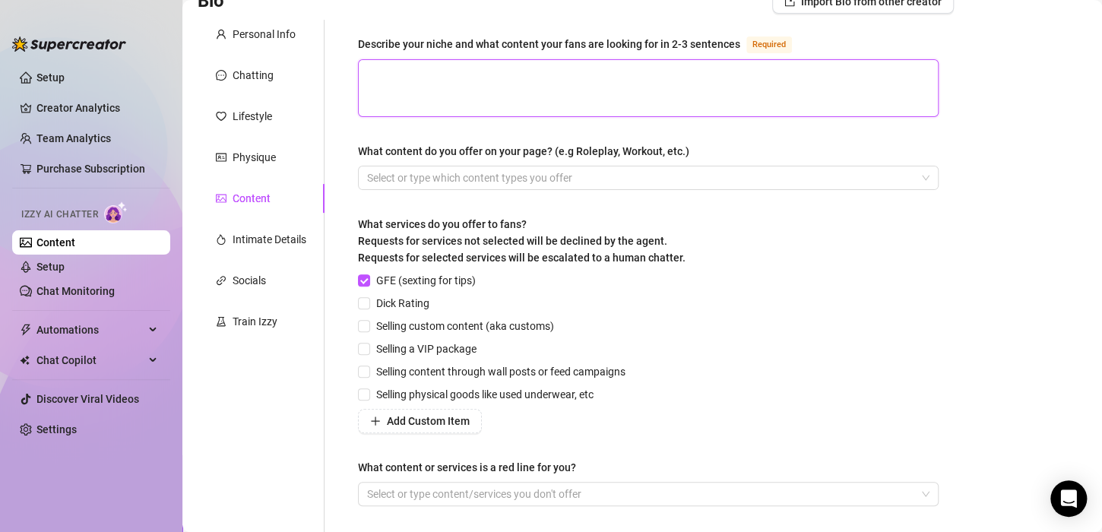
paste textarea "My niche is milf with big boobs. Fans enjoy a mix of sexy content, including B/…"
type textarea "My niche is milf with big boobs. Fans enjoy a mix of sexy content, including B/…"
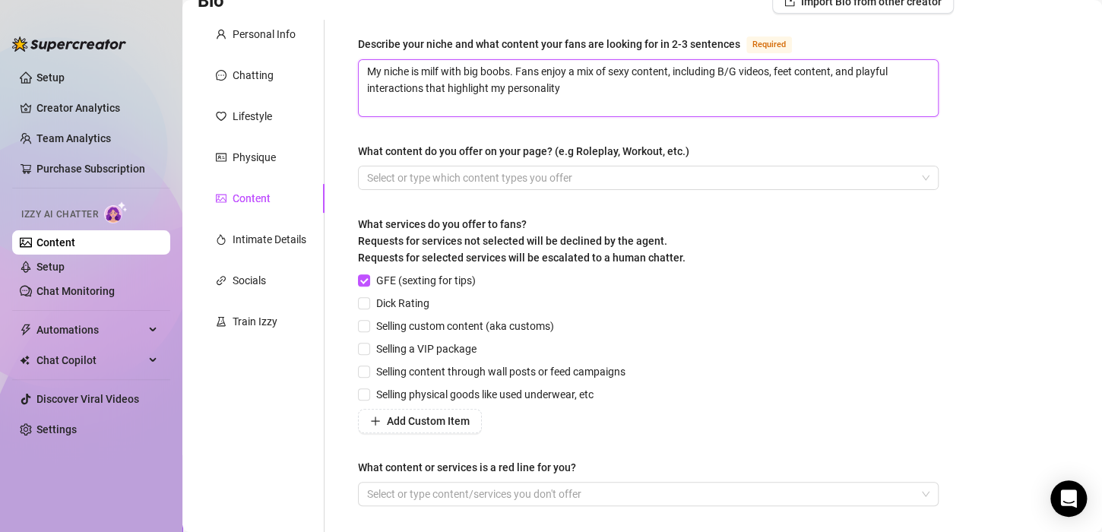
type textarea "My niche is milf with big boobs. Fans enjoy a mix of sexy content, including B/…"
drag, startPoint x: 696, startPoint y: 144, endPoint x: 607, endPoint y: 137, distance: 89.3
drag, startPoint x: 607, startPoint y: 137, endPoint x: 708, endPoint y: 142, distance: 100.5
click at [708, 143] on div "What content do you offer on your page? (e.g Roleplay, Workout, etc.)" at bounding box center [648, 154] width 581 height 23
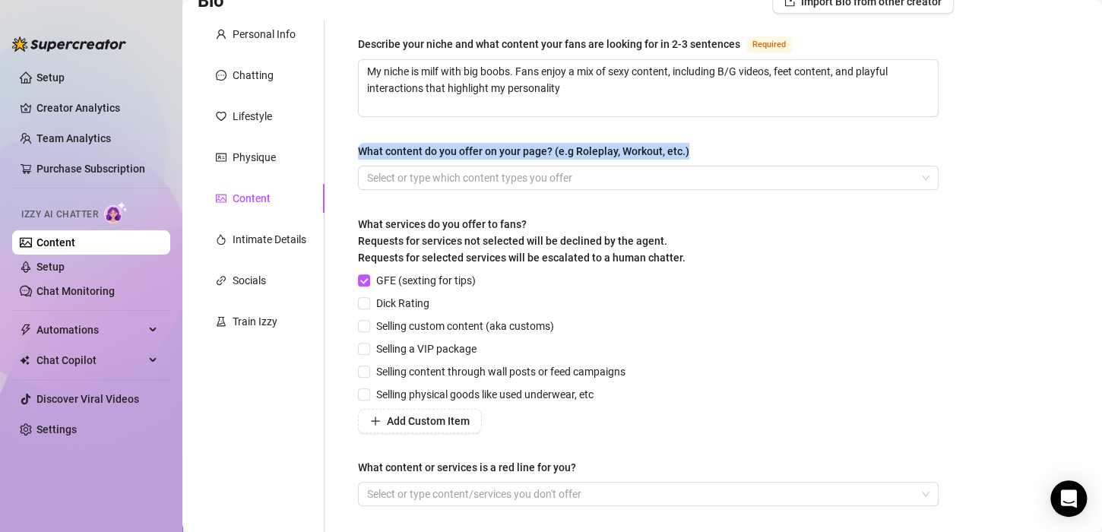
drag, startPoint x: 689, startPoint y: 147, endPoint x: 345, endPoint y: 154, distance: 343.6
click at [345, 154] on div "Describe your niche and what content your fans are looking for in 2-3 sentences…" at bounding box center [648, 277] width 611 height 515
click at [452, 181] on div at bounding box center [640, 177] width 559 height 21
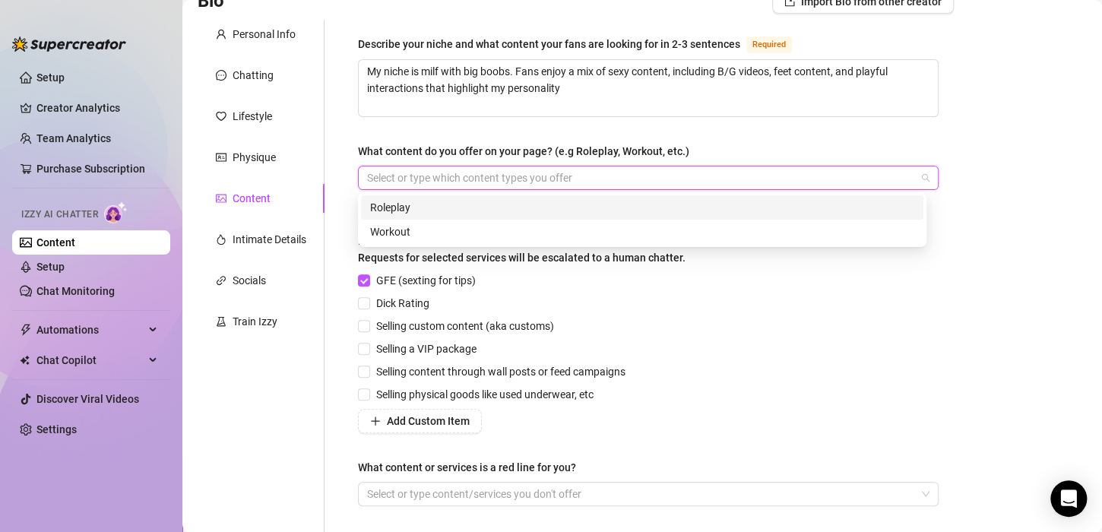
click at [394, 177] on div at bounding box center [640, 177] width 559 height 21
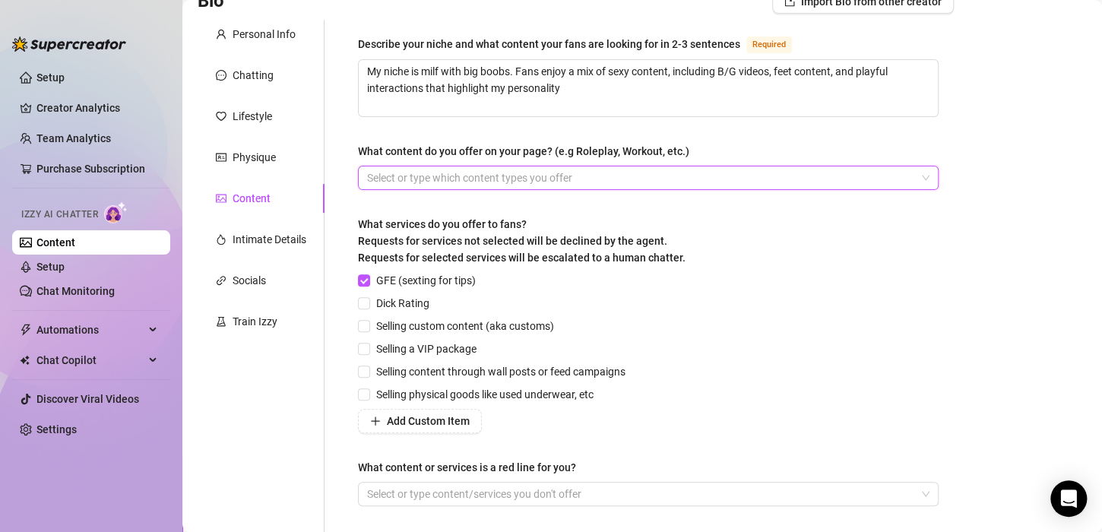
paste input "search"
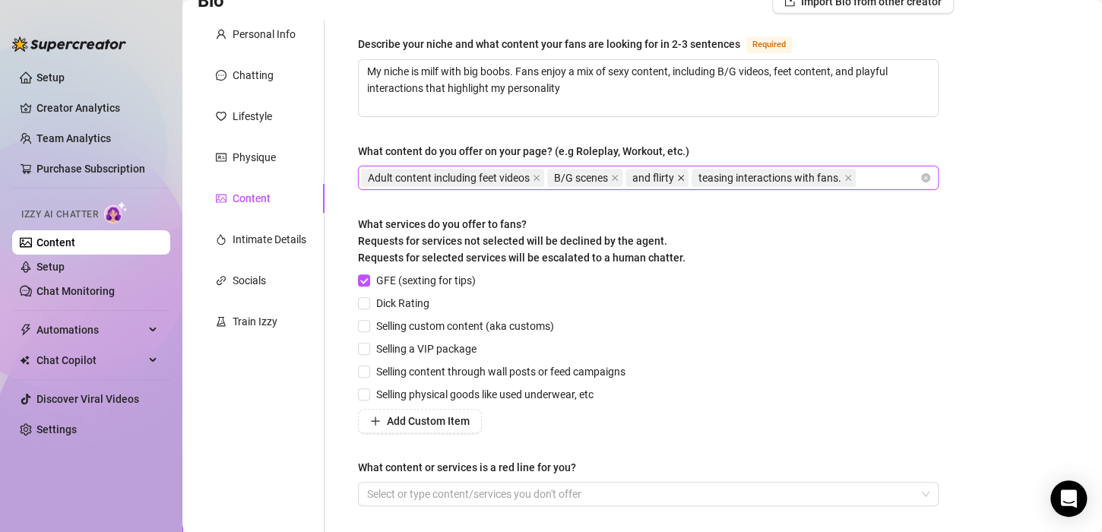
click at [684, 176] on icon "close" at bounding box center [681, 178] width 8 height 8
click at [538, 174] on icon "close" at bounding box center [537, 178] width 8 height 8
click at [622, 171] on div "B/G scenes teasing interactions with fans." at bounding box center [640, 177] width 559 height 21
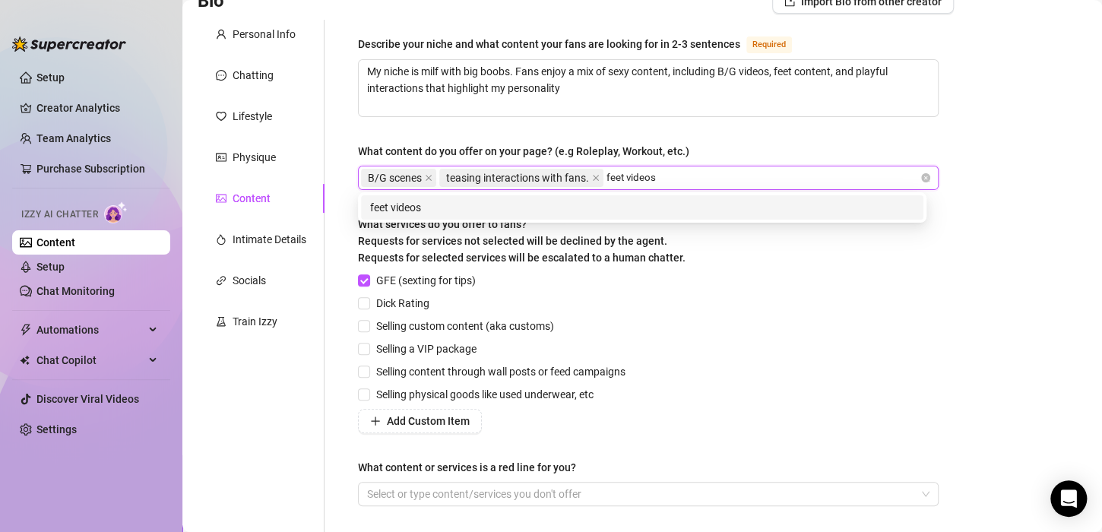
type input "feet videos"
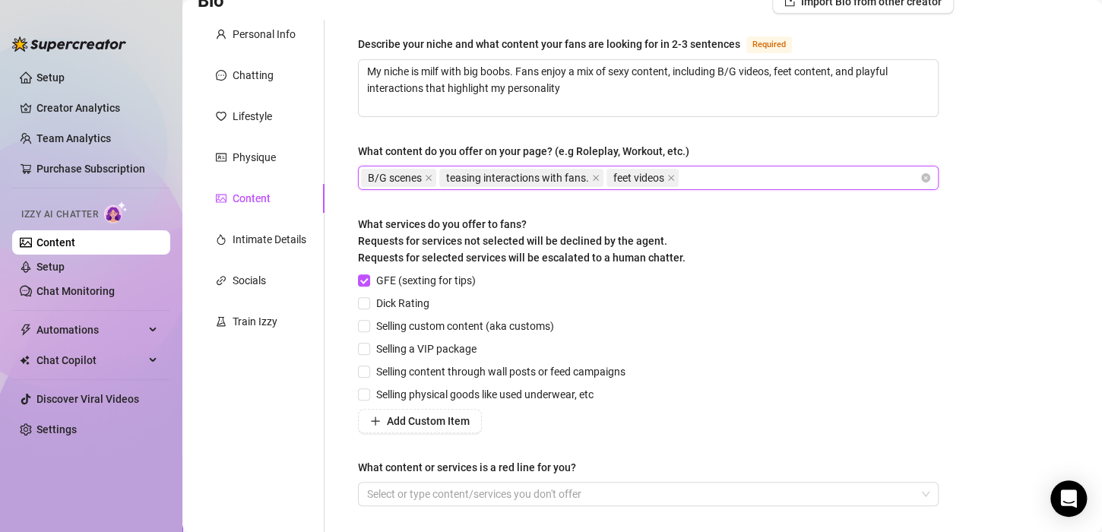
click at [733, 141] on div "Describe your niche and what content your fans are looking for in 2-3 sentences…" at bounding box center [648, 277] width 581 height 485
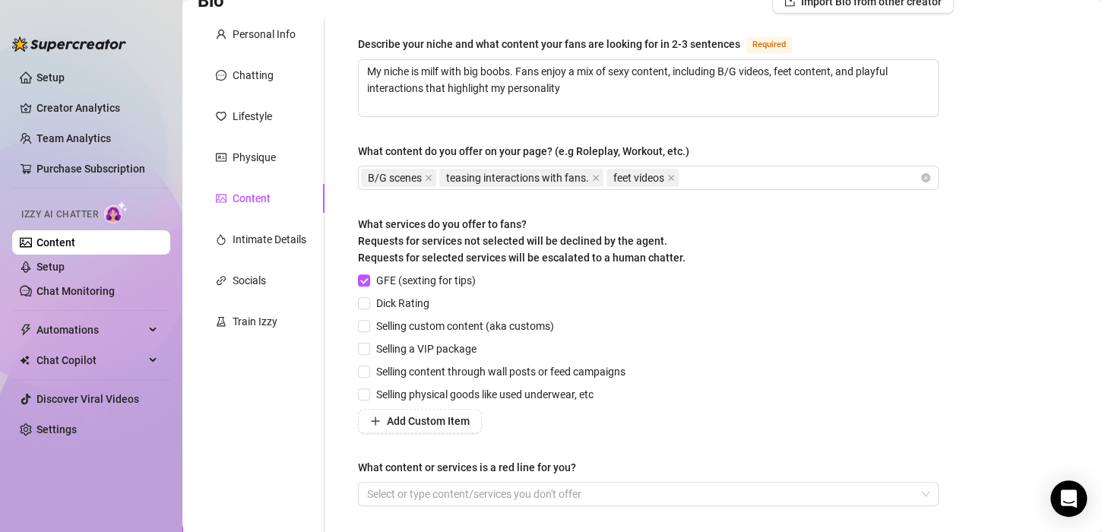
click at [735, 141] on div "Describe your niche and what content your fans are looking for in 2-3 sentences…" at bounding box center [648, 277] width 581 height 485
click at [599, 176] on icon "close" at bounding box center [596, 178] width 8 height 8
click at [569, 178] on div "B/G scenes feet videos" at bounding box center [640, 177] width 559 height 21
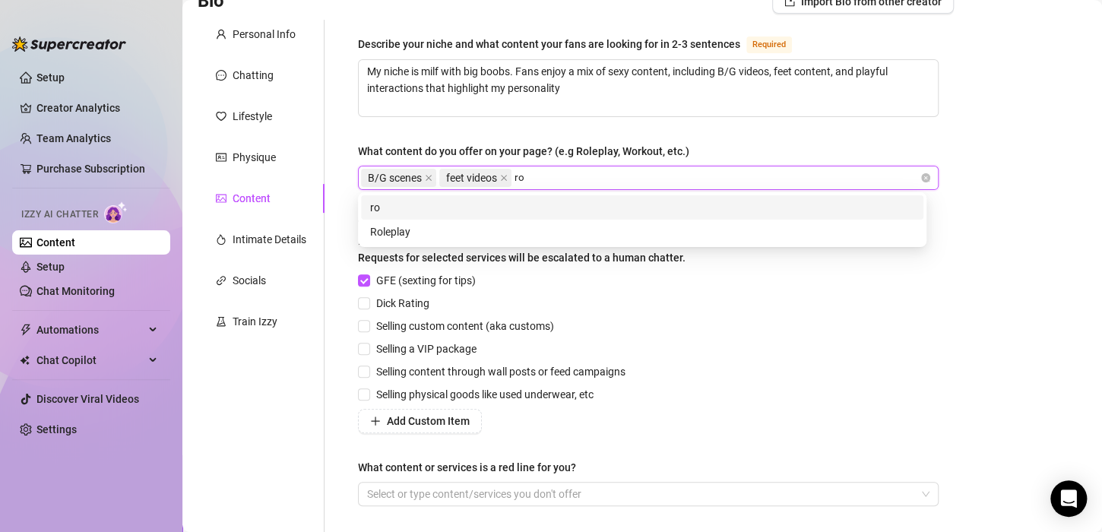
type input "rol"
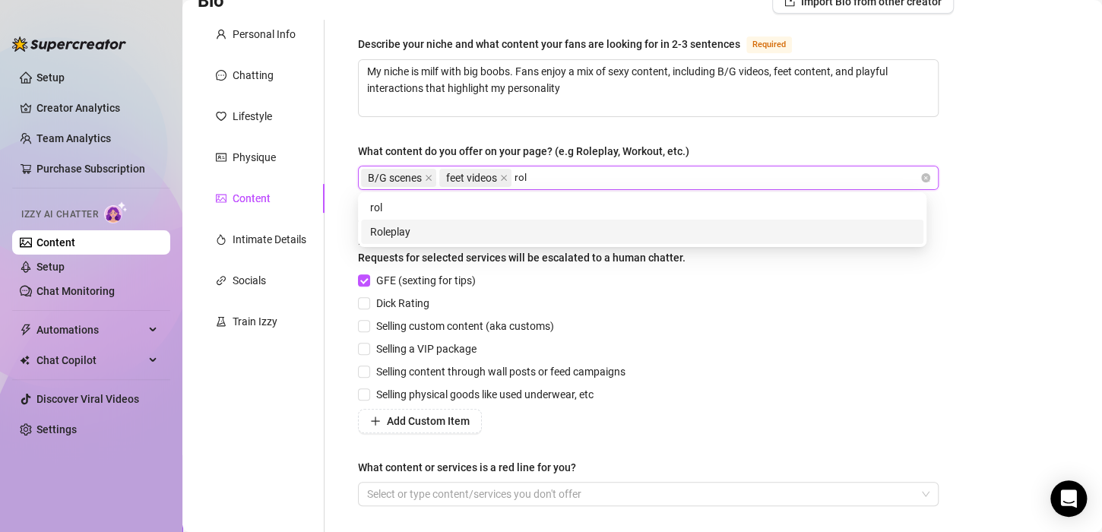
click at [397, 231] on div "Roleplay" at bounding box center [642, 231] width 544 height 17
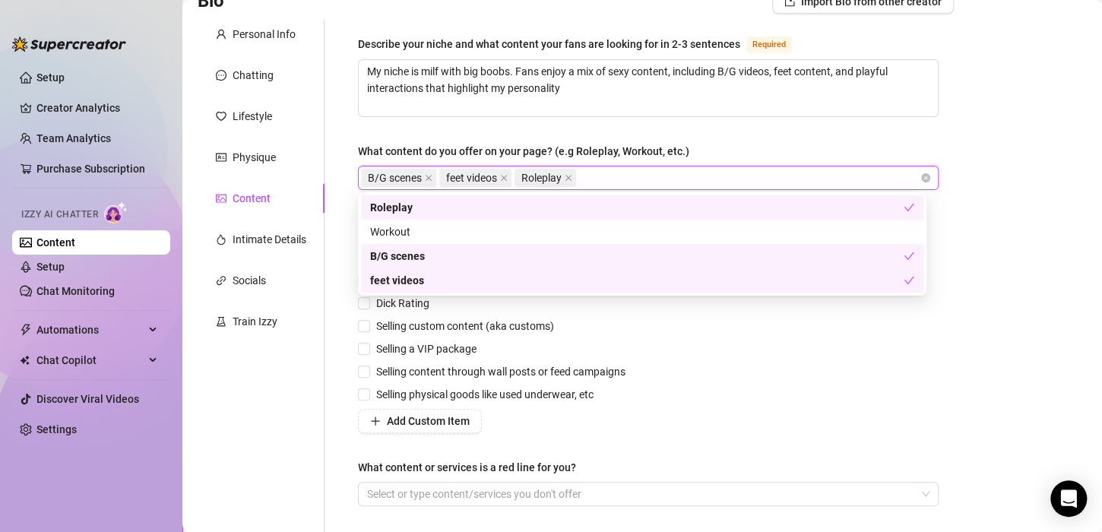
click at [984, 351] on div "Bio Import Bio from other creator Personal Info Chatting Lifestyle Physique Con…" at bounding box center [642, 305] width 889 height 633
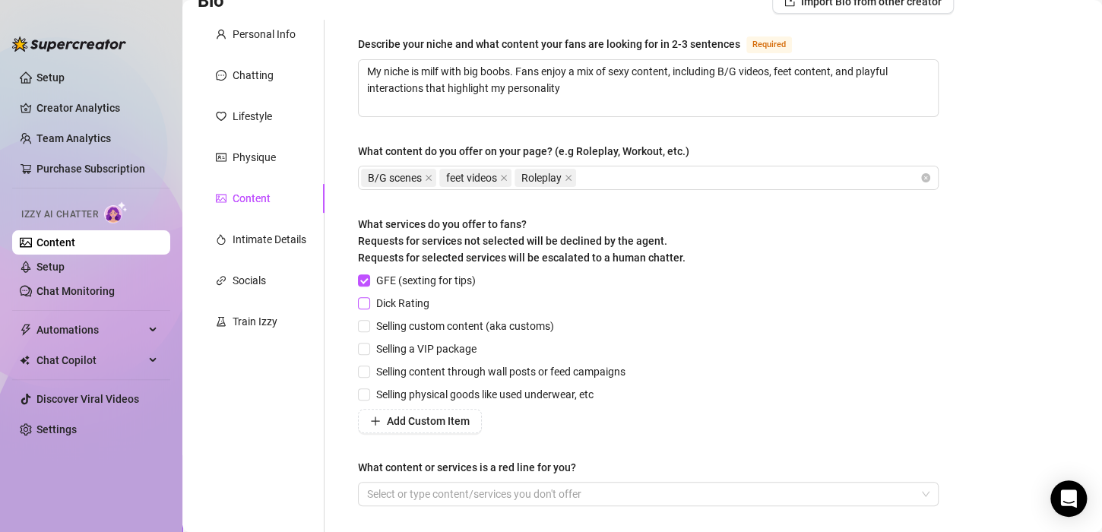
click at [364, 299] on input "Dick Rating" at bounding box center [363, 302] width 11 height 11
checkbox input "true"
click at [367, 323] on input "Selling custom content (aka customs)" at bounding box center [363, 325] width 11 height 11
checkbox input "true"
click at [364, 389] on input "Selling physical goods like used underwear, etc" at bounding box center [363, 393] width 11 height 11
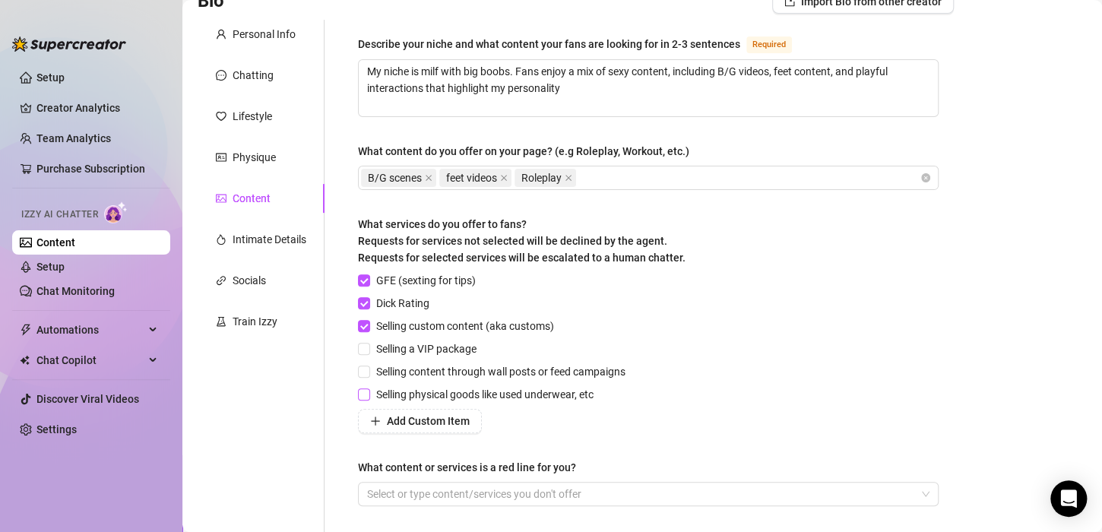
checkbox input "true"
click at [432, 491] on div at bounding box center [640, 493] width 559 height 21
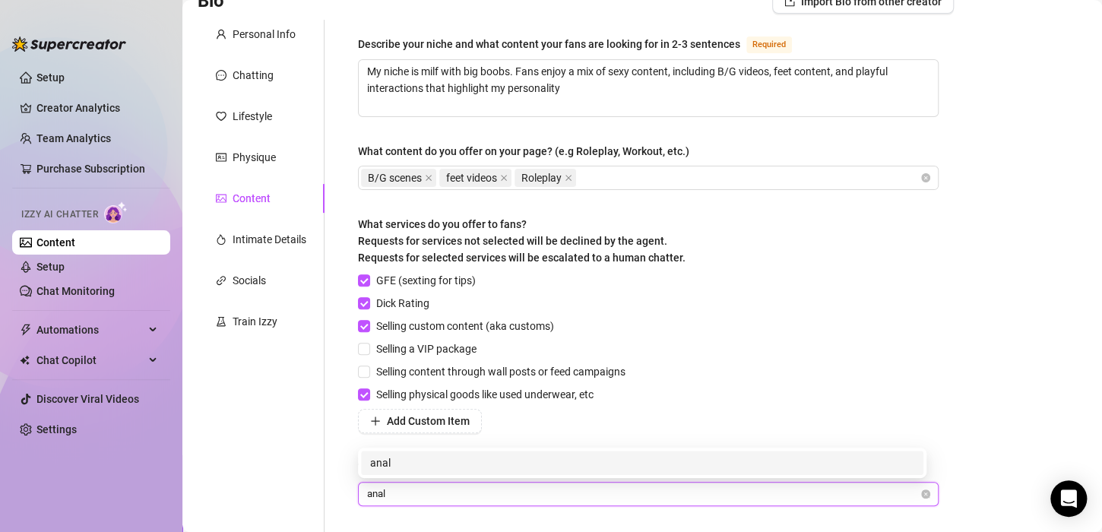
click at [387, 461] on div "anal" at bounding box center [642, 463] width 544 height 17
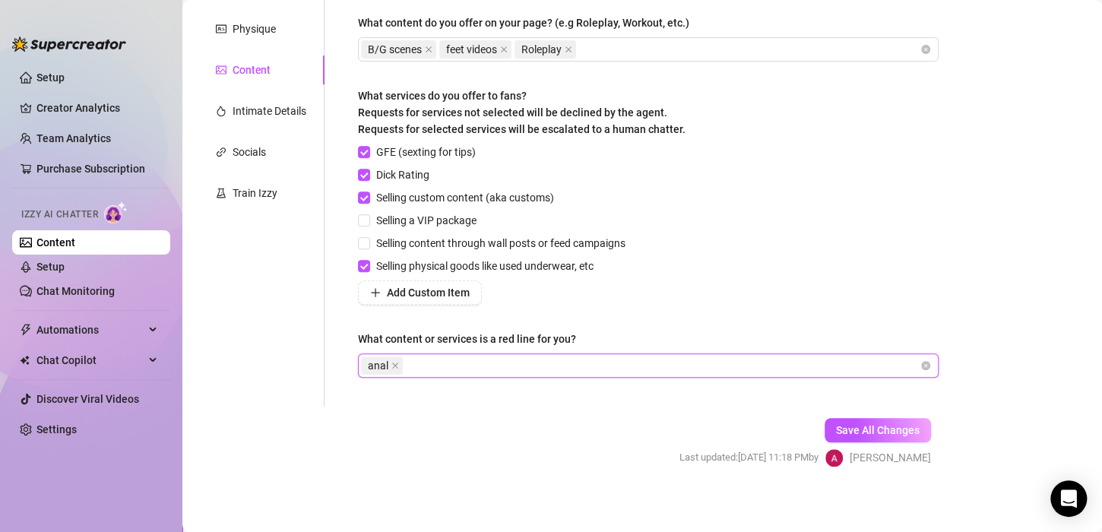
scroll to position [259, 0]
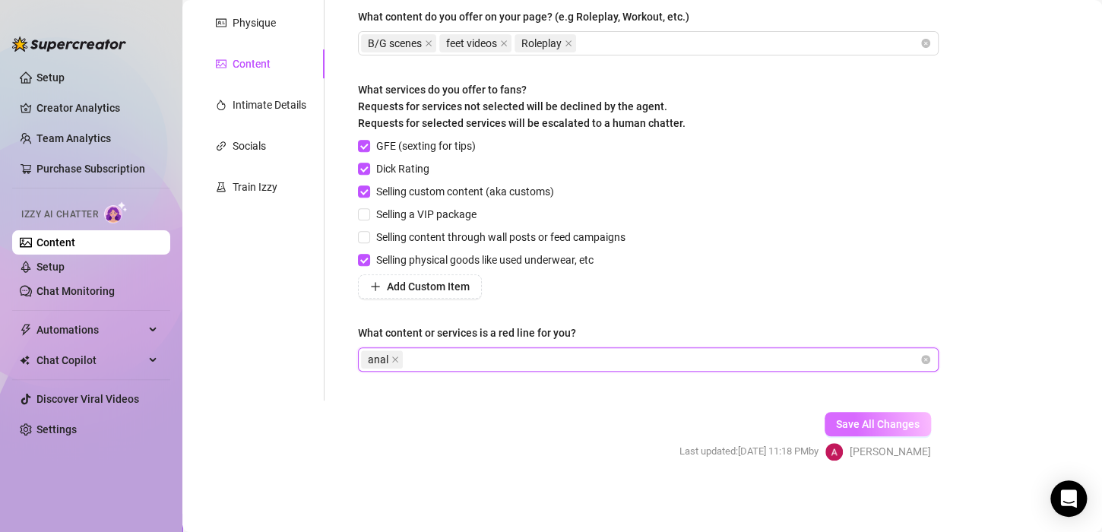
click at [867, 415] on button "Save All Changes" at bounding box center [878, 424] width 106 height 24
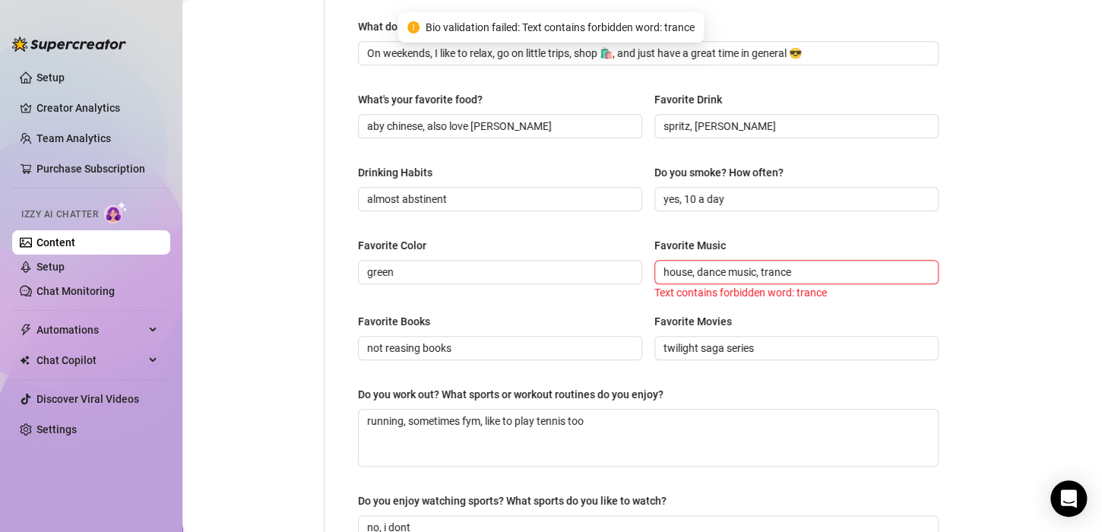
scroll to position [574, 0]
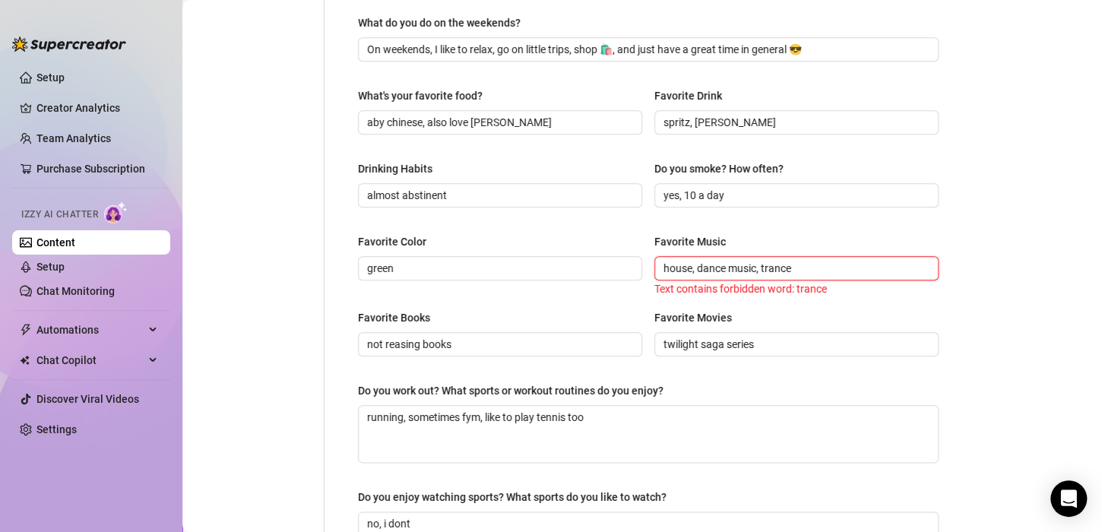
click at [800, 266] on input "house, dance music, trance" at bounding box center [795, 268] width 263 height 17
click at [974, 190] on div "Bio Import Bio from other creator Personal Info Chatting Lifestyle Physique Con…" at bounding box center [642, 112] width 889 height 1145
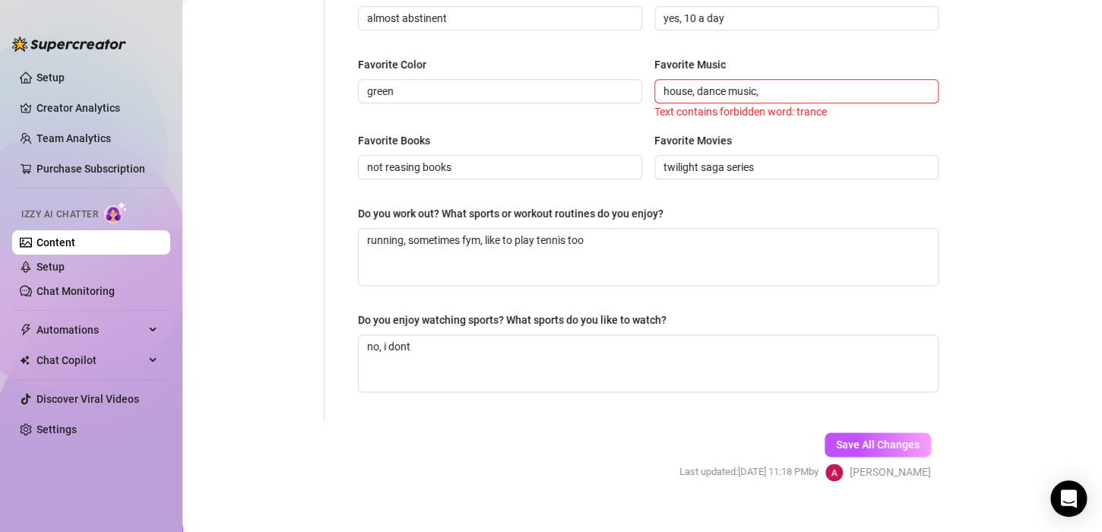
scroll to position [754, 0]
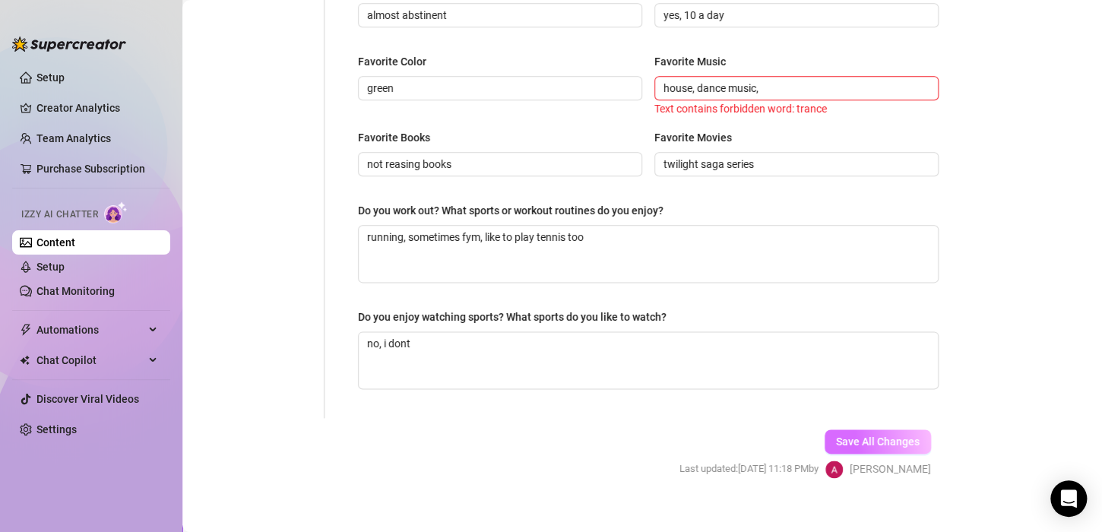
click at [860, 436] on span "Save All Changes" at bounding box center [878, 442] width 84 height 12
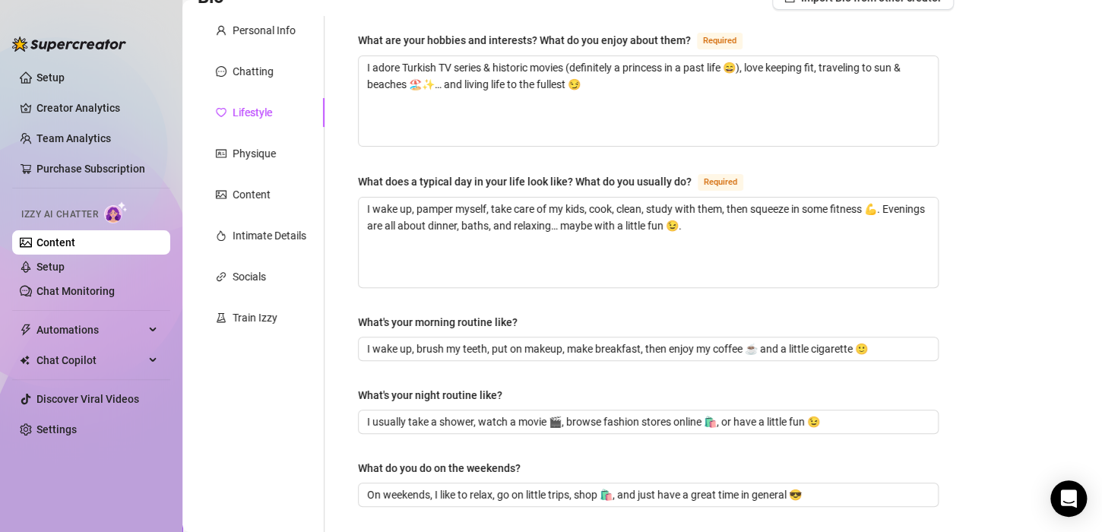
scroll to position [0, 0]
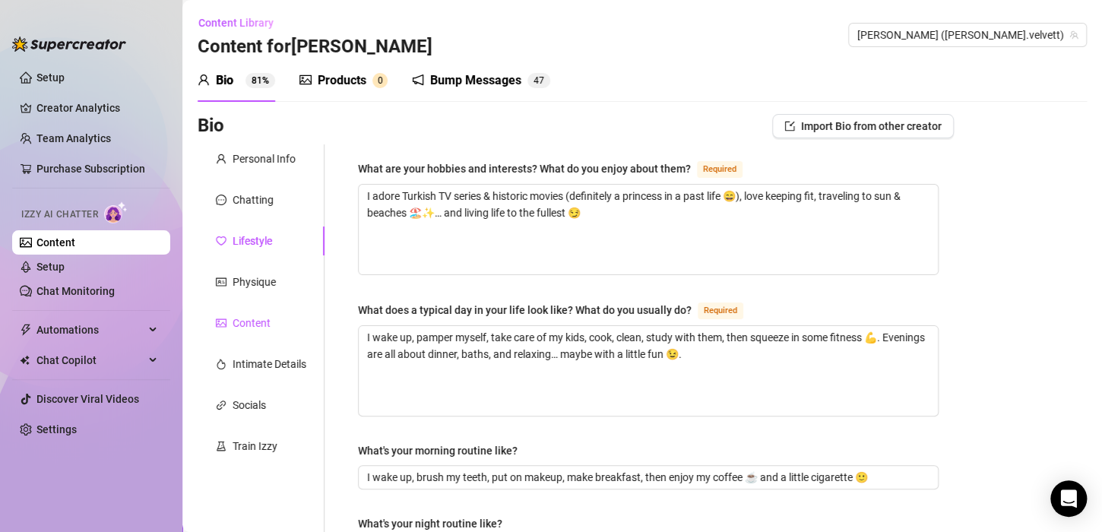
click at [252, 318] on div "Content" at bounding box center [252, 323] width 38 height 17
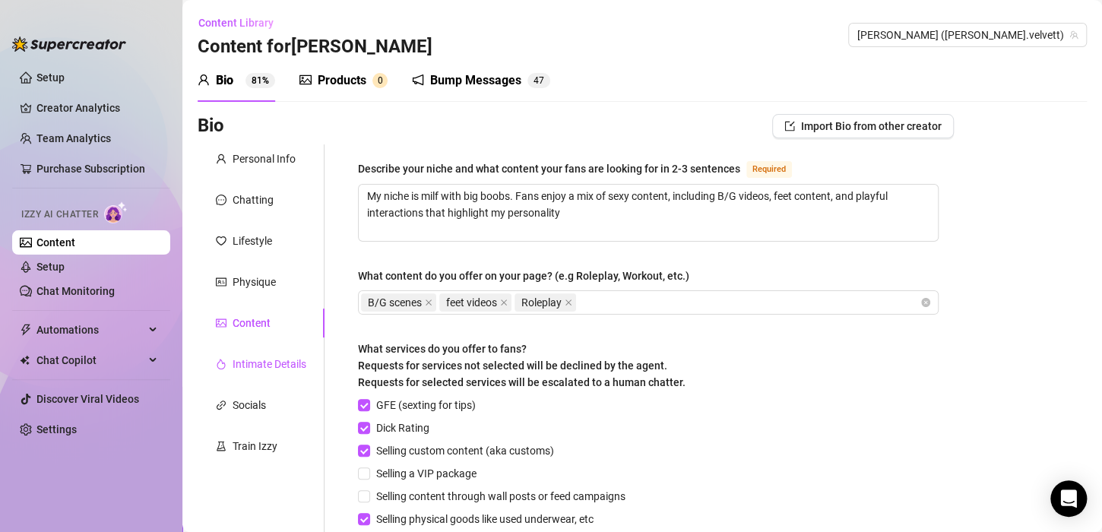
click at [255, 358] on div "Intimate Details" at bounding box center [270, 364] width 74 height 17
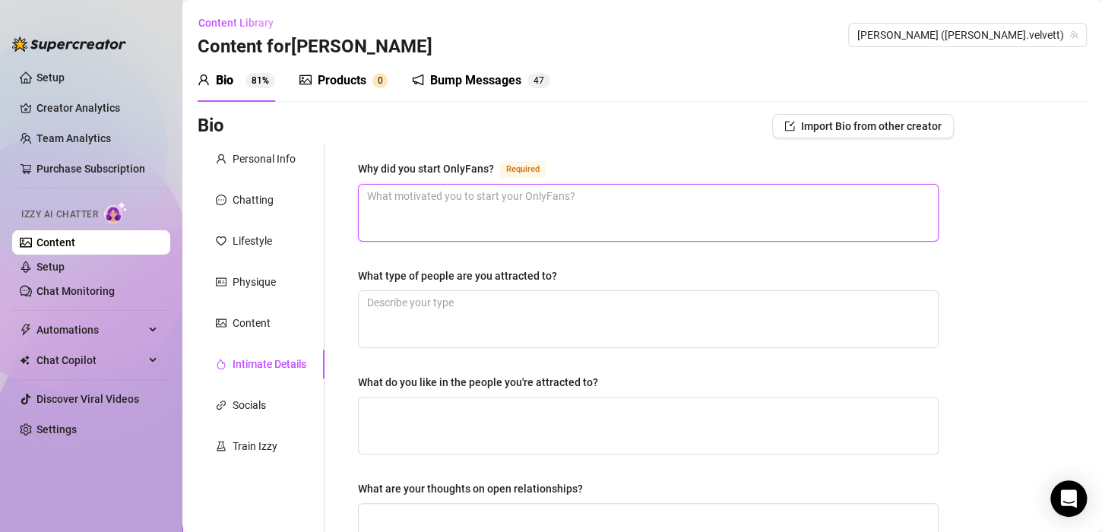
click at [388, 203] on textarea "Why did you start OnlyFans? Required" at bounding box center [648, 213] width 579 height 56
drag, startPoint x: 359, startPoint y: 169, endPoint x: 493, endPoint y: 166, distance: 134.6
click at [493, 166] on div "Why did you start OnlyFans? Required" at bounding box center [455, 169] width 194 height 18
click at [399, 199] on textarea "Why did you start OnlyFans? Required" at bounding box center [648, 213] width 579 height 56
paste textarea "I started OnlyFans to complement my camming work and, of course, to make money"
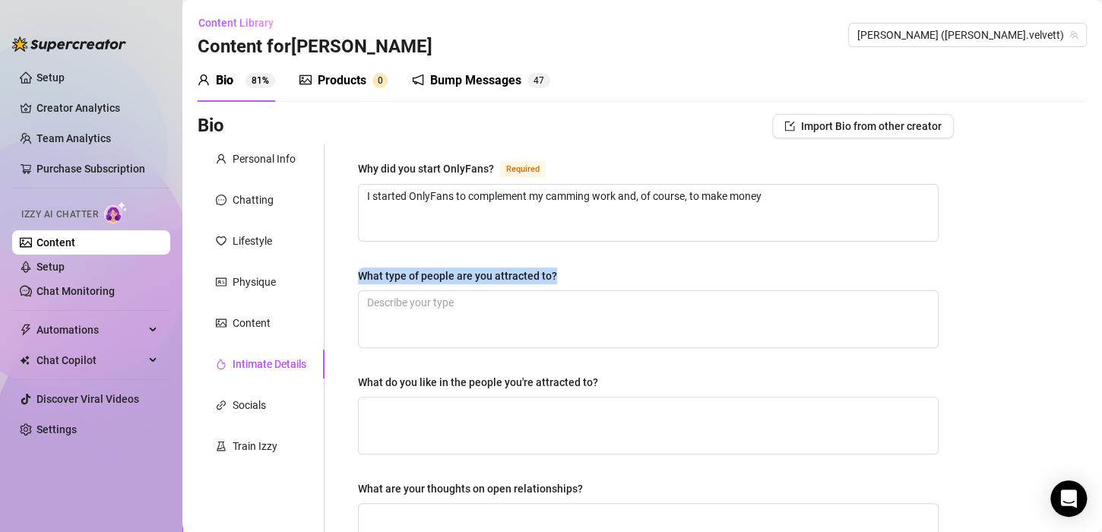
drag, startPoint x: 356, startPoint y: 273, endPoint x: 563, endPoint y: 273, distance: 206.7
click at [563, 273] on div "Why did you start OnlyFans? Required I started OnlyFans to complement my cammin…" at bounding box center [648, 526] width 611 height 765
click at [455, 306] on textarea "What type of people are you attracted to?" at bounding box center [648, 319] width 579 height 56
paste textarea "I’m attracted to smart, confident men older than me who know how to treat a wom…"
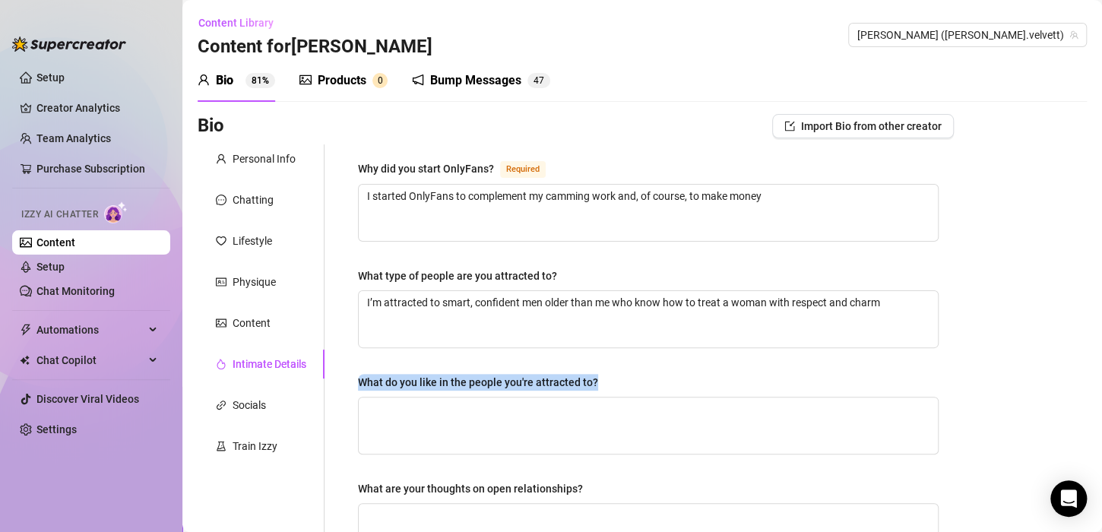
drag, startPoint x: 356, startPoint y: 376, endPoint x: 602, endPoint y: 375, distance: 245.5
click at [602, 375] on div "Why did you start OnlyFans? Required I started OnlyFans to complement my cammin…" at bounding box center [648, 526] width 611 height 765
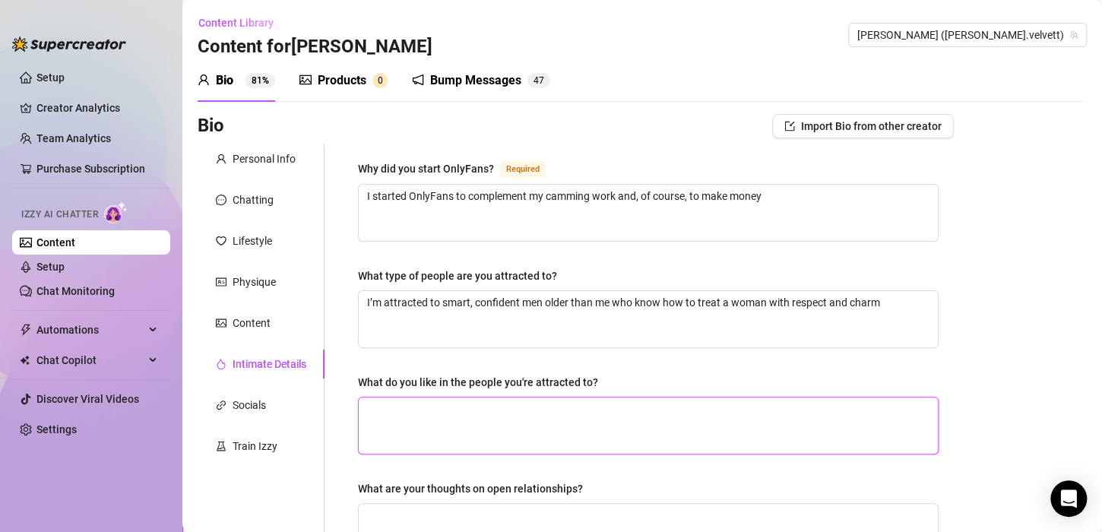
click at [418, 423] on textarea "What do you like in the people you're attracted to?" at bounding box center [648, 426] width 579 height 56
paste textarea "I like confidence, a good sense of humor, and someone who is attentive and know…"
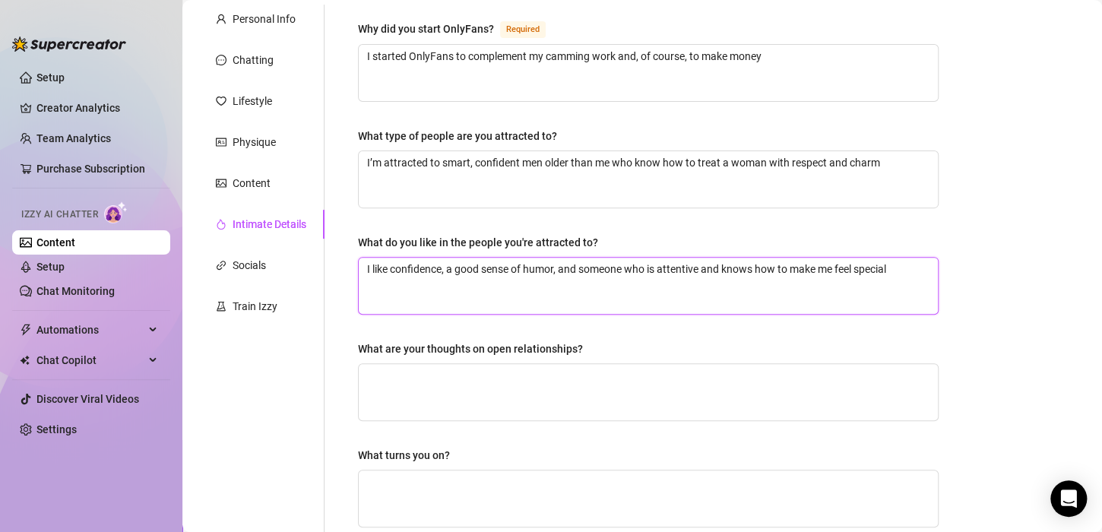
scroll to position [141, 0]
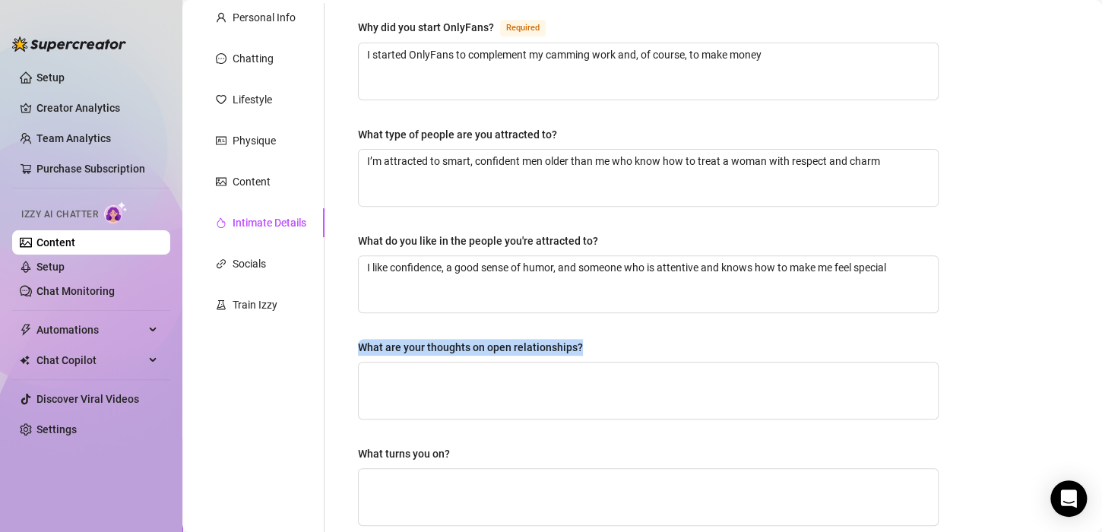
drag, startPoint x: 583, startPoint y: 345, endPoint x: 355, endPoint y: 344, distance: 228.0
click at [355, 344] on div "Why did you start OnlyFans? Required I started OnlyFans to complement my cammin…" at bounding box center [648, 385] width 611 height 765
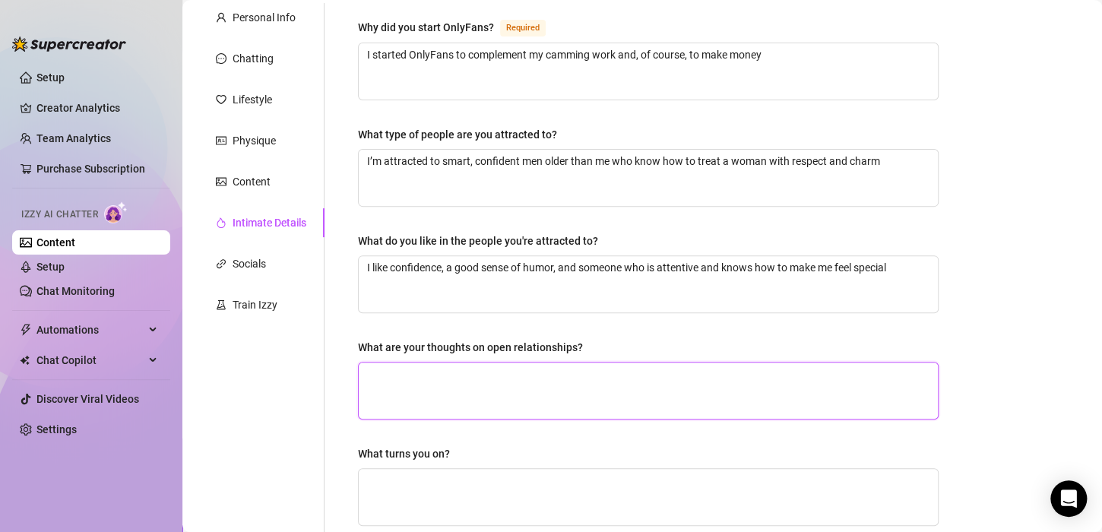
click at [505, 372] on textarea "What are your thoughts on open relationships?" at bounding box center [648, 391] width 579 height 56
paste textarea "I’m not into open relationships; I prefer commitment and exclusivity"
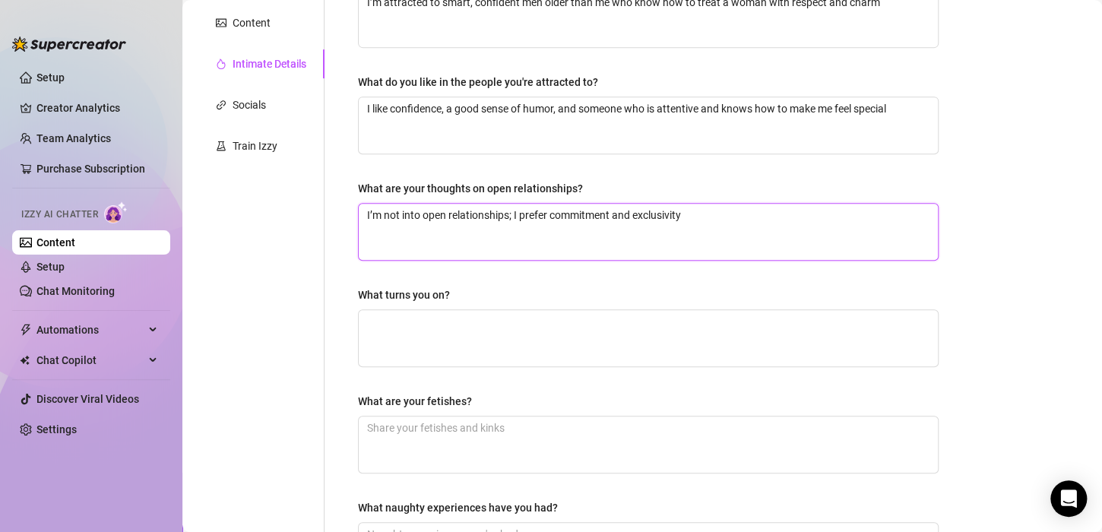
scroll to position [311, 0]
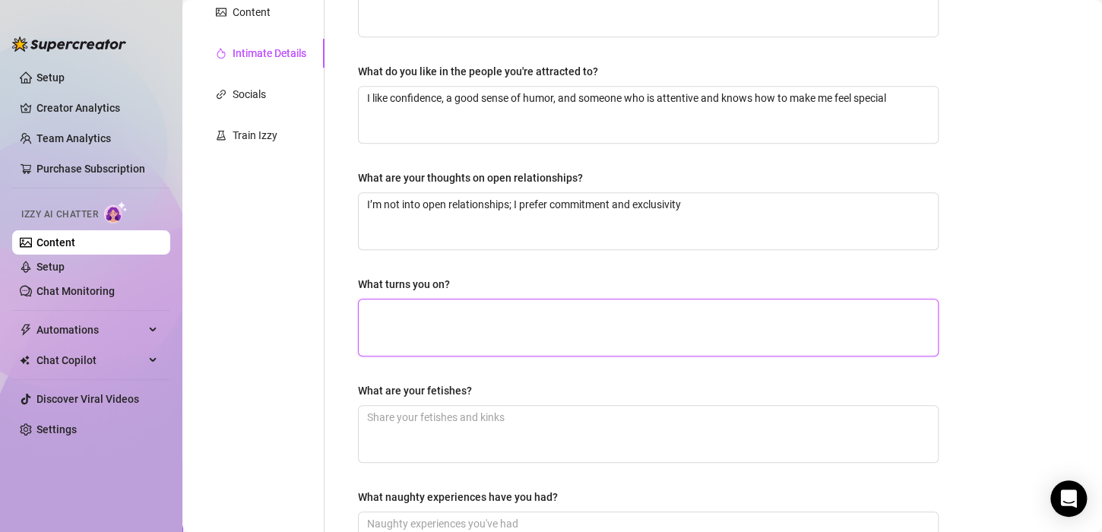
click at [443, 312] on textarea "What turns you on?" at bounding box center [648, 327] width 579 height 56
click at [583, 173] on label "What are your thoughts on open relationships?" at bounding box center [476, 178] width 236 height 17
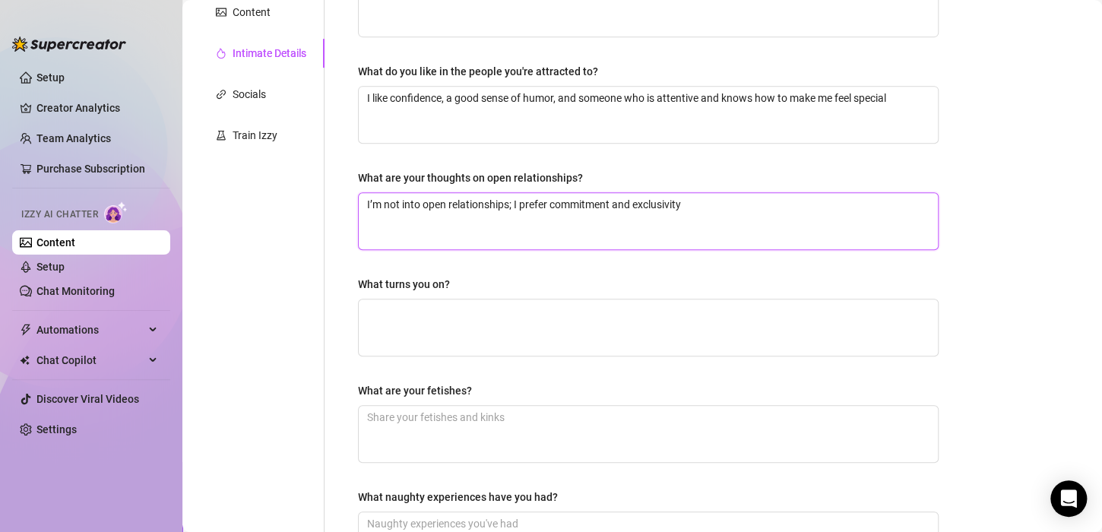
click at [583, 193] on textarea "I’m not into open relationships; I prefer commitment and exclusivity" at bounding box center [648, 221] width 579 height 56
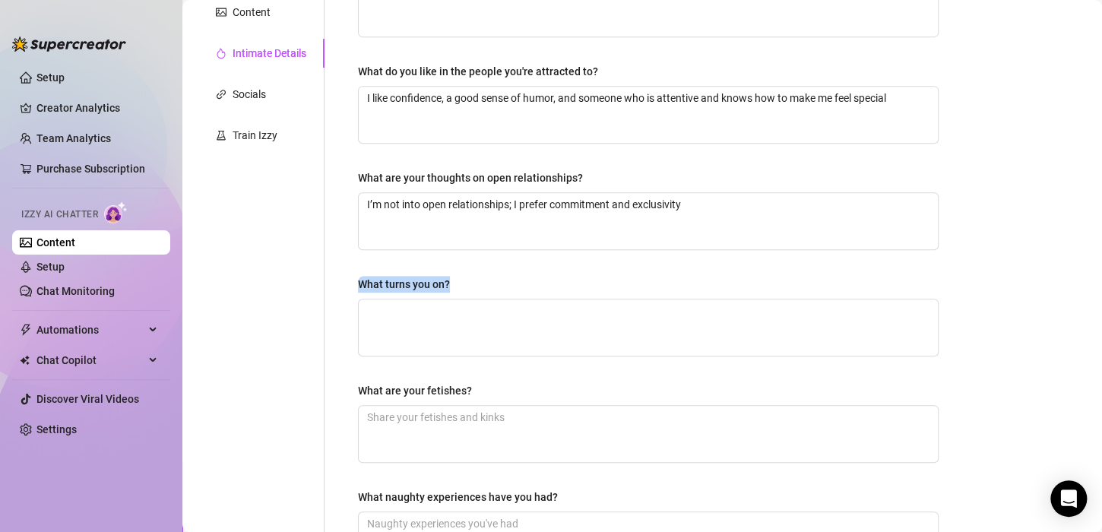
drag, startPoint x: 467, startPoint y: 282, endPoint x: 346, endPoint y: 278, distance: 120.9
click at [346, 278] on div "Why did you start OnlyFans? Required I started OnlyFans to complement my cammin…" at bounding box center [648, 216] width 611 height 765
click at [462, 302] on textarea "What turns you on?" at bounding box center [648, 327] width 579 height 56
paste textarea "Playful teasing and witty conversations 🔥" "Feeling desired and appreciated""
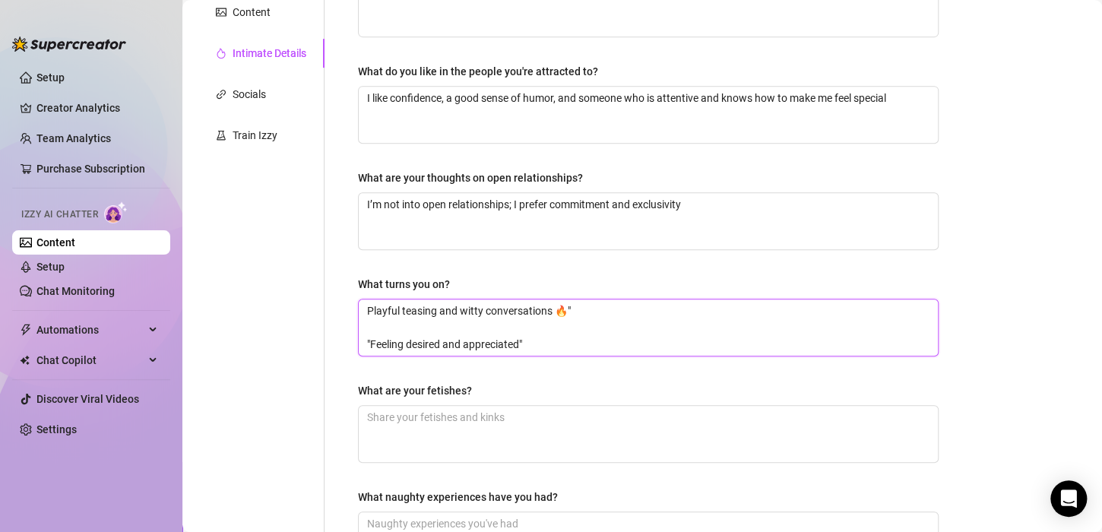
click at [583, 304] on textarea "Playful teasing and witty conversations 🔥" "Feeling desired and appreciated"" at bounding box center [648, 327] width 579 height 56
click at [372, 342] on textarea "Playful teasing and witty conversations "Feeling desired and appreciated"" at bounding box center [648, 327] width 579 height 56
click at [720, 305] on textarea "Playful teasing and witty conversations. Feeling desired and appreciated"" at bounding box center [648, 327] width 579 height 56
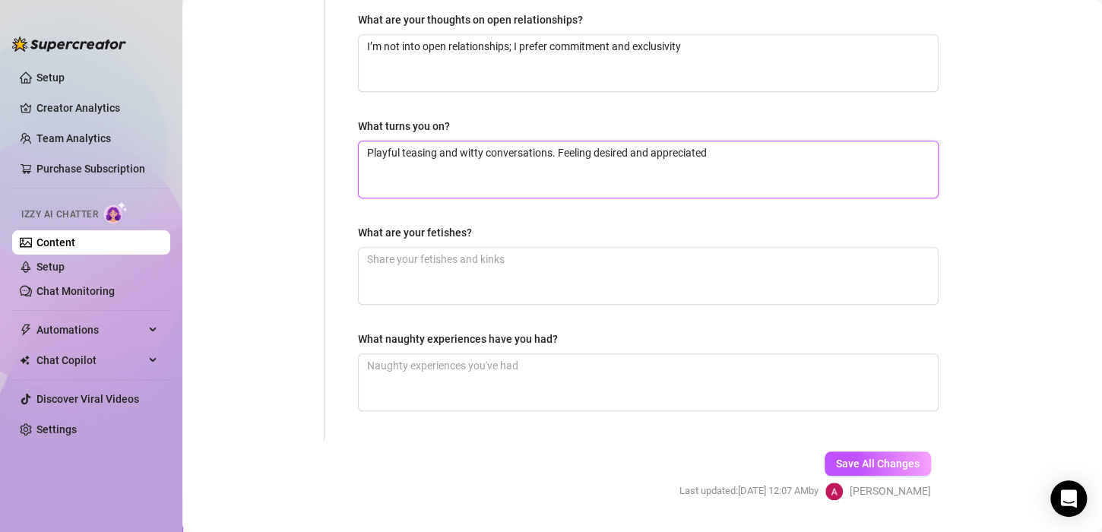
scroll to position [471, 0]
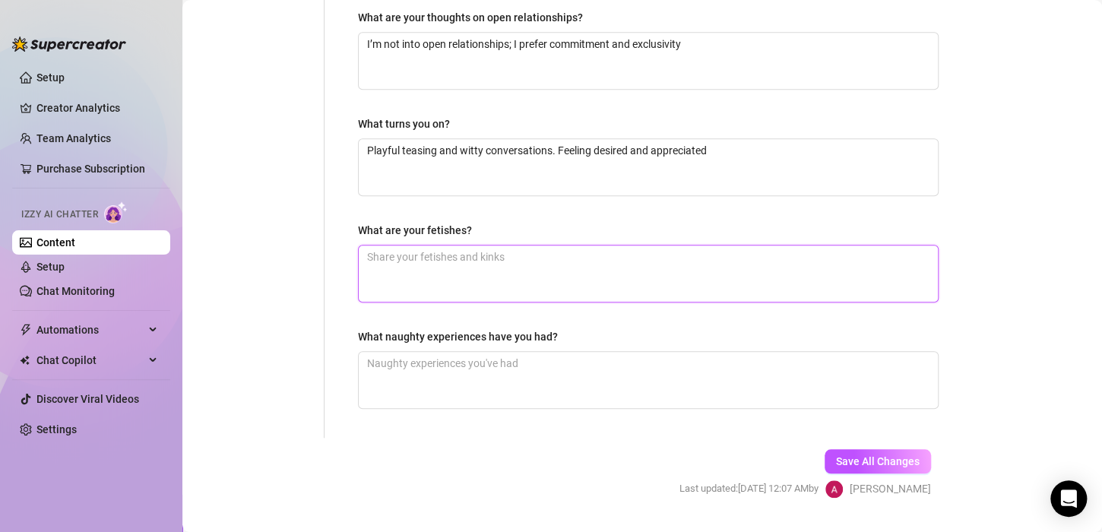
click at [378, 260] on textarea "What are your fetishes?" at bounding box center [648, 274] width 579 height 56
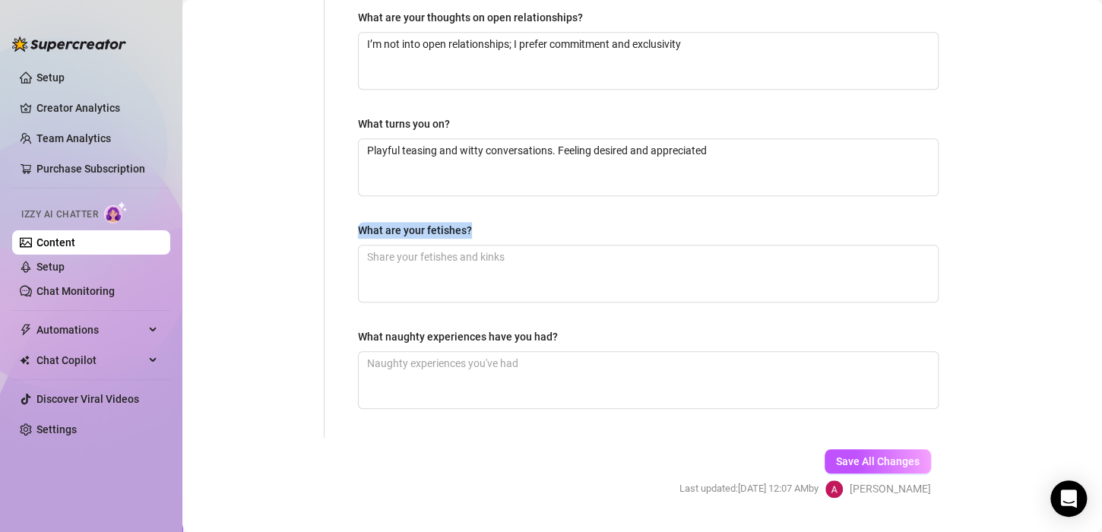
drag, startPoint x: 488, startPoint y: 224, endPoint x: 348, endPoint y: 227, distance: 139.9
click at [348, 227] on div "Why did you start OnlyFans? Required I started OnlyFans to complement my cammin…" at bounding box center [648, 55] width 611 height 765
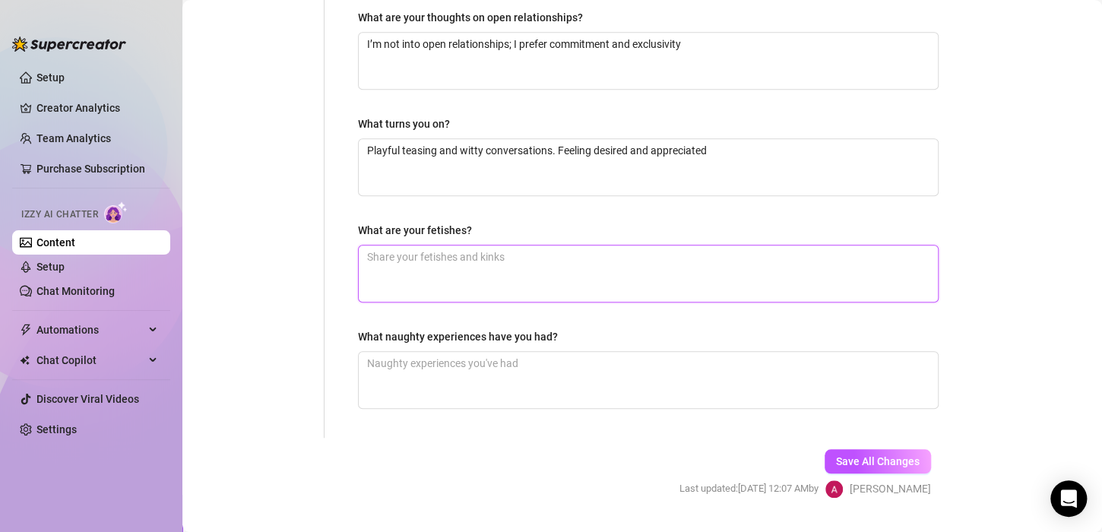
click at [388, 266] on textarea "What are your fetishes?" at bounding box center [648, 274] width 579 height 56
paste textarea "I enjoy ass squeezing, using my Lovense Lush, and light bondage."
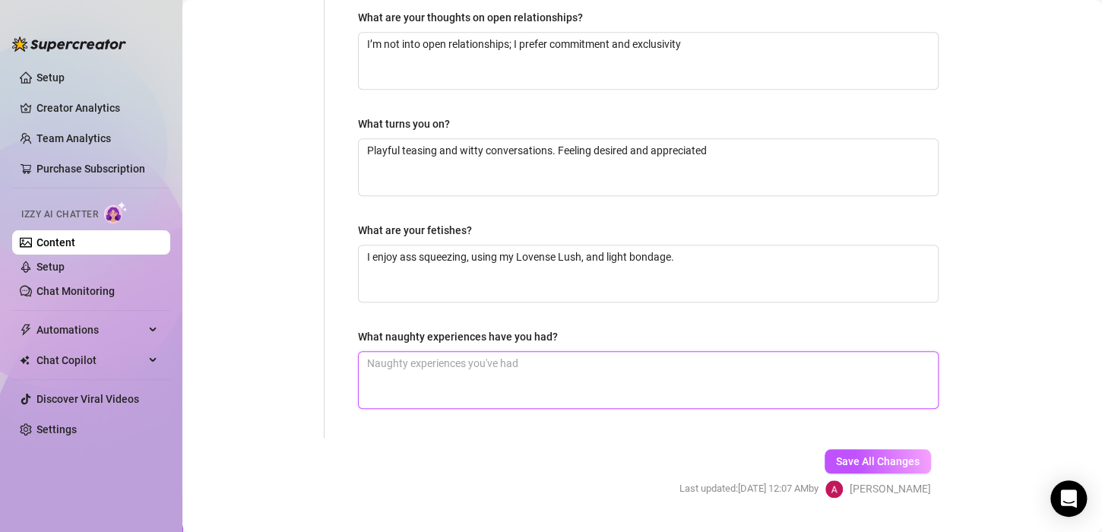
click at [397, 368] on textarea "What naughty experiences have you had?" at bounding box center [648, 380] width 579 height 56
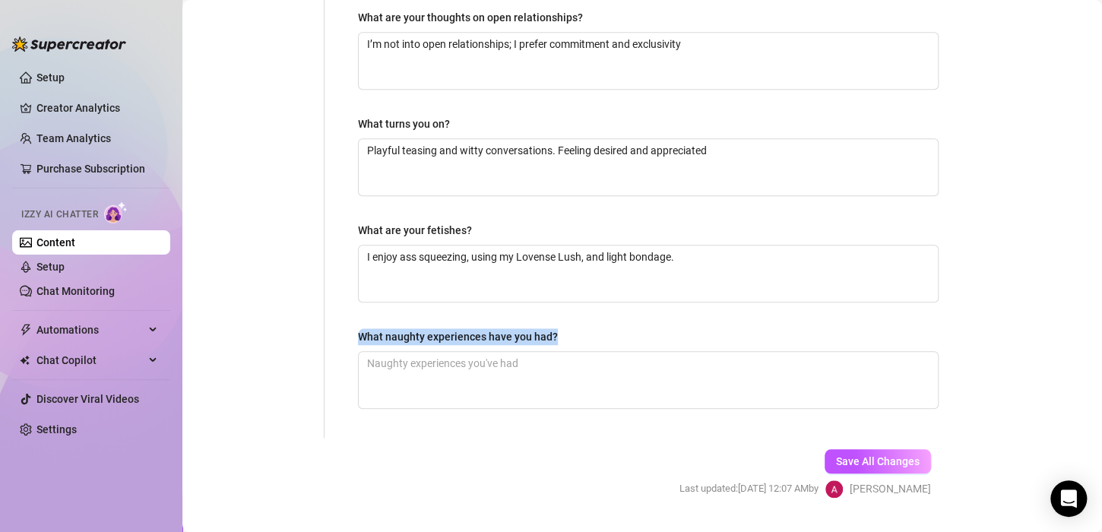
drag, startPoint x: 570, startPoint y: 334, endPoint x: 407, endPoint y: 312, distance: 165.0
click at [407, 312] on div "Why did you start OnlyFans? Required I started OnlyFans to complement my cammin…" at bounding box center [648, 55] width 581 height 734
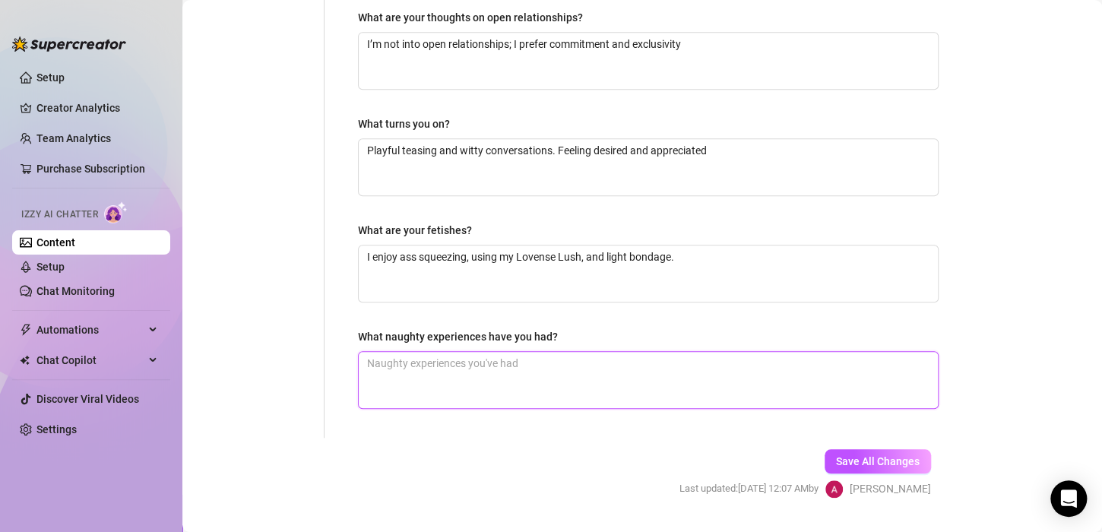
click at [392, 365] on textarea "What naughty experiences have you had?" at bounding box center [648, 380] width 579 height 56
paste textarea "I’ve had some naughty adventures while traveling—like fun times outdoors by the…"
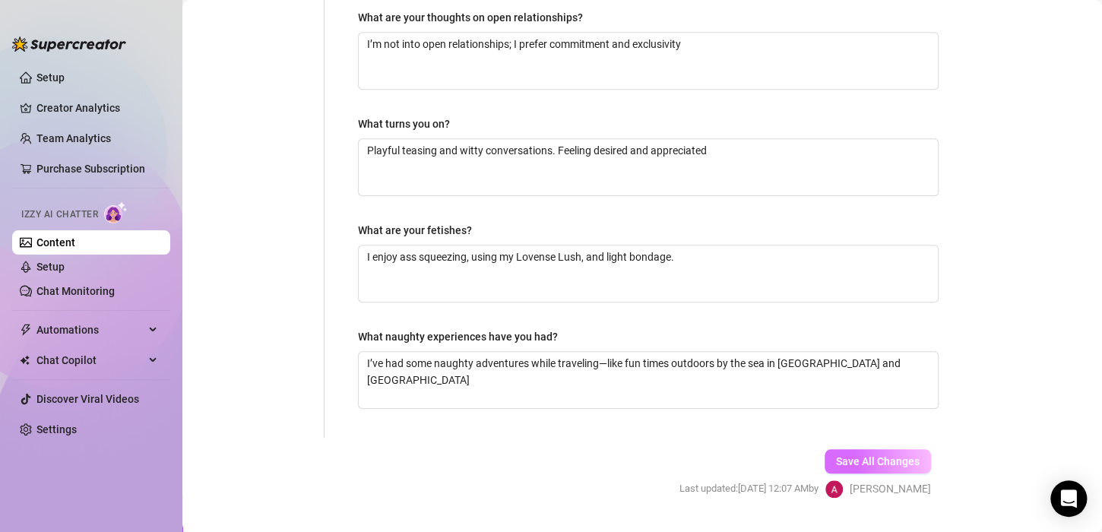
click at [865, 455] on span "Save All Changes" at bounding box center [878, 461] width 84 height 12
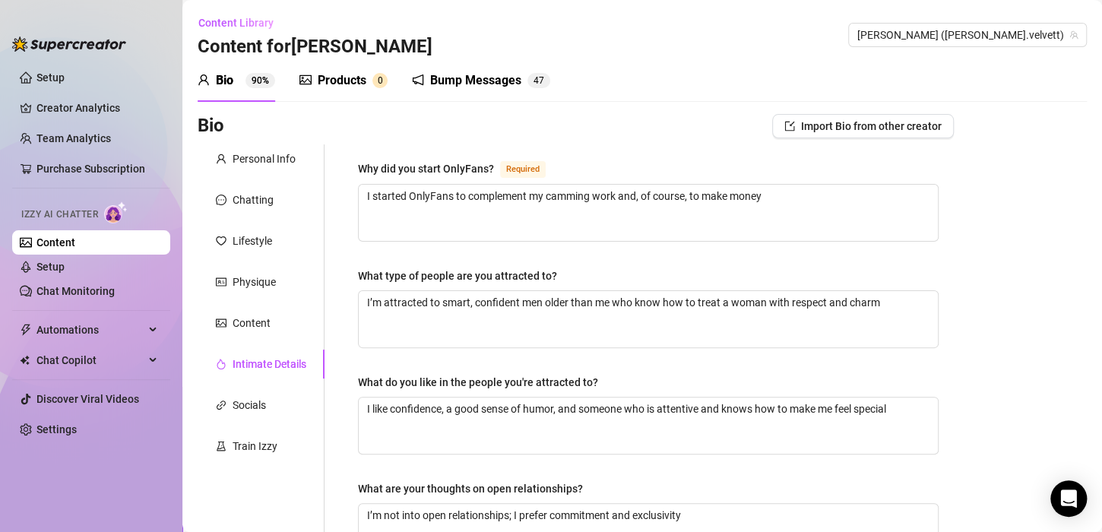
scroll to position [27, 0]
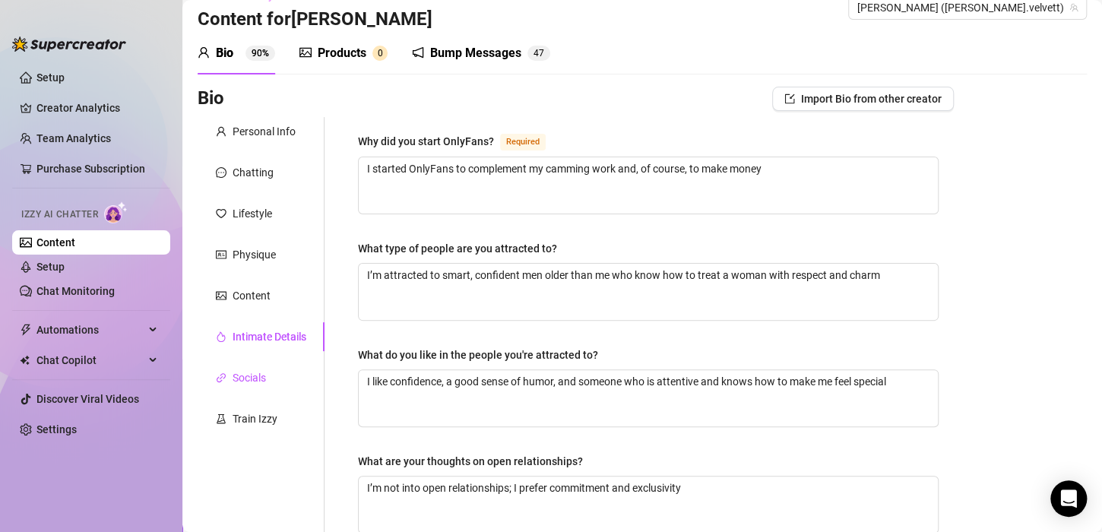
click at [241, 375] on div "Socials" at bounding box center [249, 377] width 33 height 17
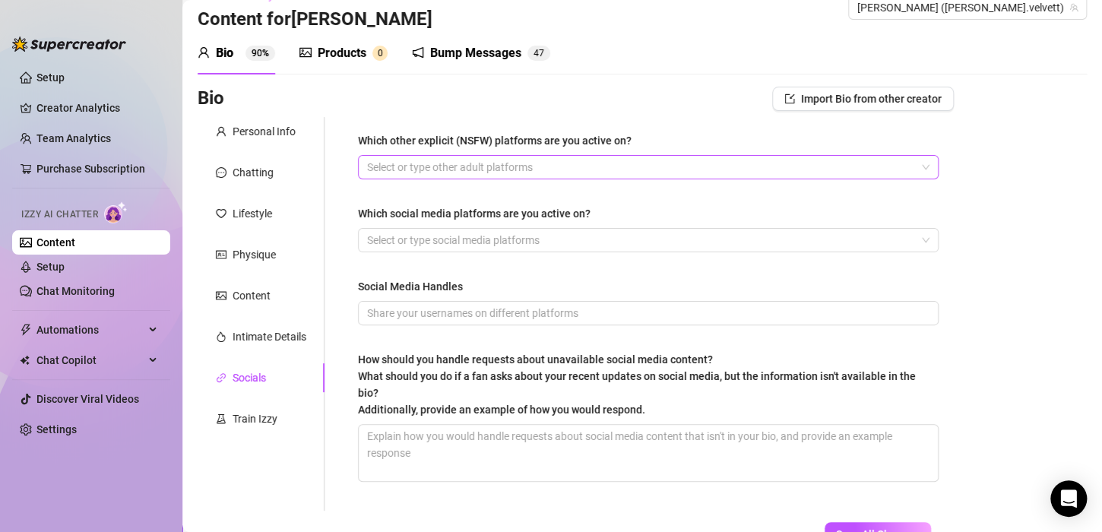
click at [412, 167] on div at bounding box center [640, 167] width 559 height 21
click at [397, 108] on div "Bio Import Bio from other creator" at bounding box center [576, 99] width 756 height 24
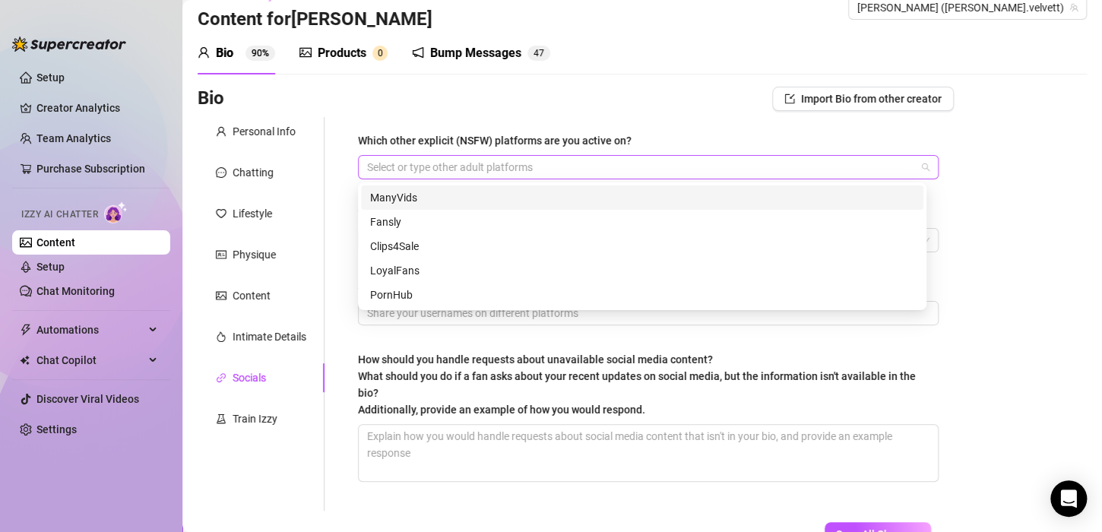
click at [398, 163] on div at bounding box center [640, 167] width 559 height 21
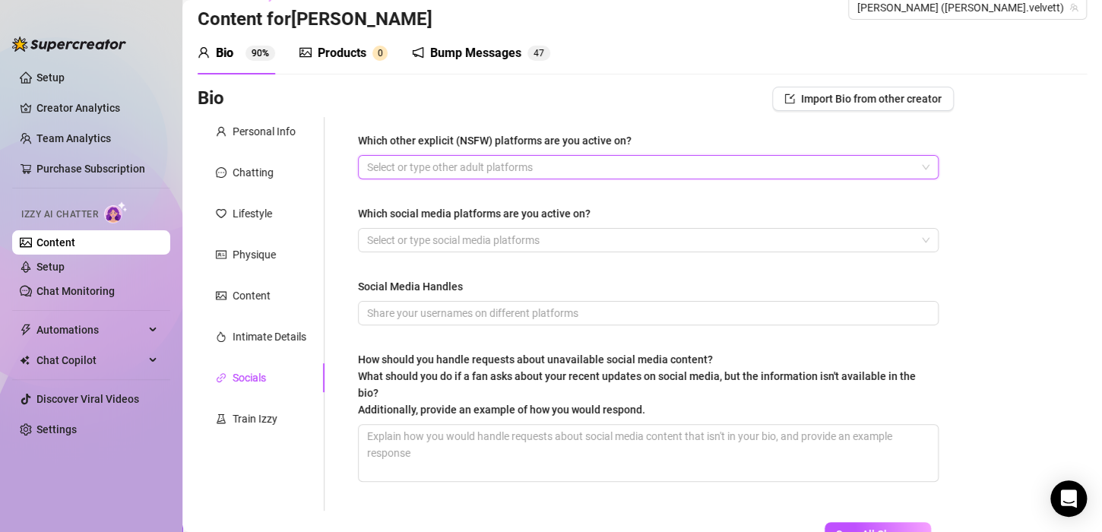
click at [398, 163] on div at bounding box center [640, 167] width 559 height 21
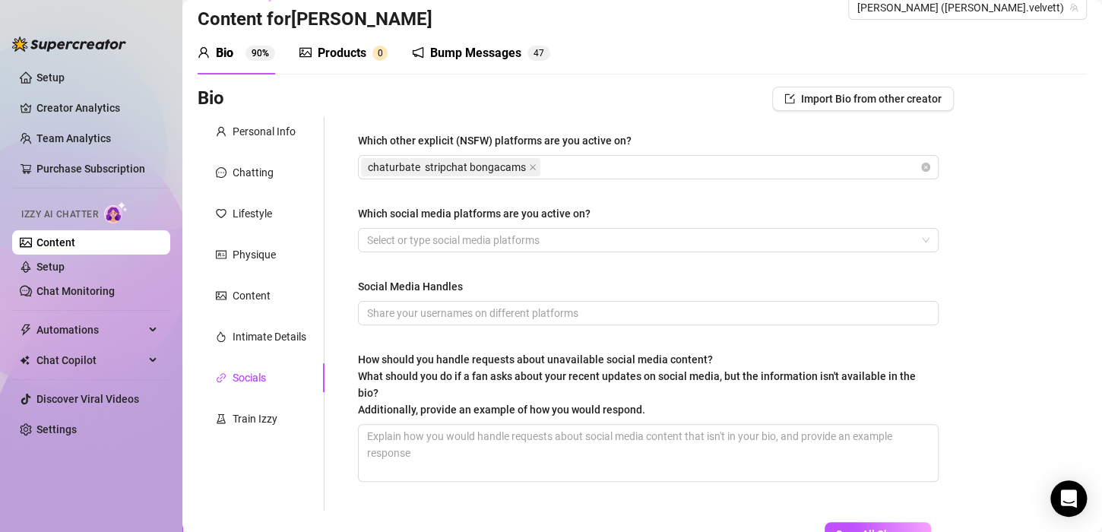
click at [585, 118] on div "Which other explicit (NSFW) platforms are you active on? chaturbate stripchat b…" at bounding box center [648, 314] width 611 height 394
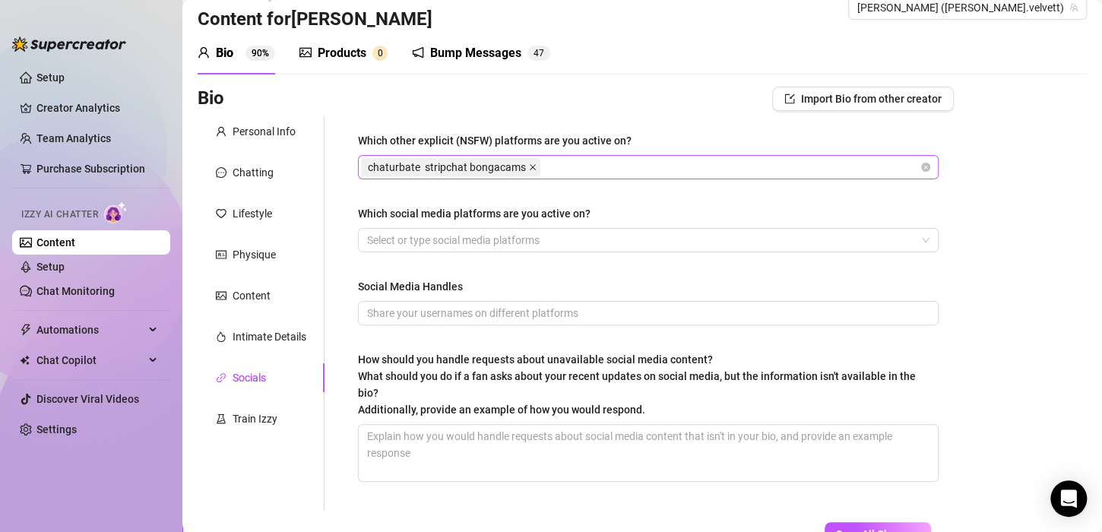
click at [532, 169] on icon "close" at bounding box center [533, 167] width 6 height 6
click at [398, 171] on div at bounding box center [640, 167] width 559 height 21
click at [625, 111] on div "Bio Import Bio from other creator" at bounding box center [576, 102] width 756 height 30
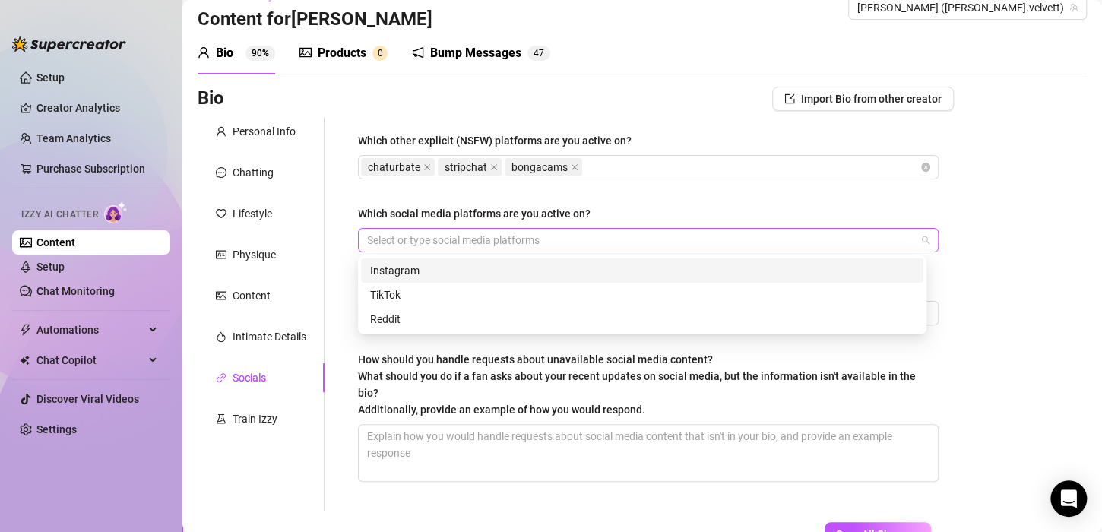
click at [418, 239] on div at bounding box center [640, 240] width 559 height 21
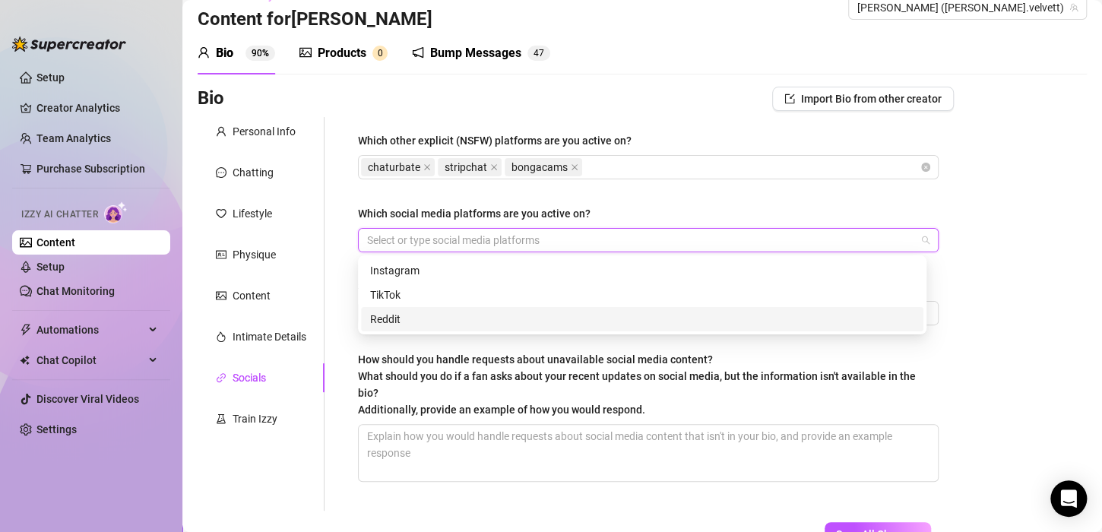
click at [390, 321] on div "Reddit" at bounding box center [642, 319] width 544 height 17
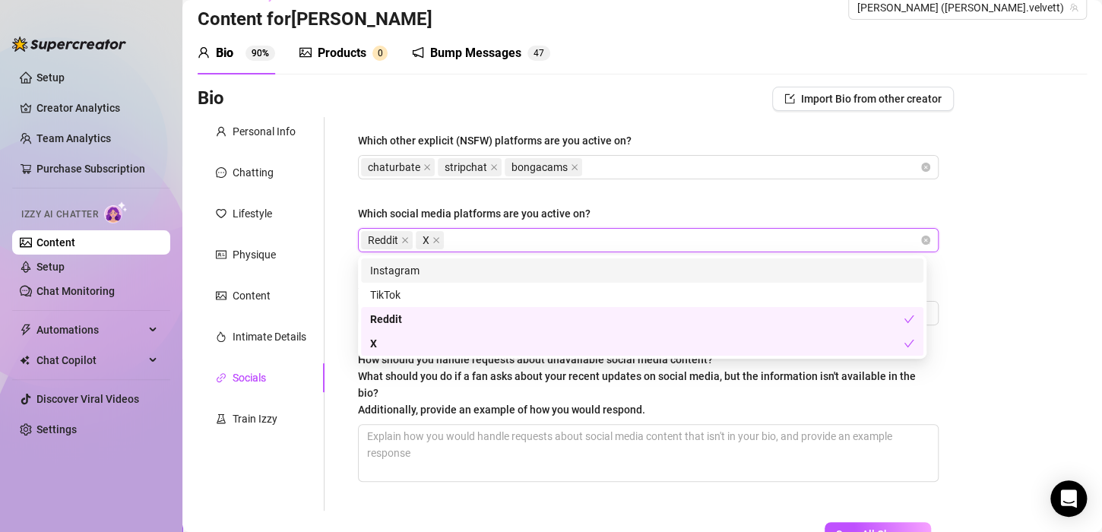
click at [946, 207] on div "Bio Import Bio from other creator Personal Info Chatting Lifestyle Physique Con…" at bounding box center [642, 343] width 889 height 512
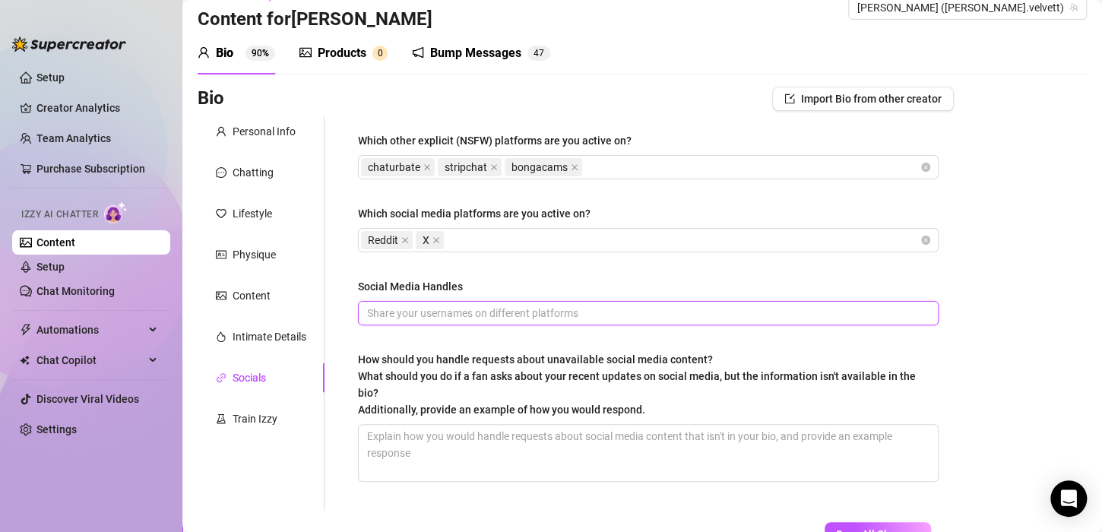
click at [380, 315] on input "Social Media Handles" at bounding box center [646, 313] width 559 height 17
click at [420, 306] on input "Social Media Handles" at bounding box center [646, 313] width 559 height 17
paste input "StargirlMuse"
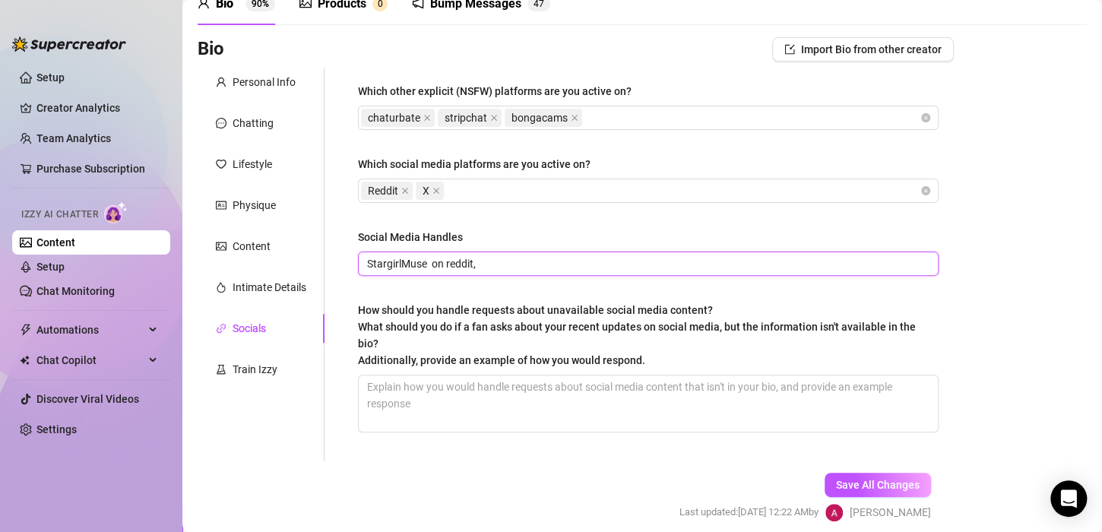
scroll to position [83, 0]
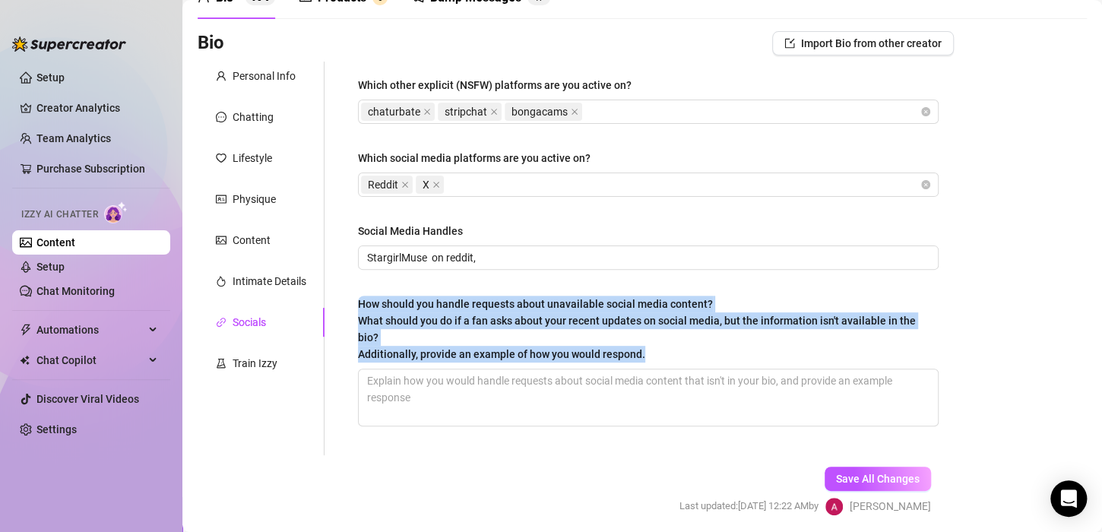
drag, startPoint x: 356, startPoint y: 298, endPoint x: 647, endPoint y: 350, distance: 295.1
click at [647, 350] on div "Which other explicit (NSFW) platforms are you active on? chaturbate stripchat b…" at bounding box center [648, 259] width 611 height 394
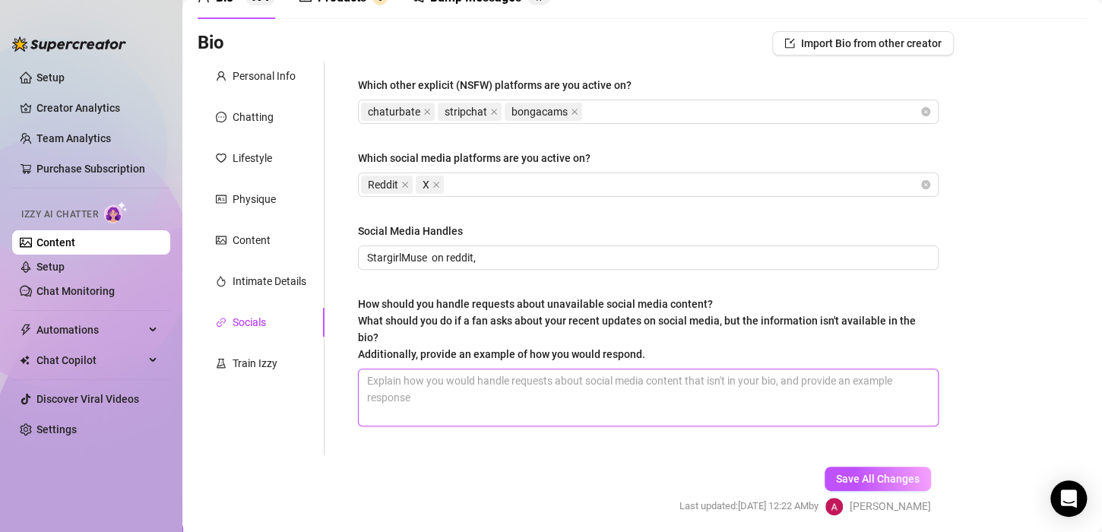
click at [400, 386] on textarea "How should you handle requests about unavailable social media content? What sho…" at bounding box center [648, 397] width 579 height 56
paste textarea "I post regularly, but I like to keep a little mystery too 😉"
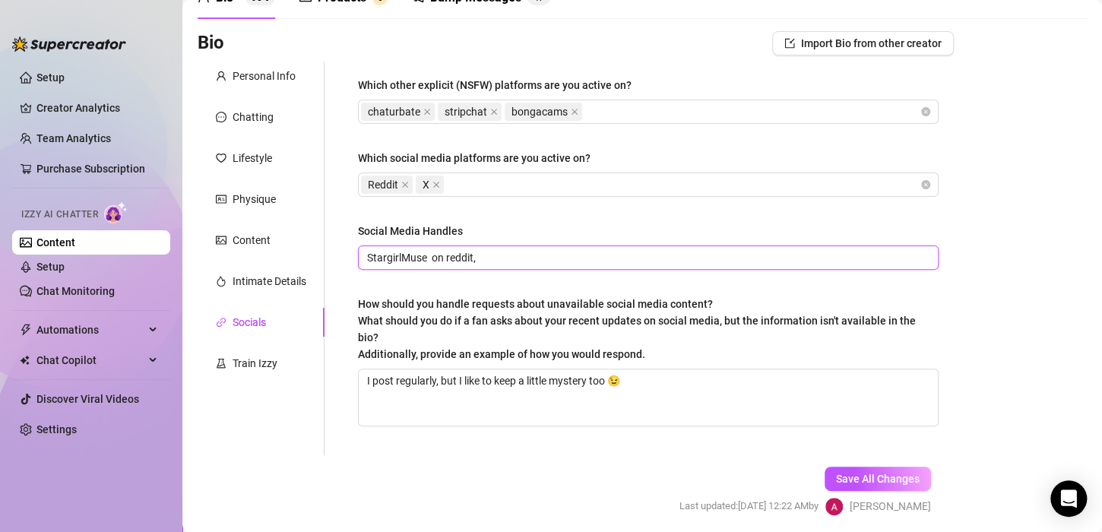
click at [540, 259] on input "StargirlMuse on reddit," at bounding box center [646, 257] width 559 height 17
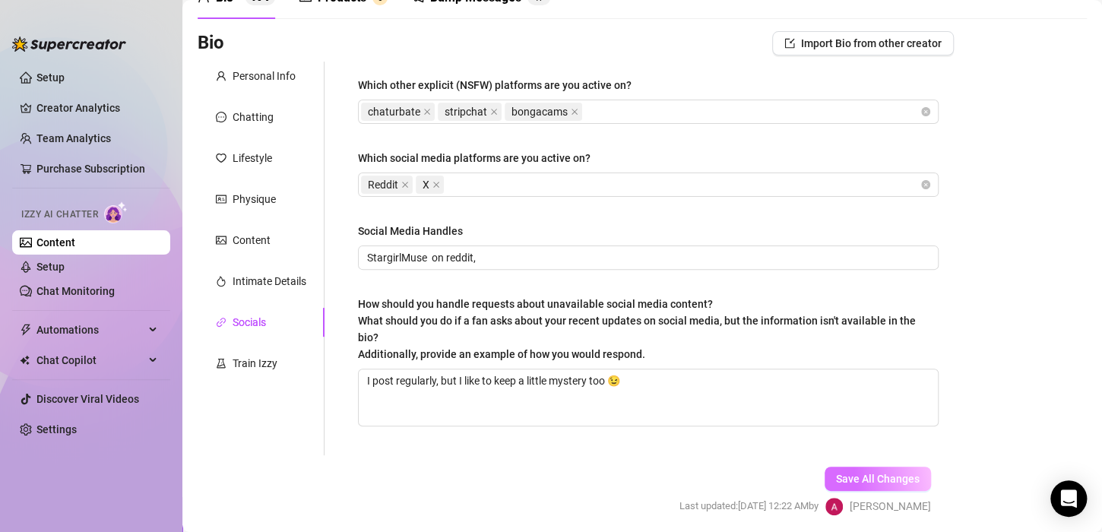
click at [840, 473] on span "Save All Changes" at bounding box center [878, 479] width 84 height 12
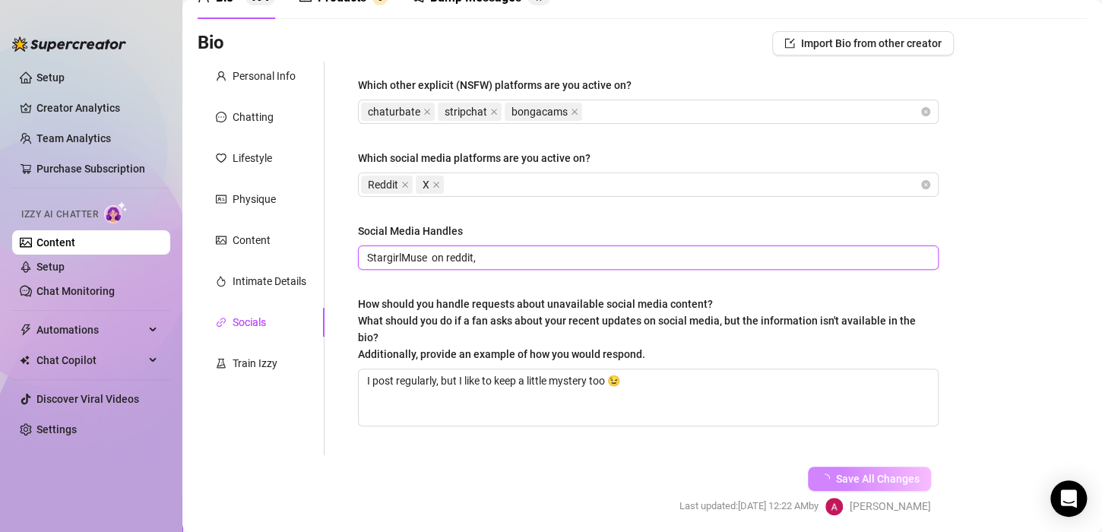
click at [490, 260] on input "StargirlMuse on reddit," at bounding box center [646, 257] width 559 height 17
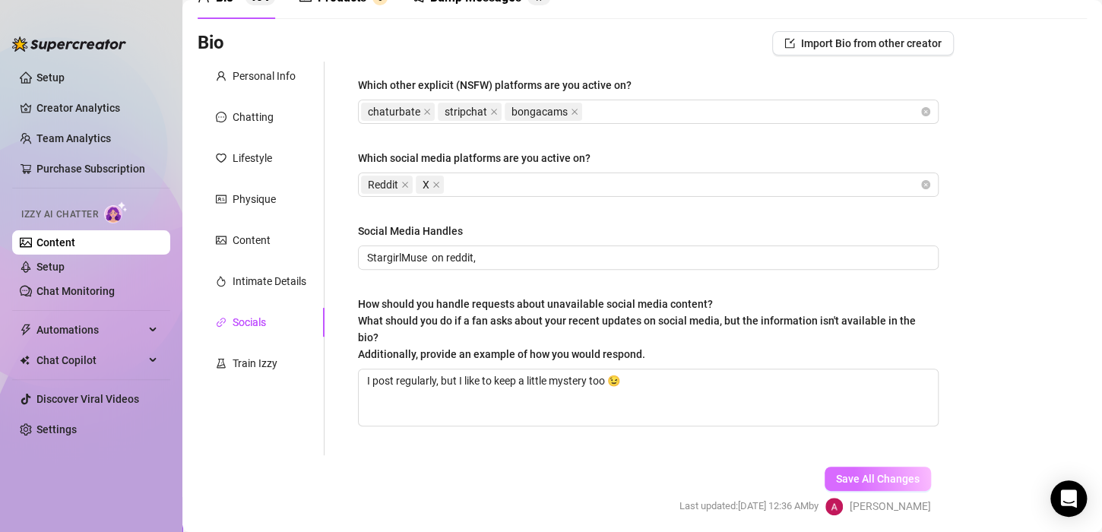
click at [844, 473] on span "Save All Changes" at bounding box center [878, 479] width 84 height 12
click at [74, 140] on link "Team Analytics" at bounding box center [73, 138] width 74 height 12
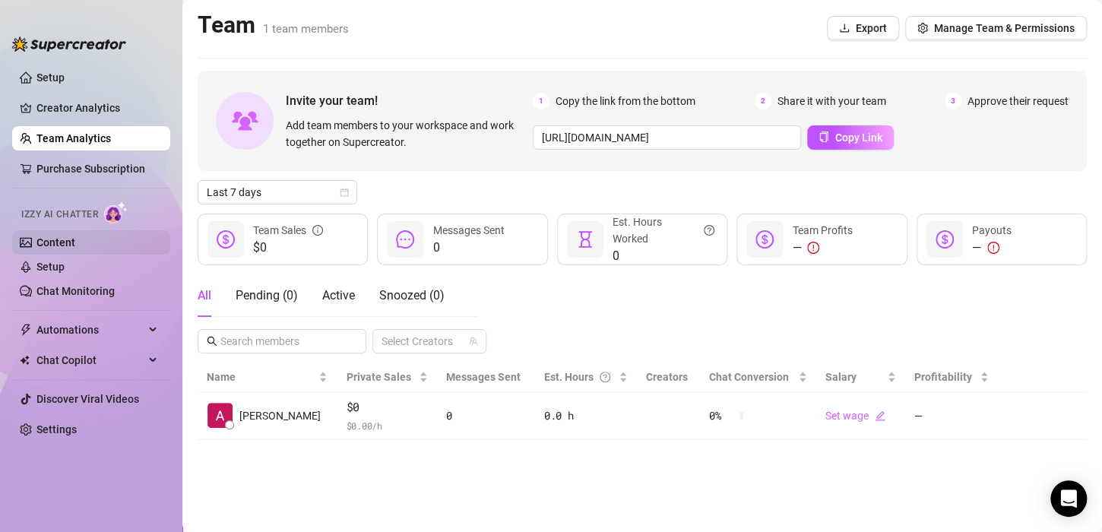
click at [67, 242] on link "Content" at bounding box center [55, 242] width 39 height 12
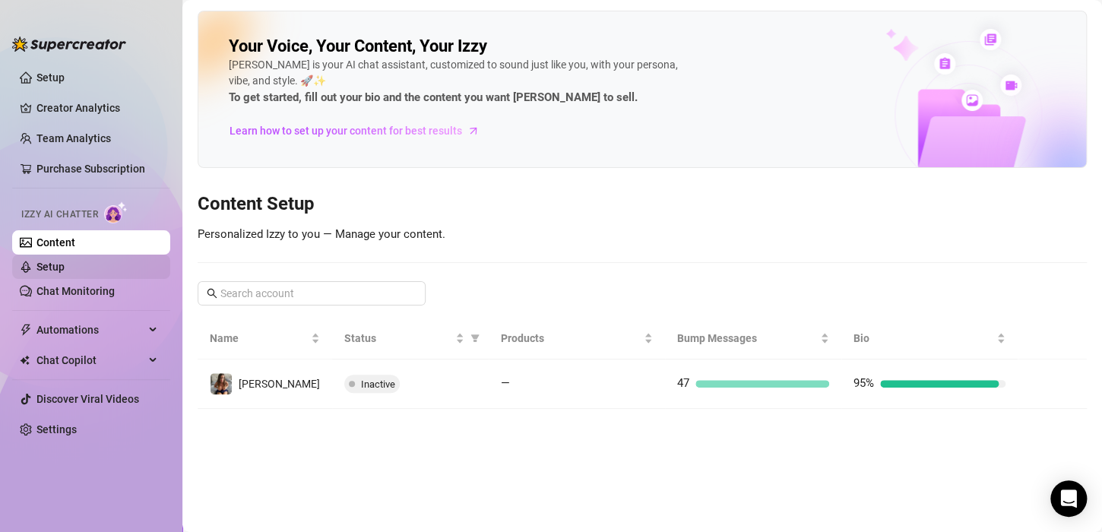
click at [52, 265] on link "Setup" at bounding box center [50, 267] width 28 height 12
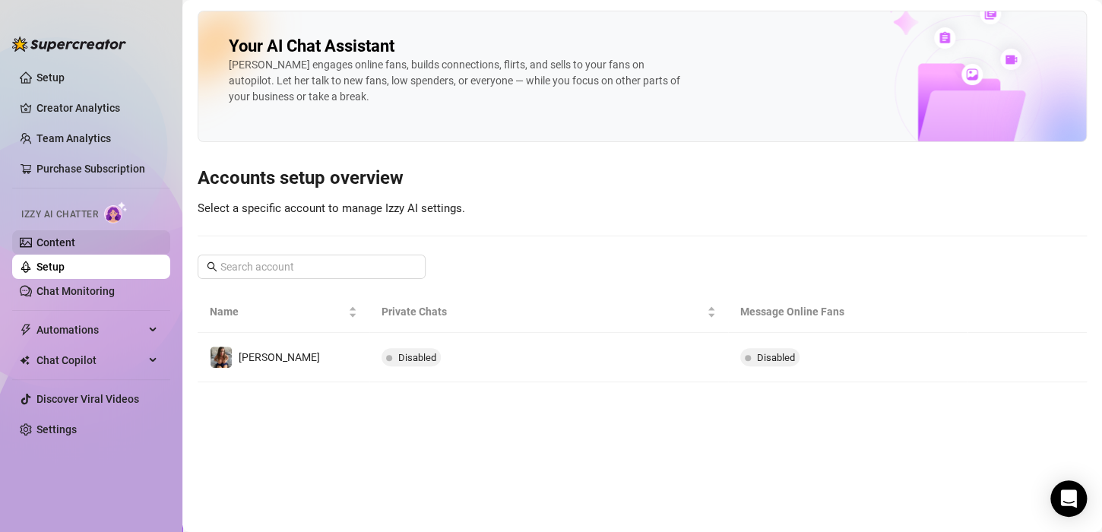
click at [66, 244] on link "Content" at bounding box center [55, 242] width 39 height 12
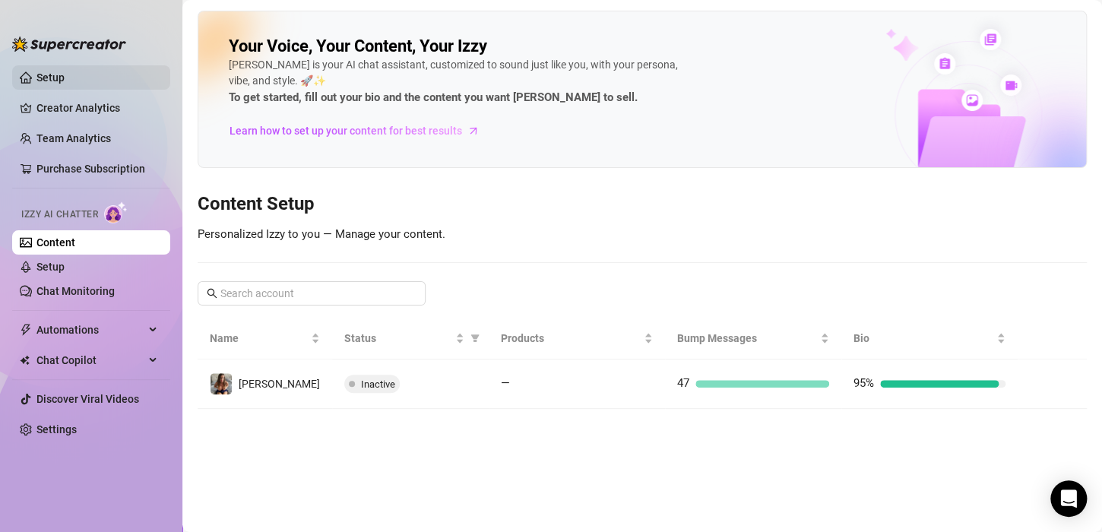
click at [54, 84] on link "Setup" at bounding box center [50, 77] width 28 height 12
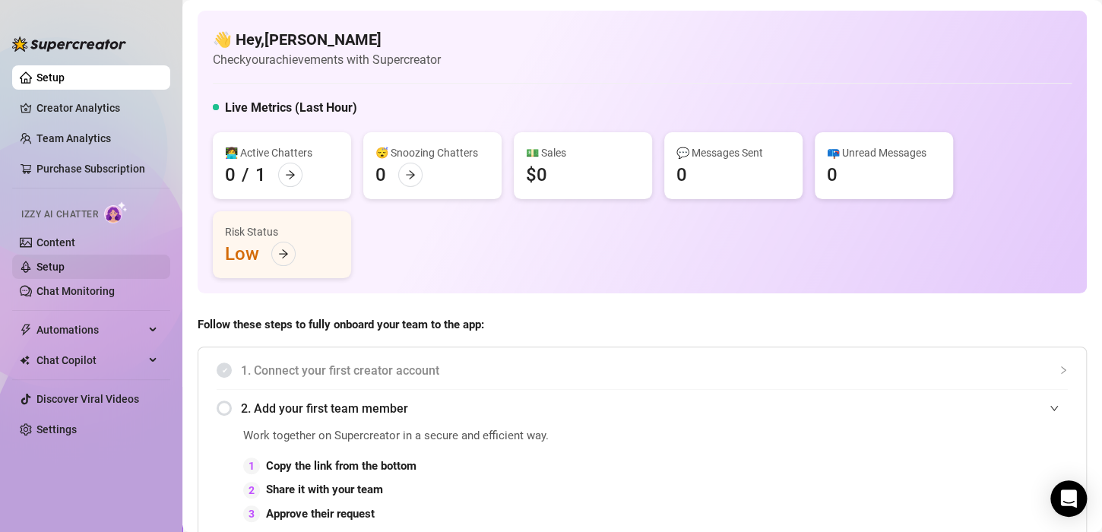
click at [60, 269] on link "Setup" at bounding box center [50, 267] width 28 height 12
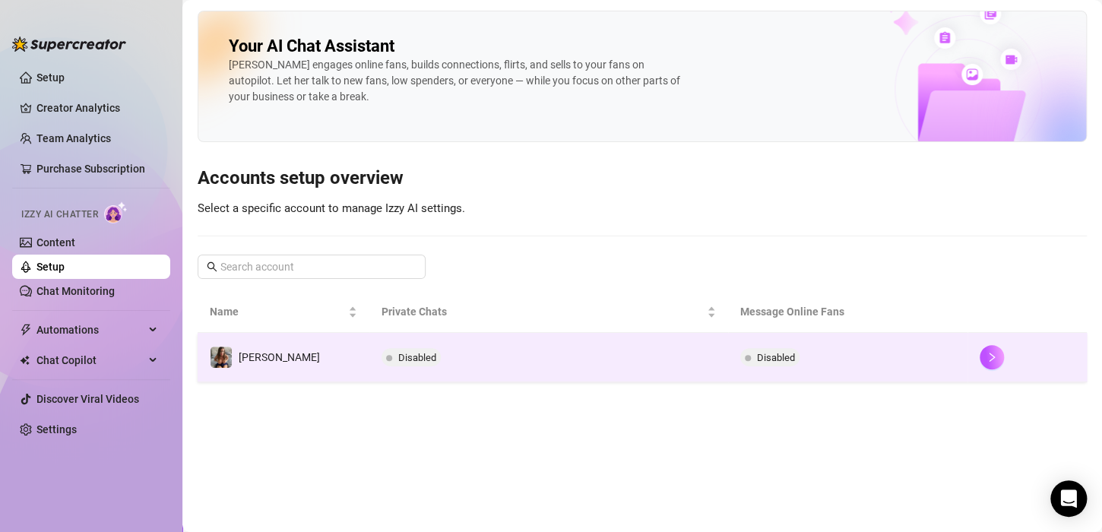
click at [471, 351] on td "Disabled" at bounding box center [548, 357] width 359 height 49
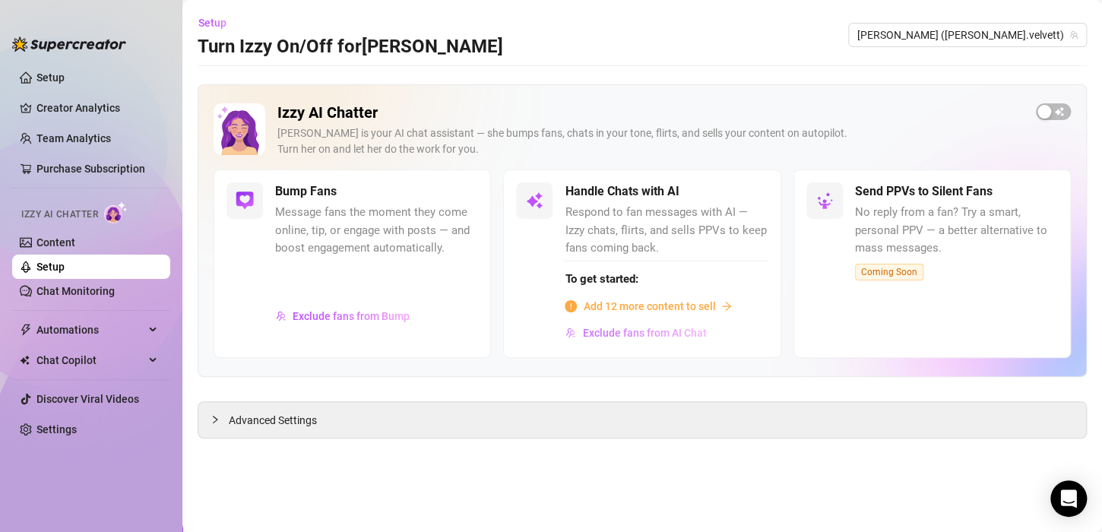
click at [631, 332] on span "Exclude fans from AI Chat" at bounding box center [644, 333] width 124 height 12
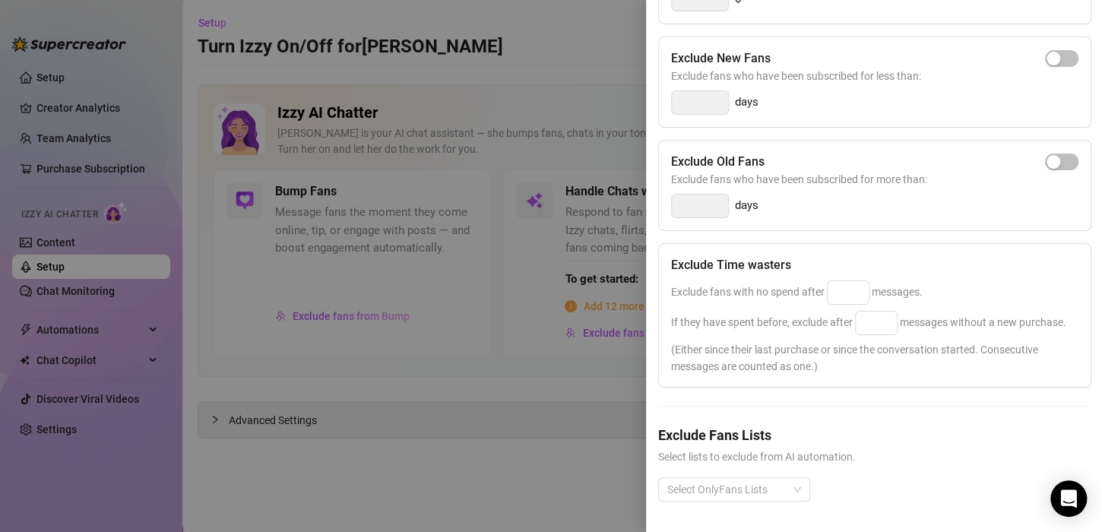
scroll to position [277, 0]
click at [706, 482] on div at bounding box center [726, 489] width 130 height 21
click at [914, 372] on div "Exclude Time wasters Exclude fans with no spend after messages. If they have sp…" at bounding box center [874, 315] width 433 height 144
click at [485, 67] on div at bounding box center [551, 266] width 1102 height 532
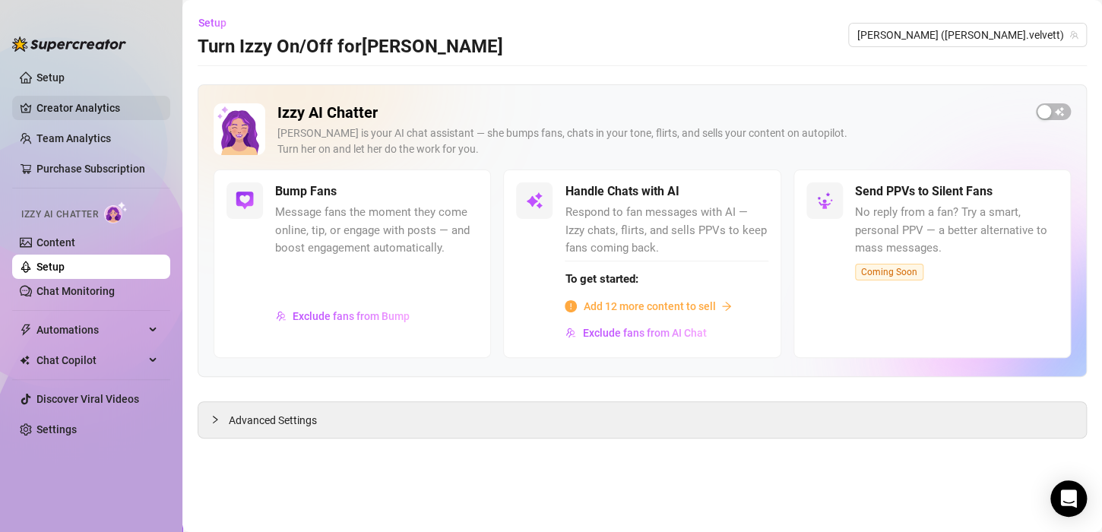
click at [62, 106] on link "Creator Analytics" at bounding box center [97, 108] width 122 height 24
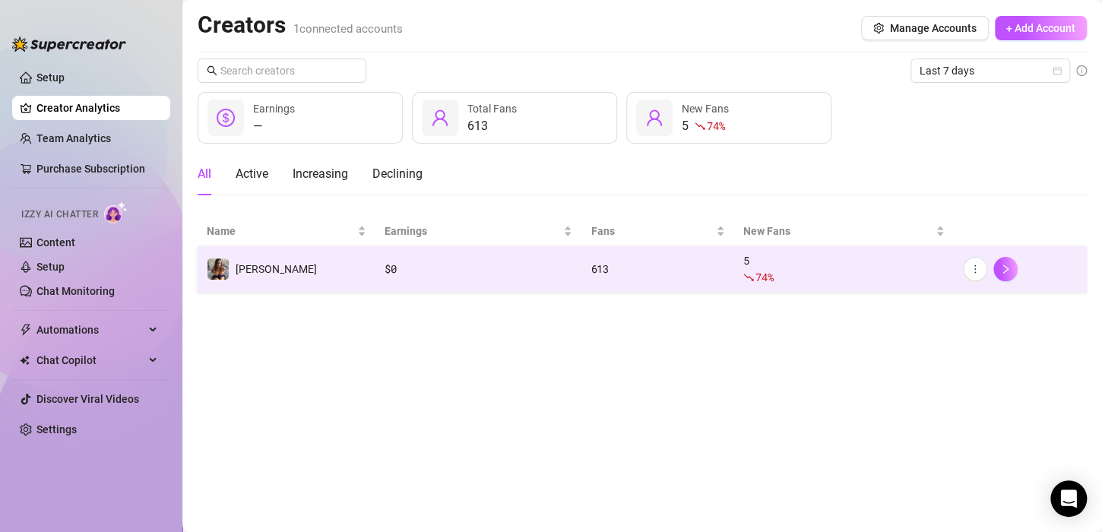
click at [313, 276] on td "[PERSON_NAME]" at bounding box center [287, 269] width 178 height 46
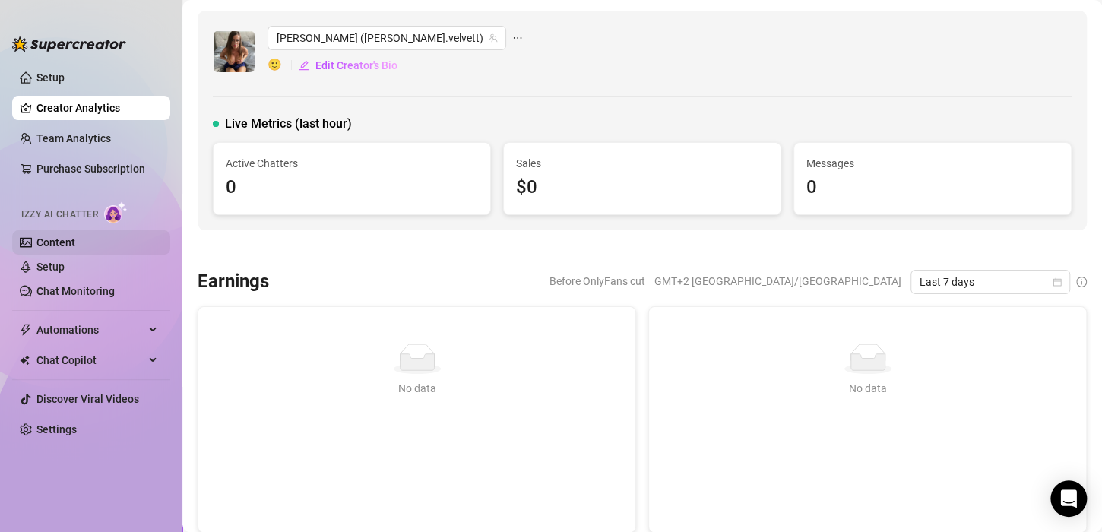
click at [55, 242] on link "Content" at bounding box center [55, 242] width 39 height 12
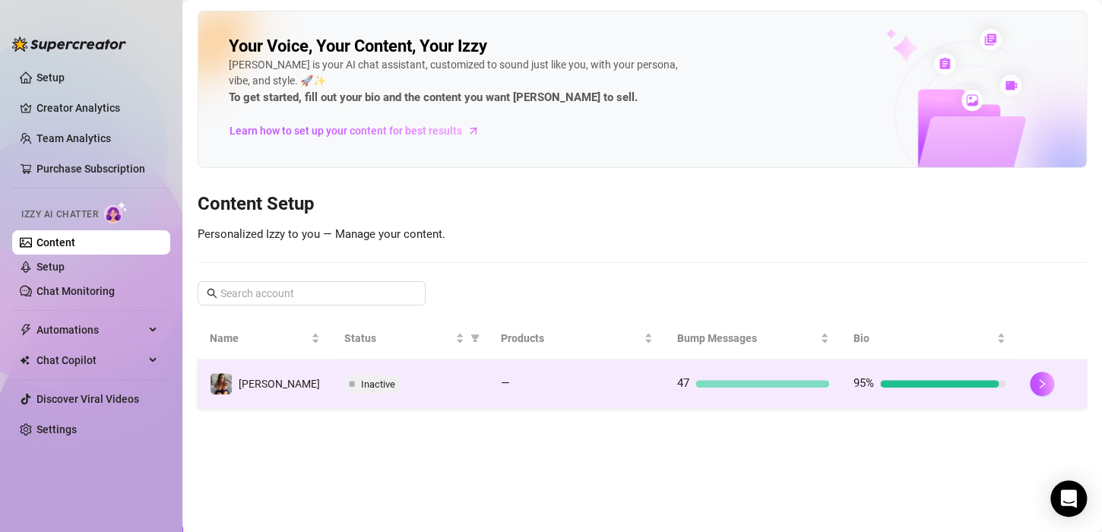
click at [893, 386] on div at bounding box center [939, 384] width 119 height 8
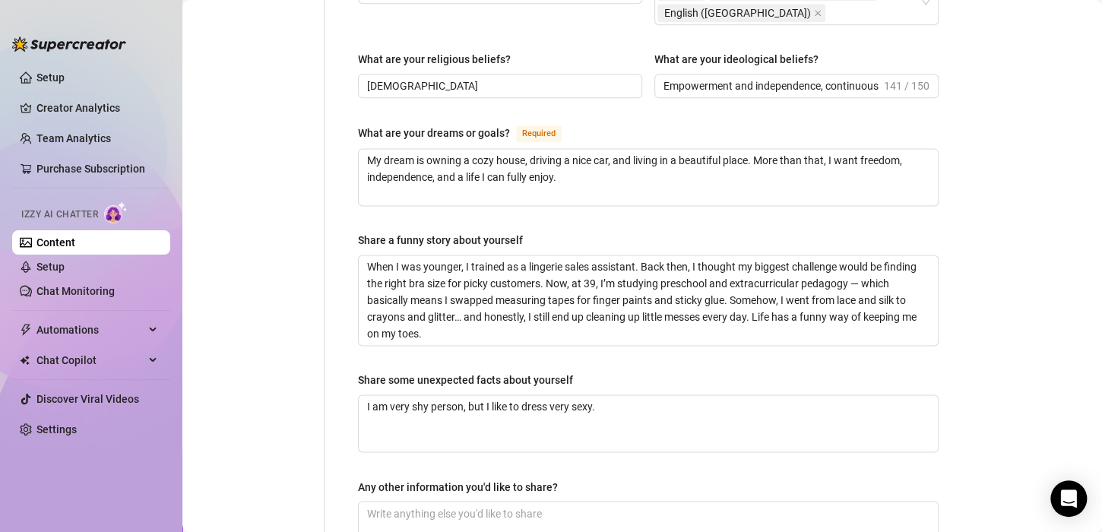
scroll to position [997, 0]
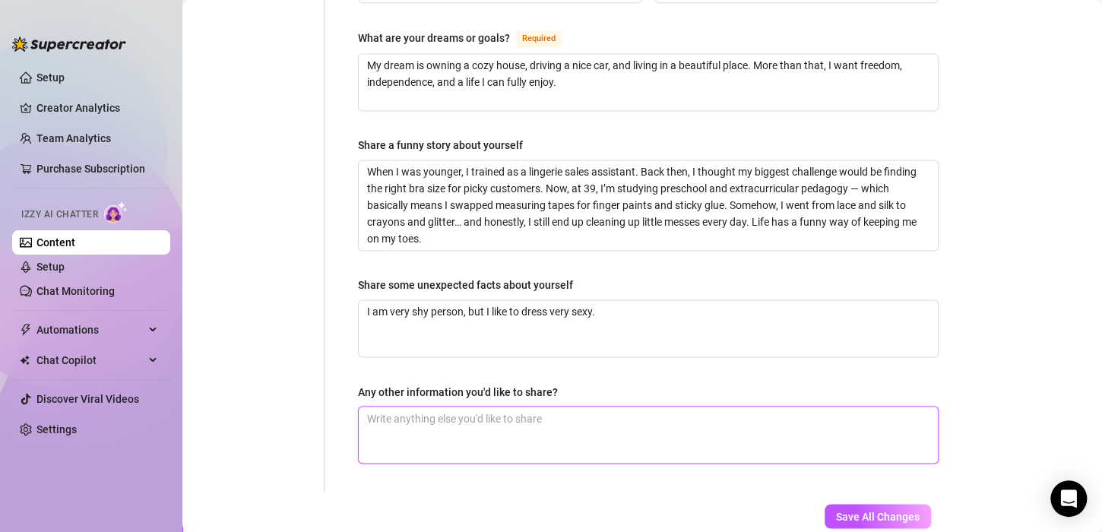
click at [398, 407] on textarea "Any other information you'd like to share?" at bounding box center [648, 435] width 579 height 56
click at [828, 504] on button "Save All Changes" at bounding box center [878, 516] width 106 height 24
click at [847, 510] on span "Save All Changes" at bounding box center [878, 516] width 84 height 12
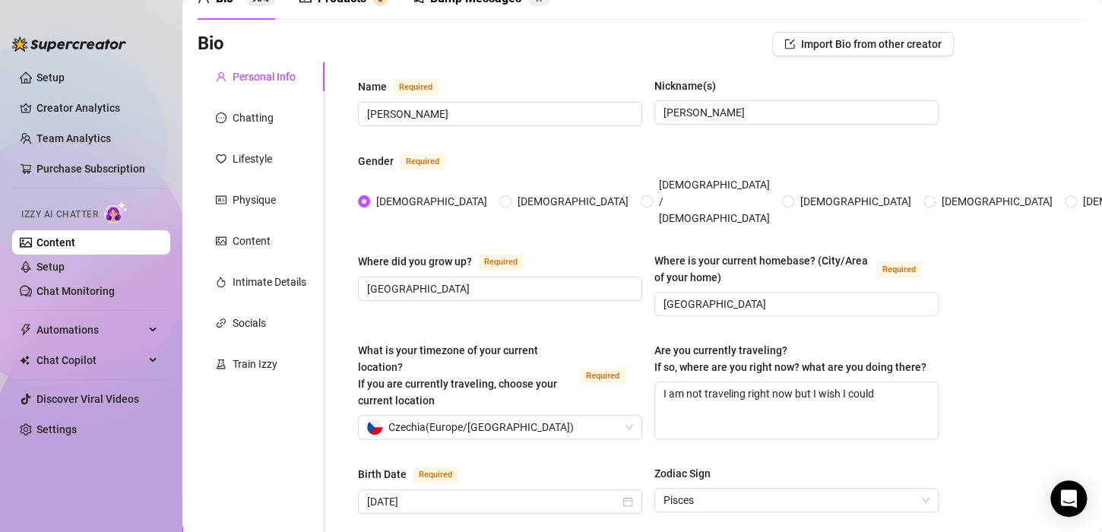
scroll to position [21, 0]
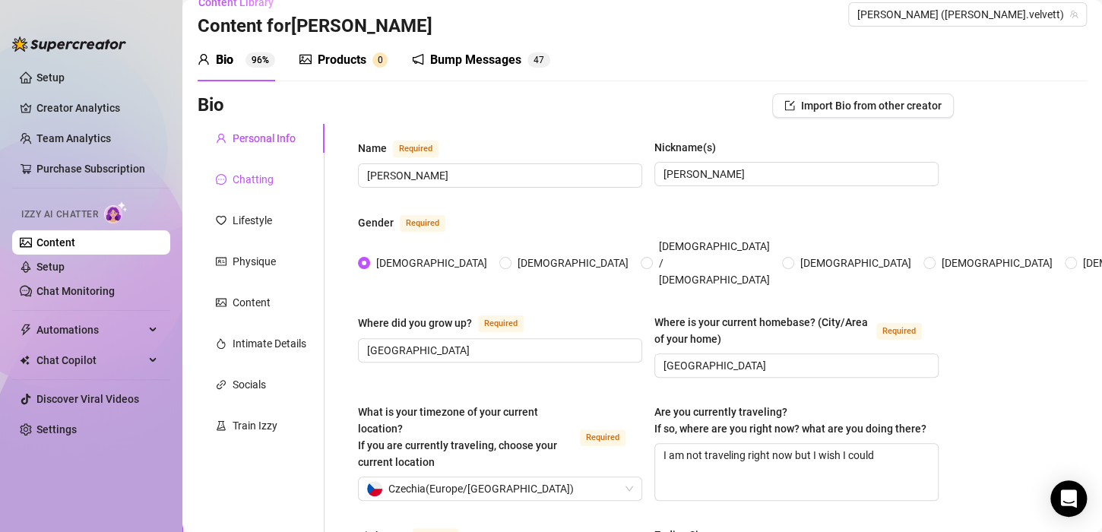
click at [252, 174] on div "Chatting" at bounding box center [253, 179] width 41 height 17
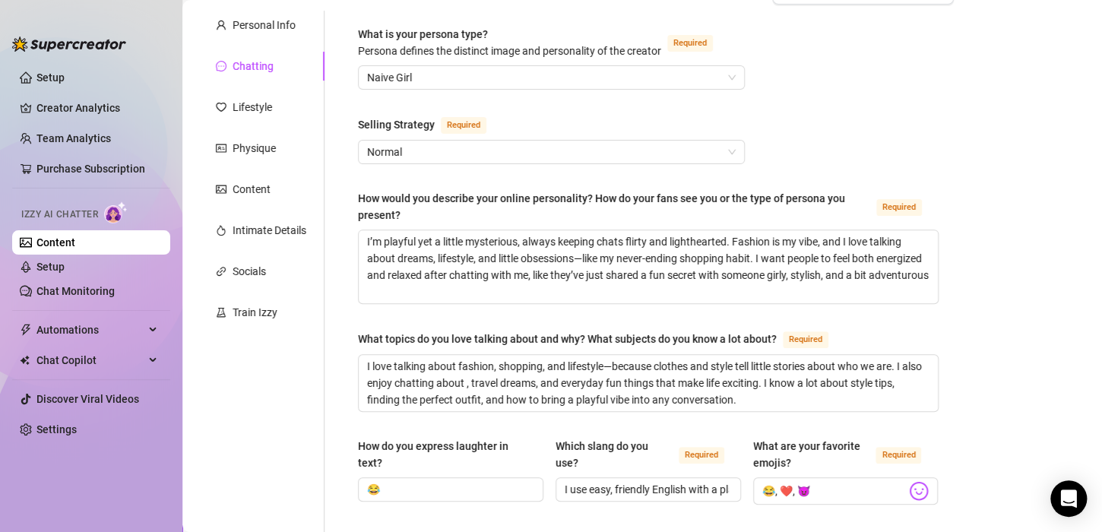
scroll to position [132, 0]
click at [255, 108] on div "Lifestyle" at bounding box center [253, 108] width 40 height 17
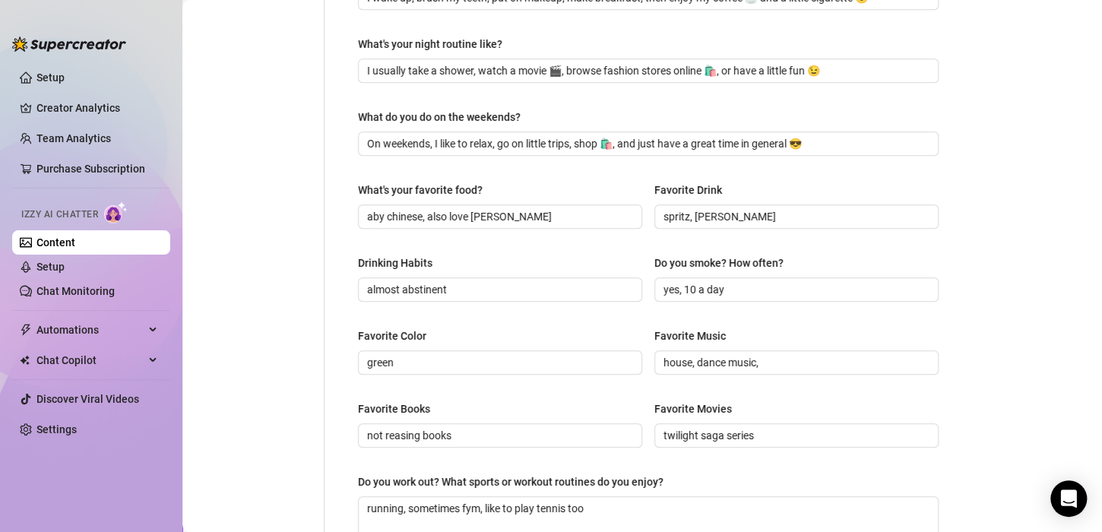
scroll to position [483, 0]
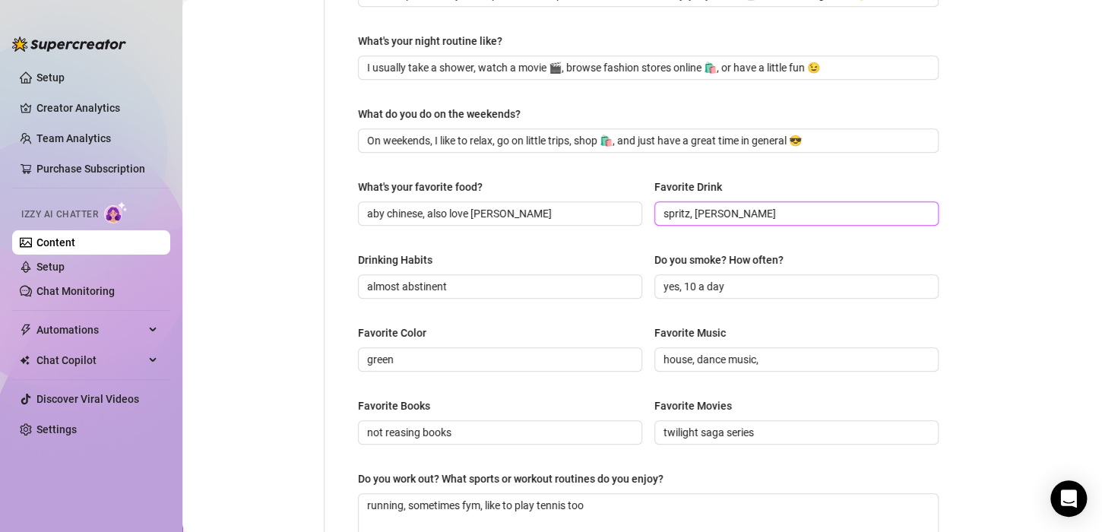
click at [683, 214] on input "spritz, [PERSON_NAME]" at bounding box center [795, 213] width 263 height 17
click at [841, 303] on div "Drinking Habits almost abstinent Do you smoke? How often? yes, 10 a day" at bounding box center [648, 282] width 581 height 61
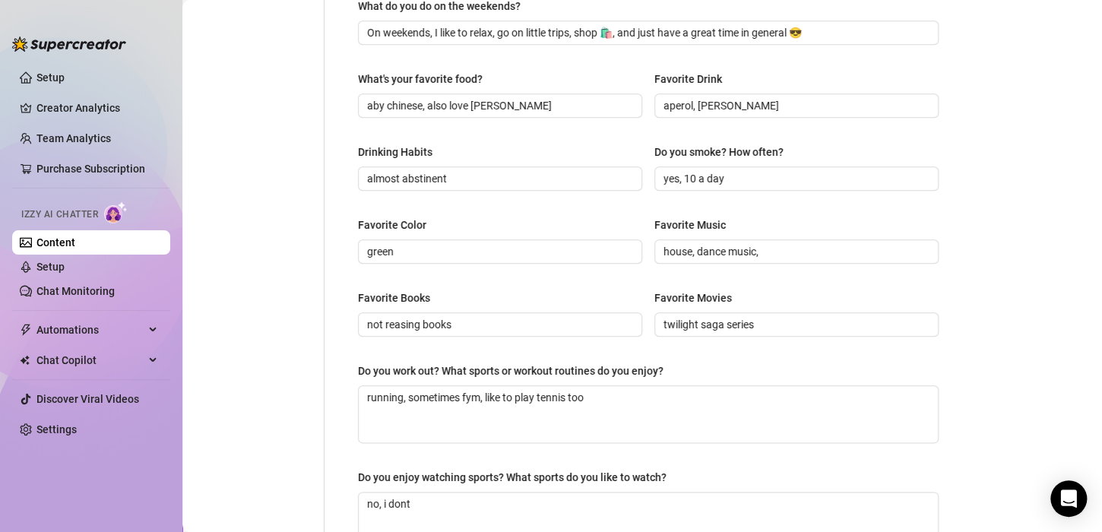
scroll to position [593, 0]
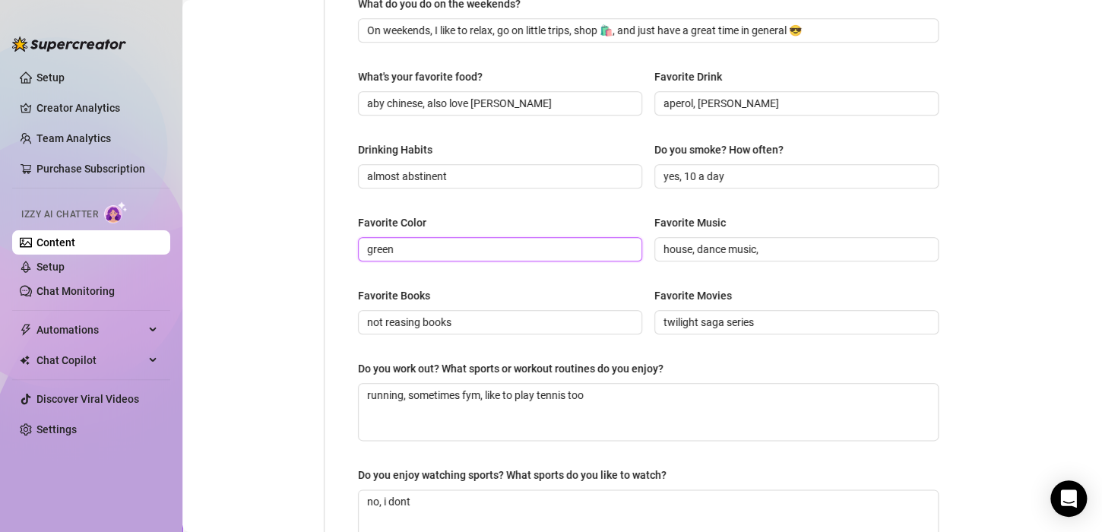
click at [449, 251] on input "green" at bounding box center [498, 249] width 263 height 17
click at [458, 211] on div "What are your hobbies and interests? What do you enjoy about them? Required I a…" at bounding box center [648, 64] width 581 height 994
click at [553, 280] on div "What are your hobbies and interests? What do you enjoy about them? Required I a…" at bounding box center [648, 64] width 581 height 994
click at [404, 321] on input "not reasing books" at bounding box center [498, 322] width 263 height 17
click at [809, 349] on div "What are your hobbies and interests? What do you enjoy about them? Required I a…" at bounding box center [648, 64] width 581 height 994
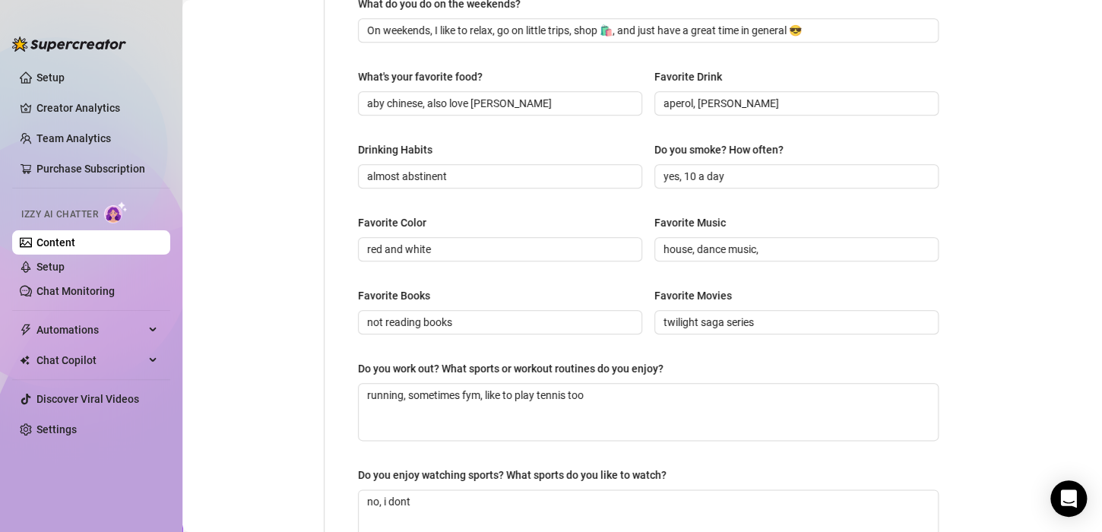
click at [809, 349] on div "What are your hobbies and interests? What do you enjoy about them? Required I a…" at bounding box center [648, 64] width 581 height 994
click at [878, 269] on div "Favorite Color red and white Favorite Music house, dance music," at bounding box center [648, 244] width 581 height 61
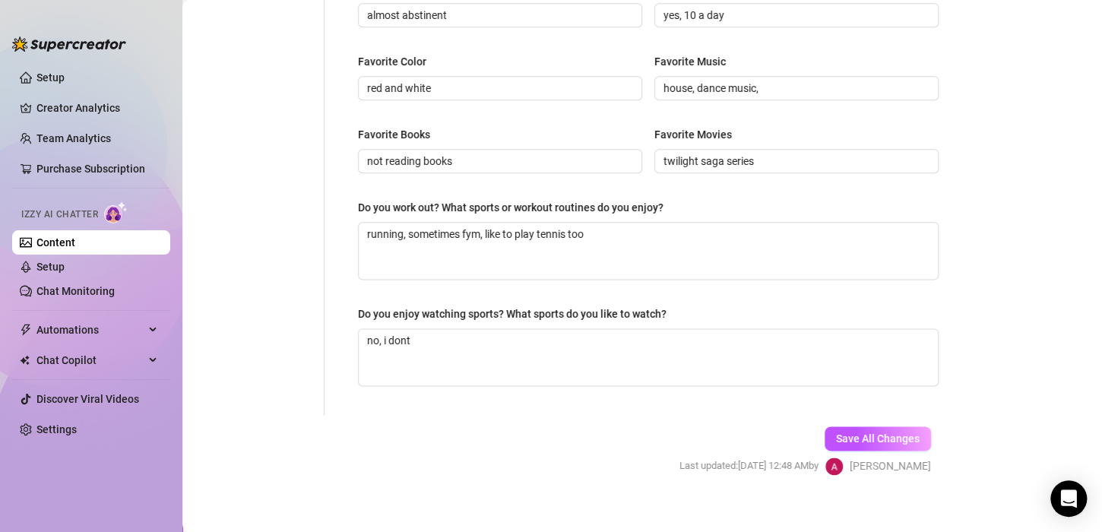
scroll to position [757, 0]
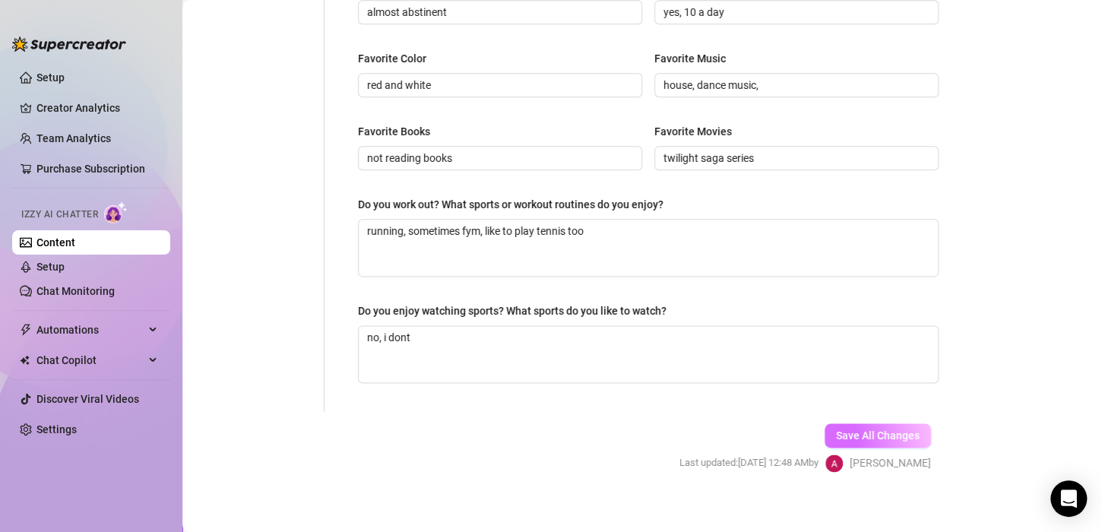
click at [863, 429] on span "Save All Changes" at bounding box center [878, 435] width 84 height 12
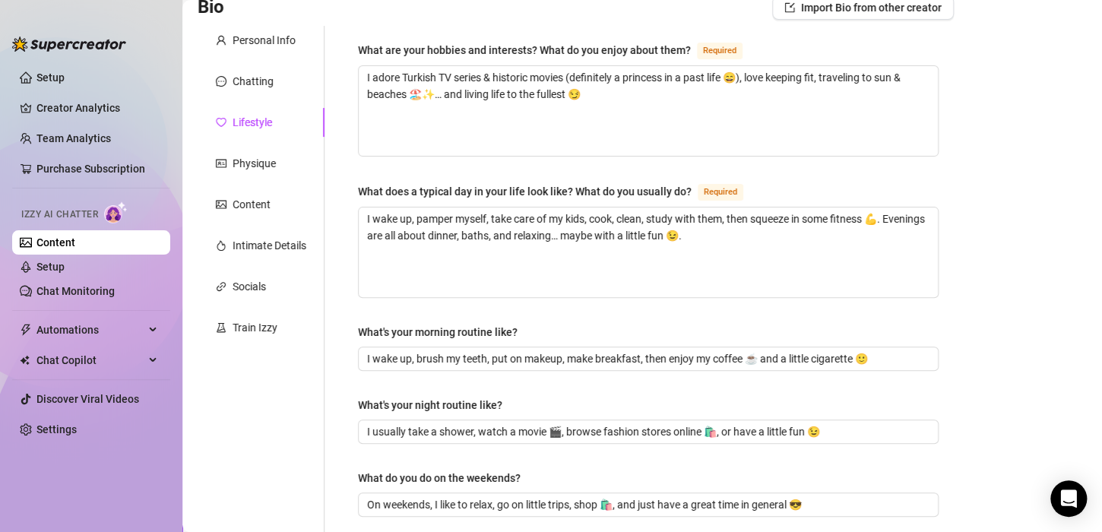
scroll to position [109, 0]
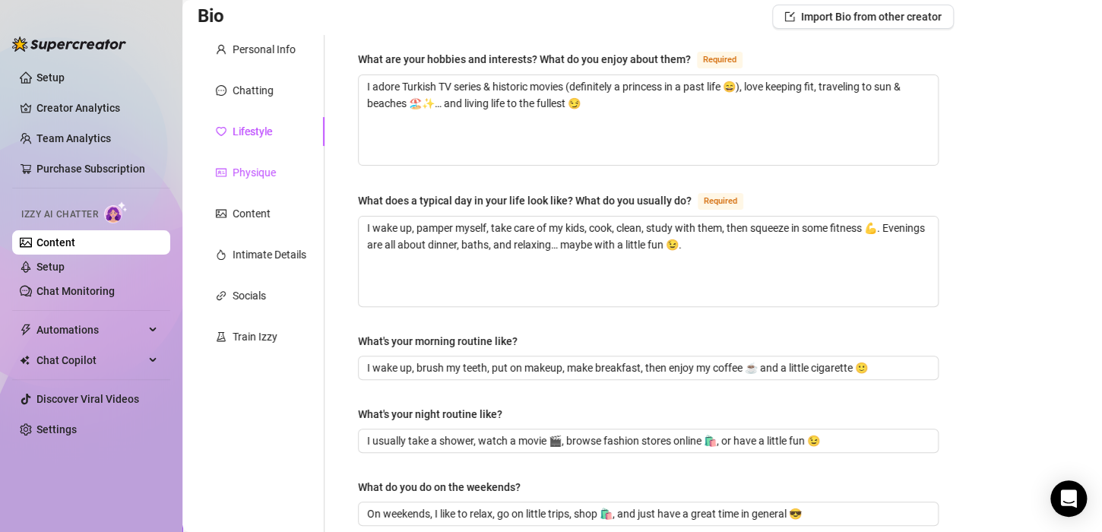
click at [255, 166] on div "Physique" at bounding box center [254, 172] width 43 height 17
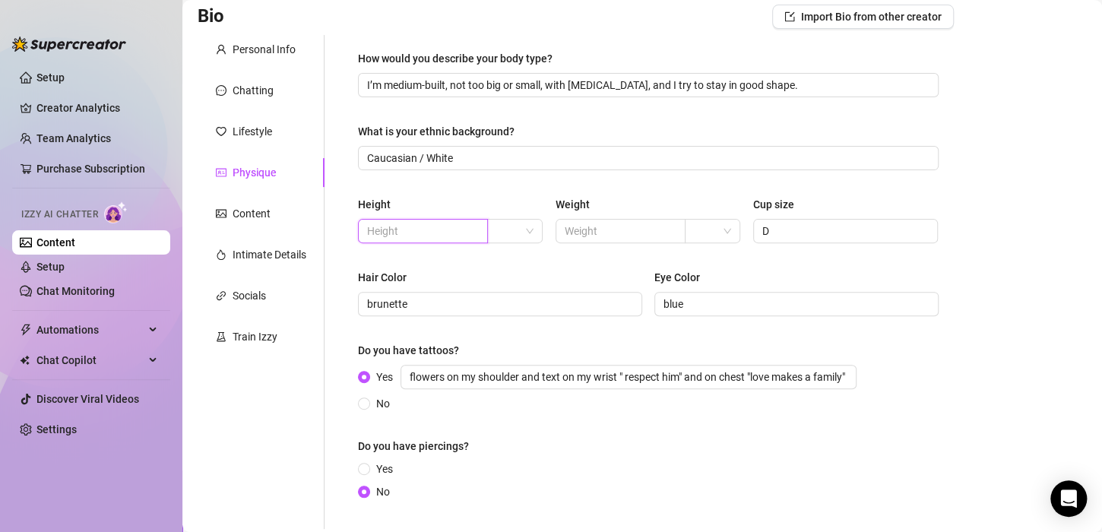
click at [399, 234] on input "text" at bounding box center [421, 231] width 109 height 17
click at [579, 227] on input "text" at bounding box center [619, 231] width 109 height 17
click at [562, 286] on div "Hair Color" at bounding box center [500, 280] width 284 height 23
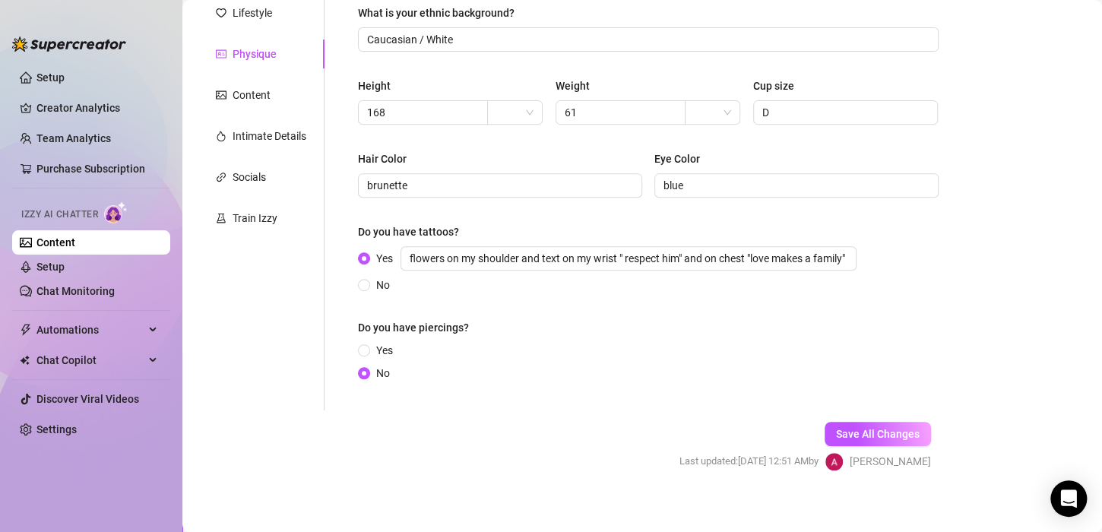
scroll to position [239, 0]
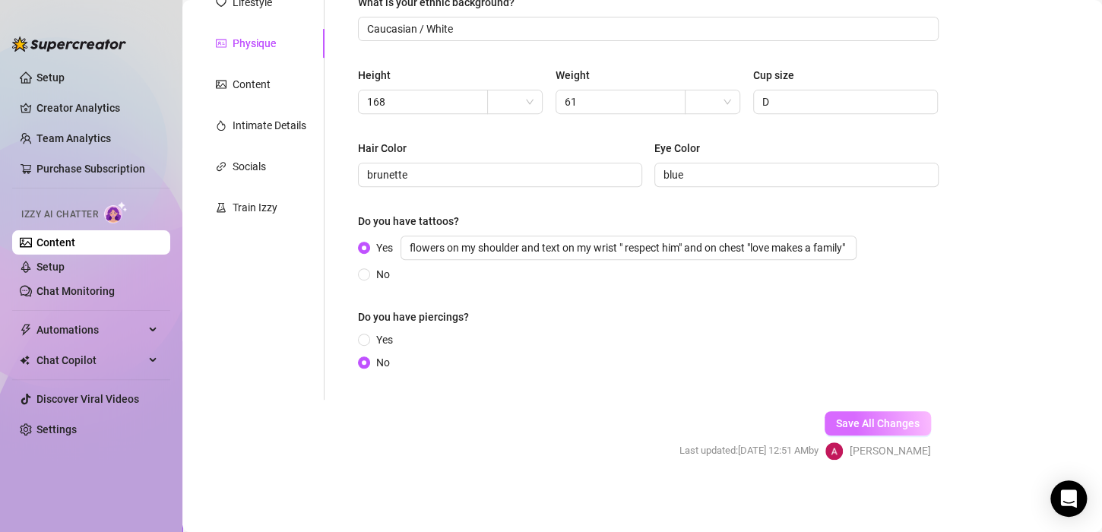
click at [844, 426] on span "Save All Changes" at bounding box center [878, 423] width 84 height 12
click at [261, 89] on div "Content" at bounding box center [252, 84] width 38 height 17
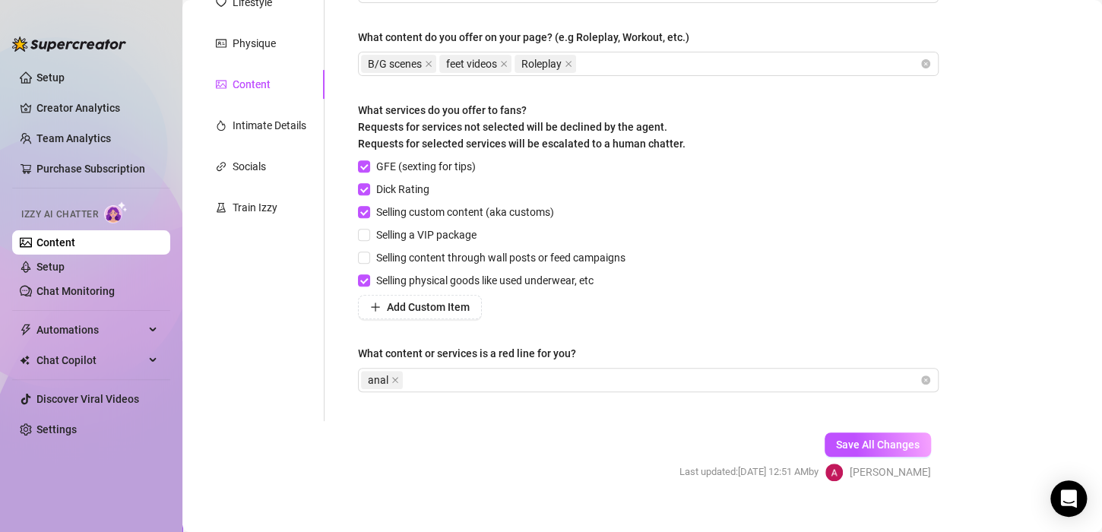
click at [249, 144] on div "Personal Info Chatting Lifestyle Physique Content Intimate Details Socials Trai…" at bounding box center [261, 163] width 127 height 515
click at [255, 129] on div "Intimate Details" at bounding box center [270, 125] width 74 height 17
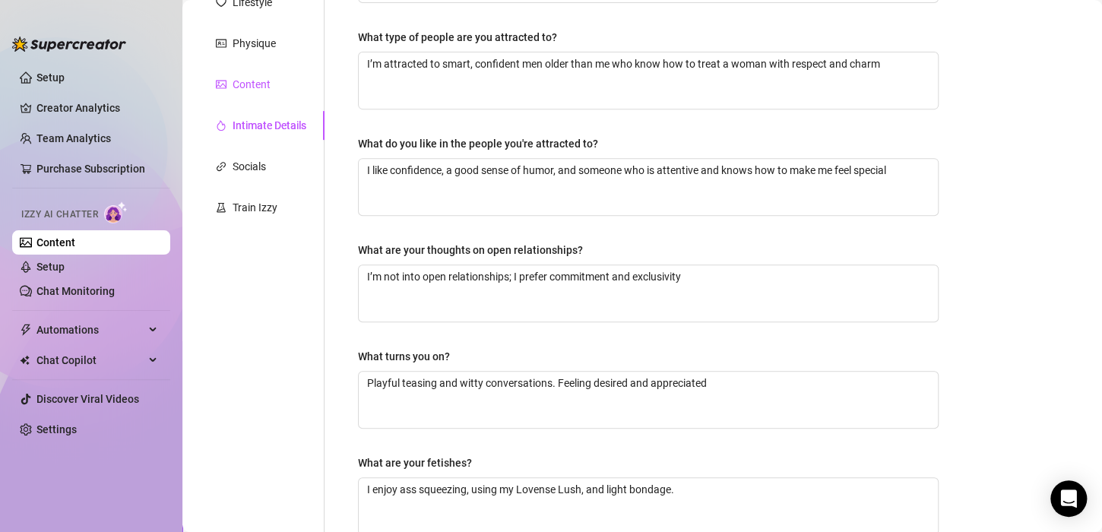
click at [258, 85] on div "Content" at bounding box center [252, 84] width 38 height 17
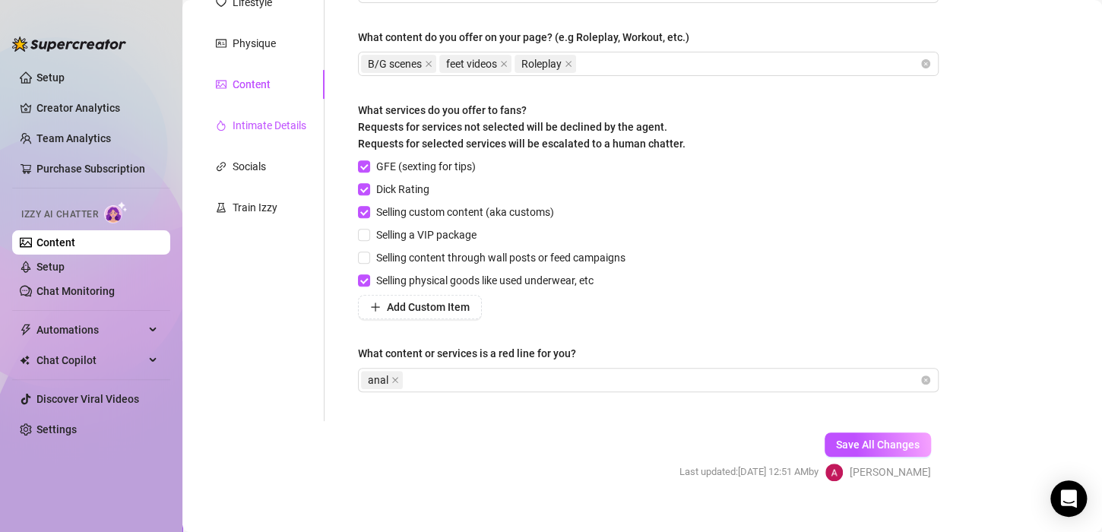
click at [255, 125] on div "Intimate Details" at bounding box center [270, 125] width 74 height 17
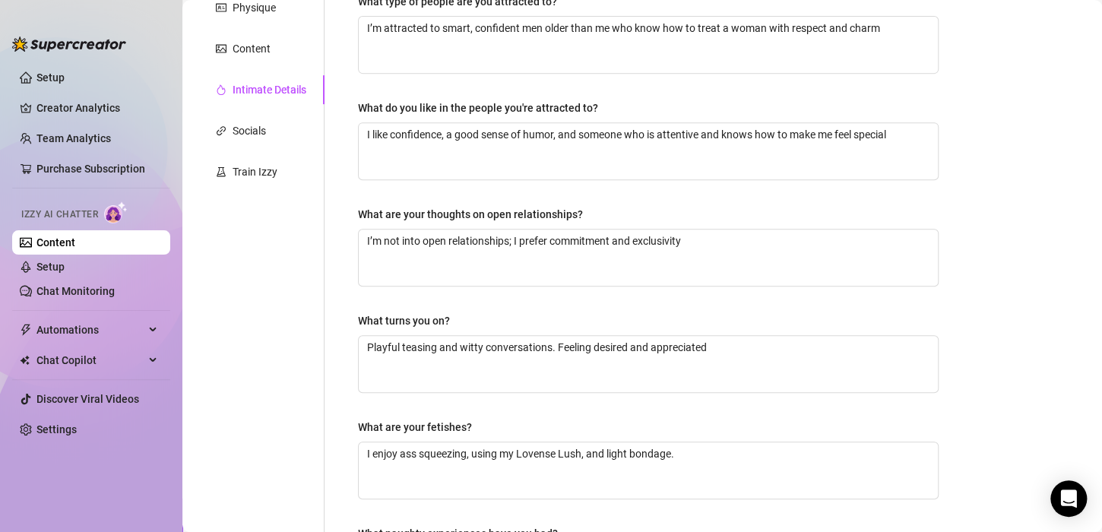
scroll to position [211, 0]
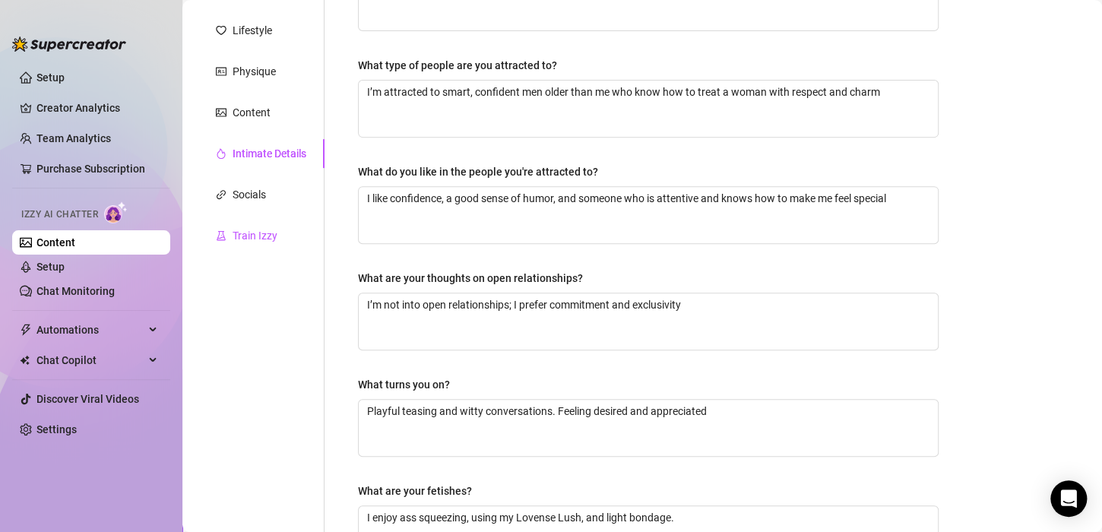
click at [258, 240] on div "Train Izzy" at bounding box center [255, 235] width 45 height 17
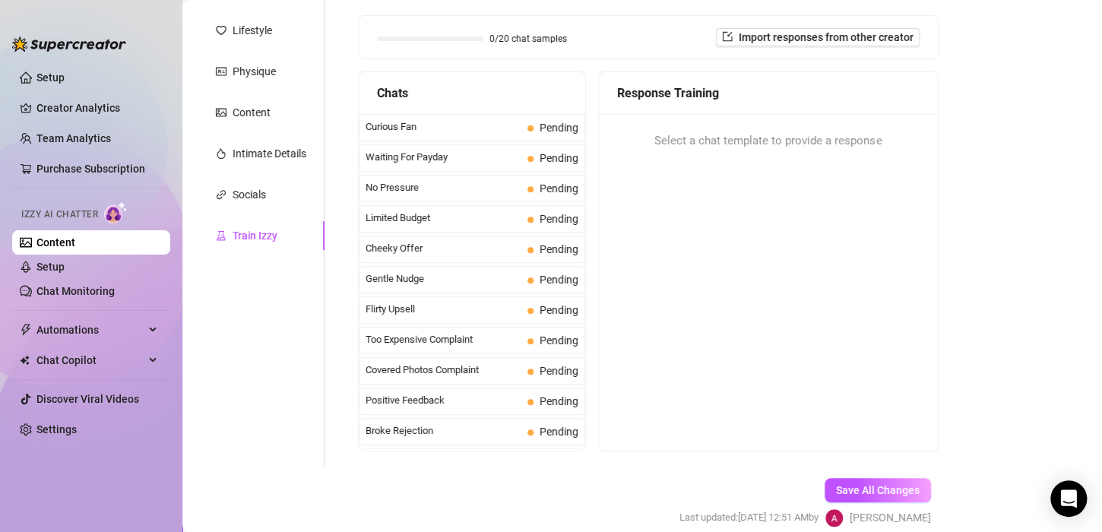
click at [668, 132] on span "Select a chat template to provide a response" at bounding box center [767, 141] width 227 height 18
click at [672, 144] on span "Select a chat template to provide a response" at bounding box center [767, 141] width 227 height 18
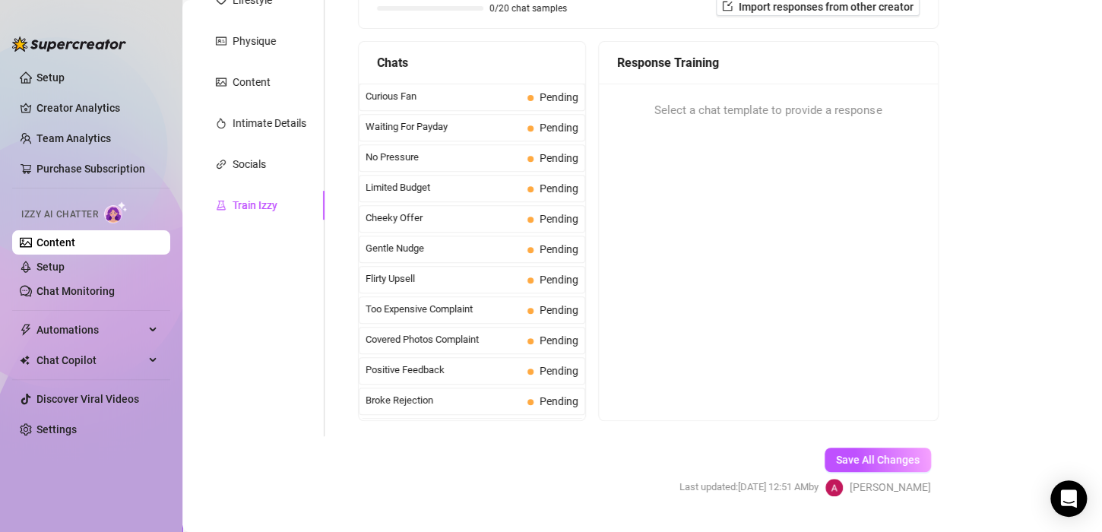
scroll to position [277, 0]
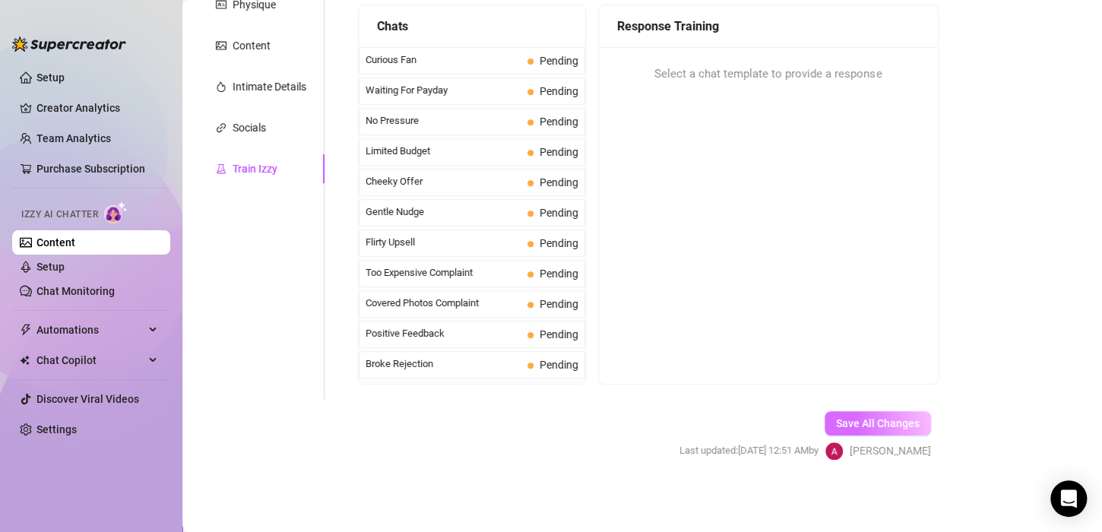
click at [863, 417] on span "Save All Changes" at bounding box center [878, 423] width 84 height 12
